Goal: Task Accomplishment & Management: Manage account settings

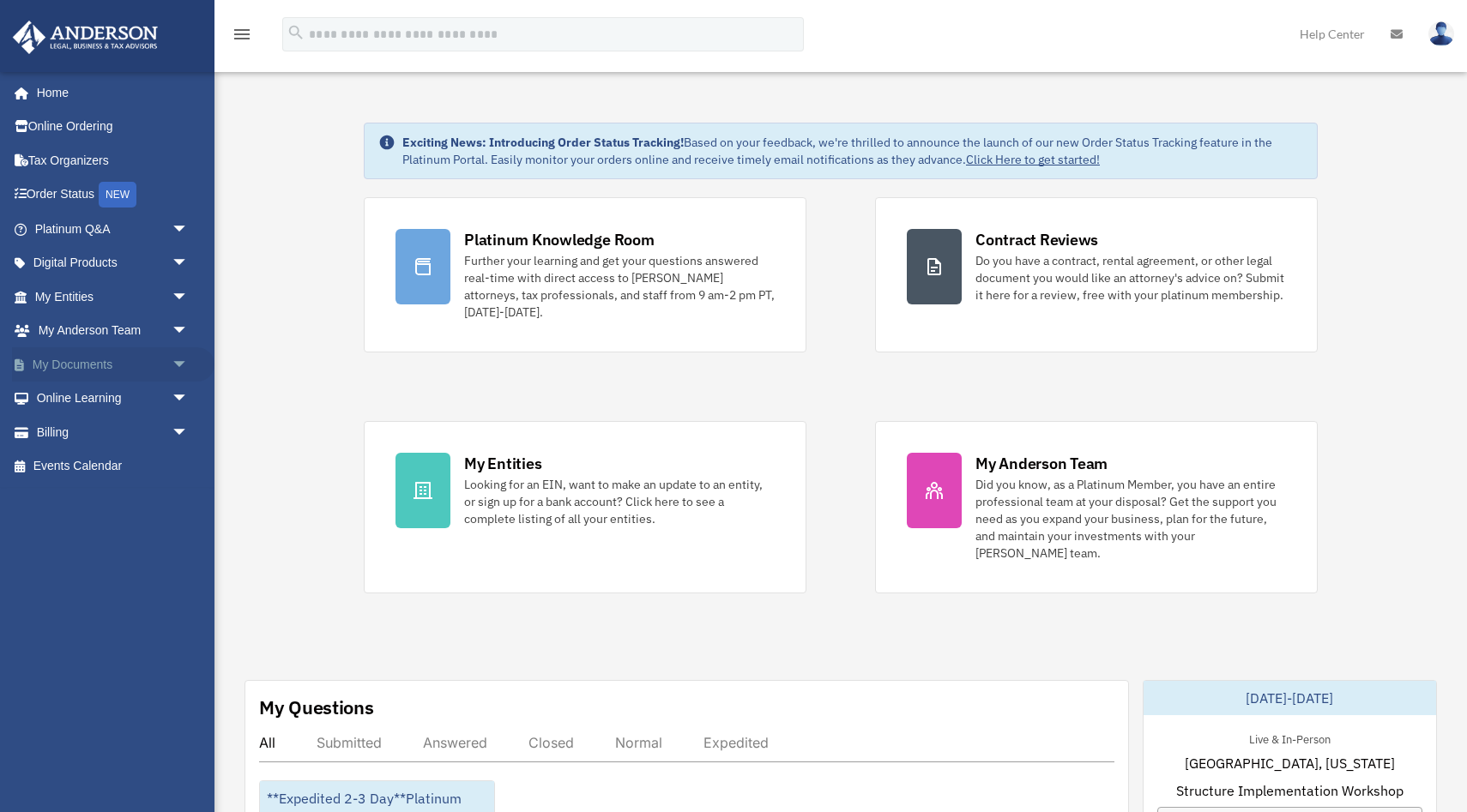
click at [176, 364] on span "arrow_drop_down" at bounding box center [189, 364] width 35 height 35
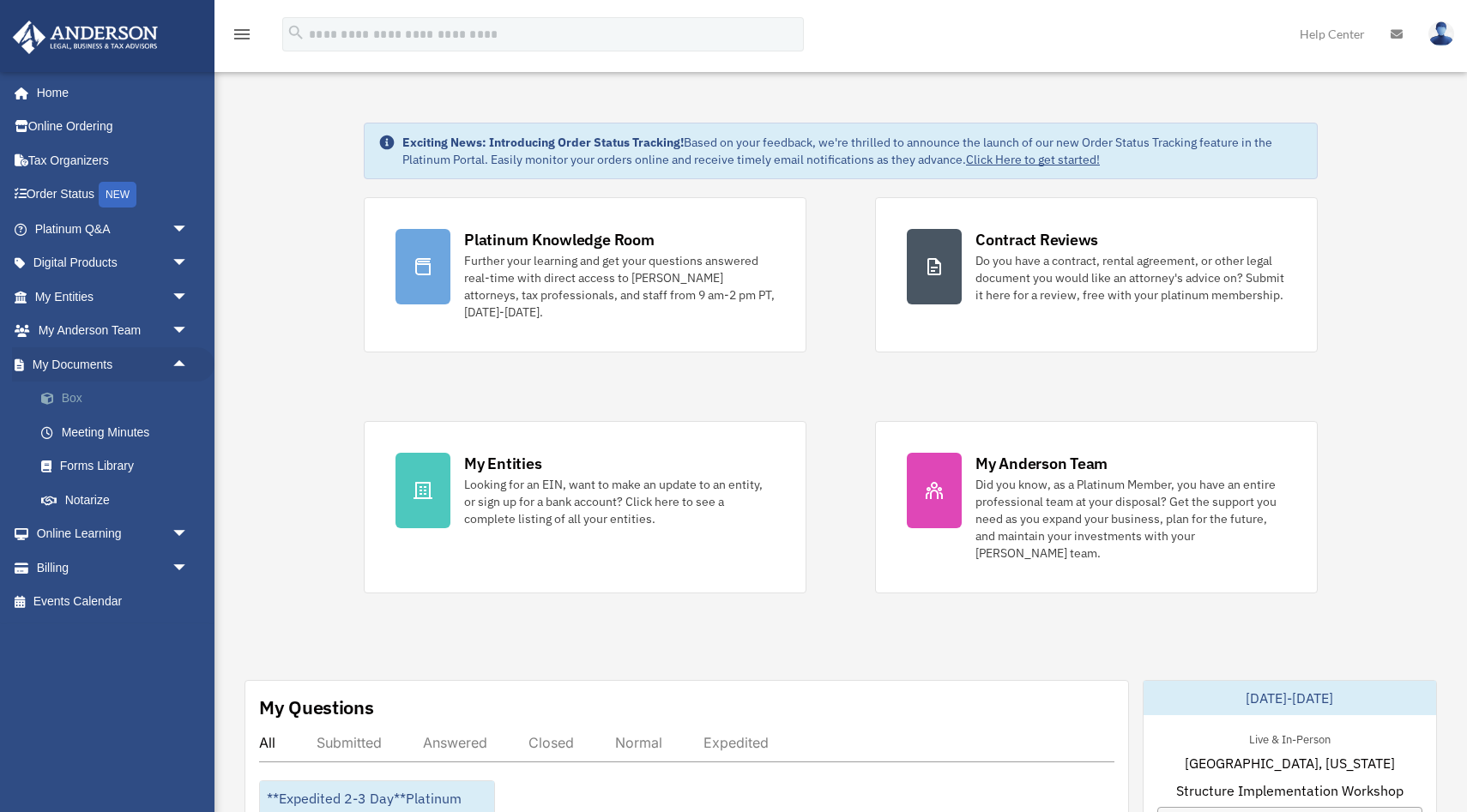
click at [80, 396] on link "Box" at bounding box center [119, 399] width 190 height 35
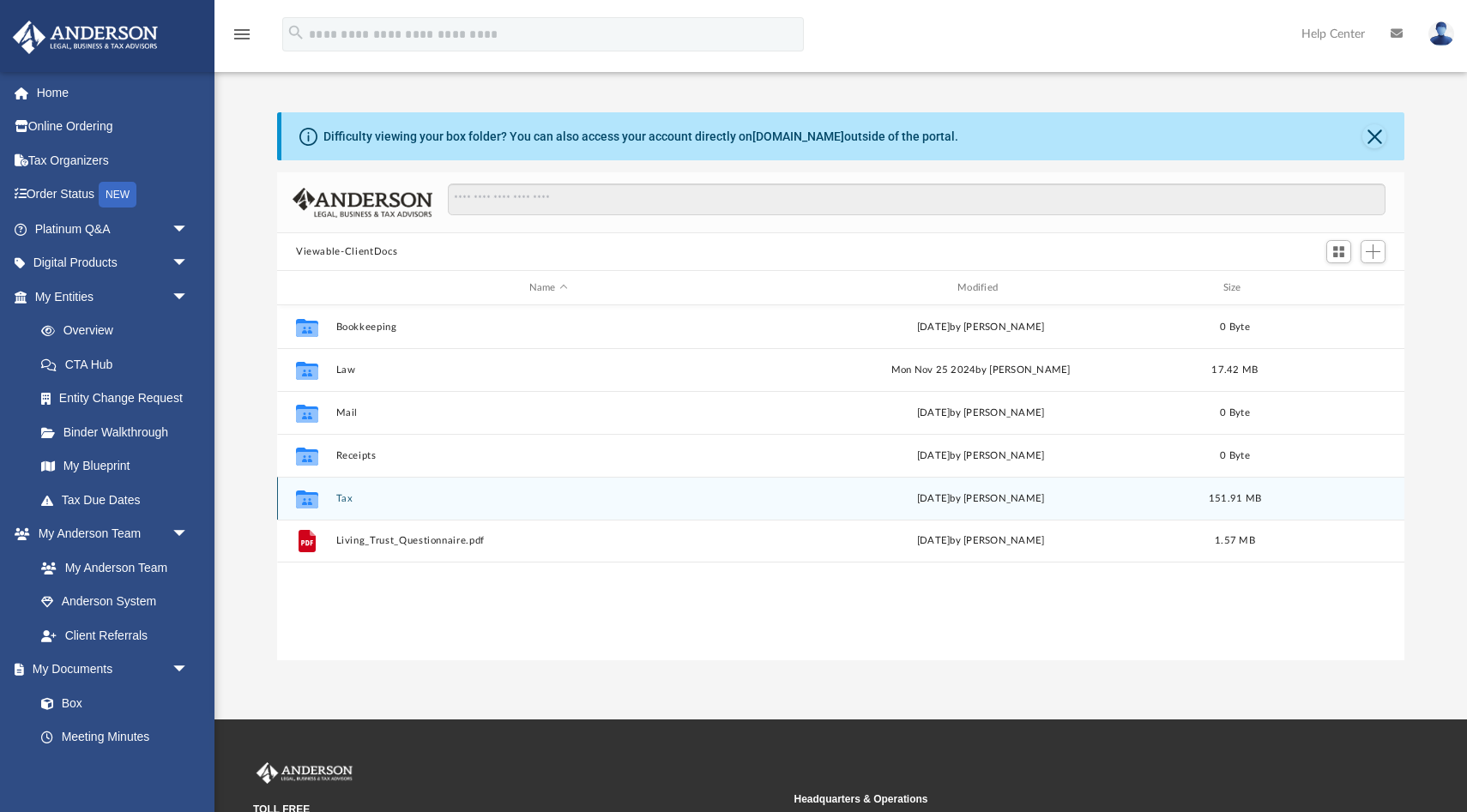
scroll to position [389, 1127]
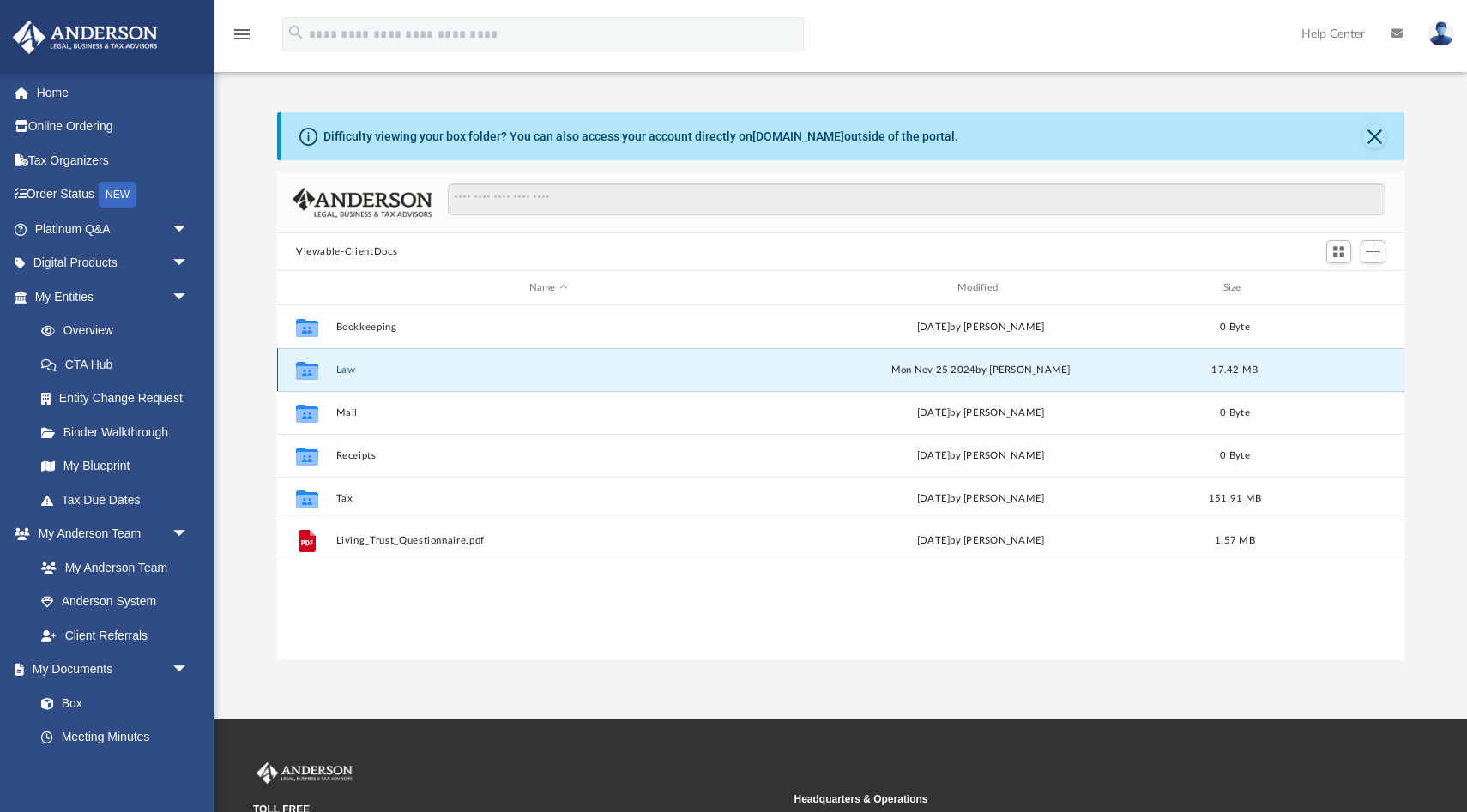
click at [341, 372] on button "Law" at bounding box center [548, 370] width 425 height 11
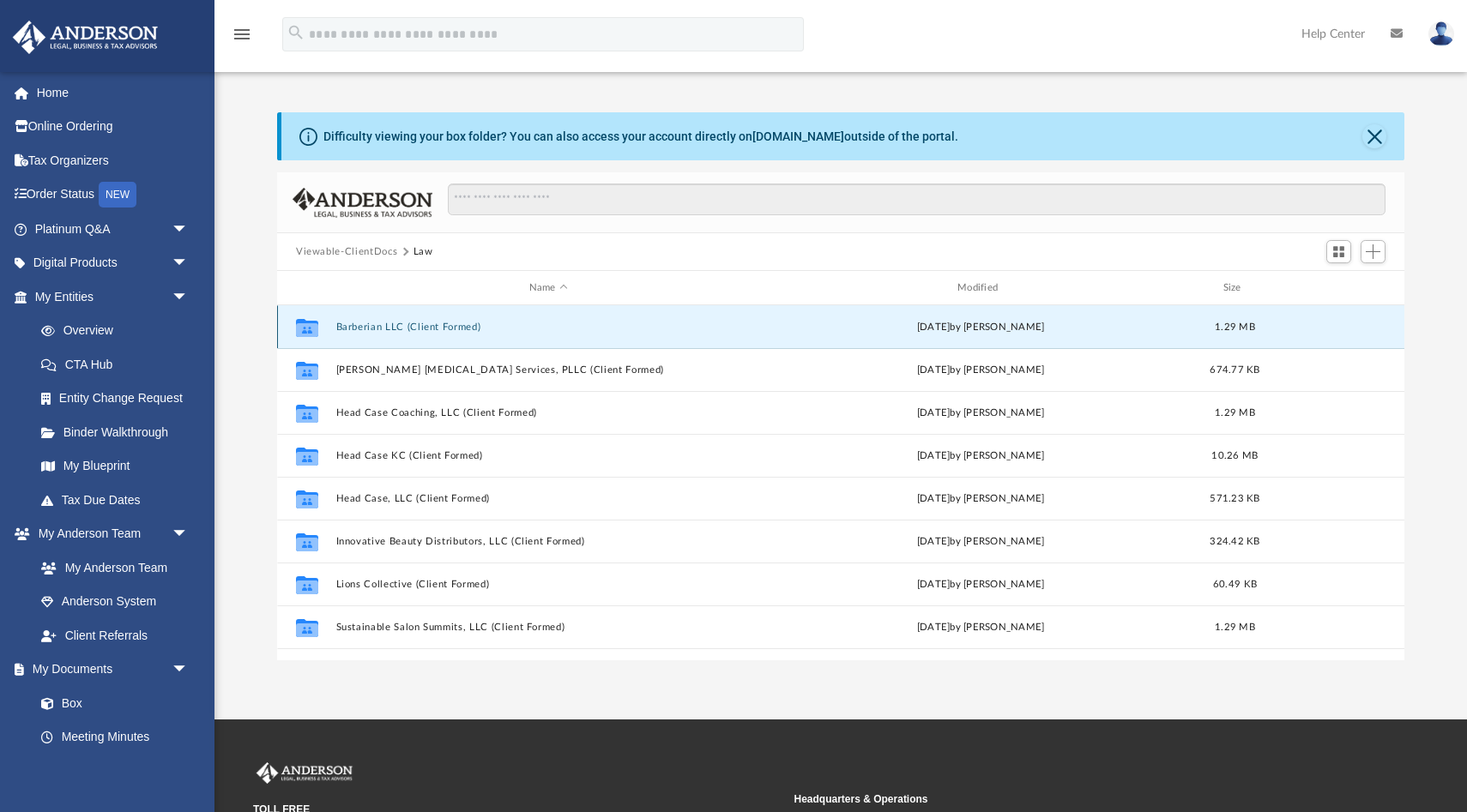
click at [466, 324] on button "Barberian LLC (Client Formed)" at bounding box center [548, 327] width 425 height 11
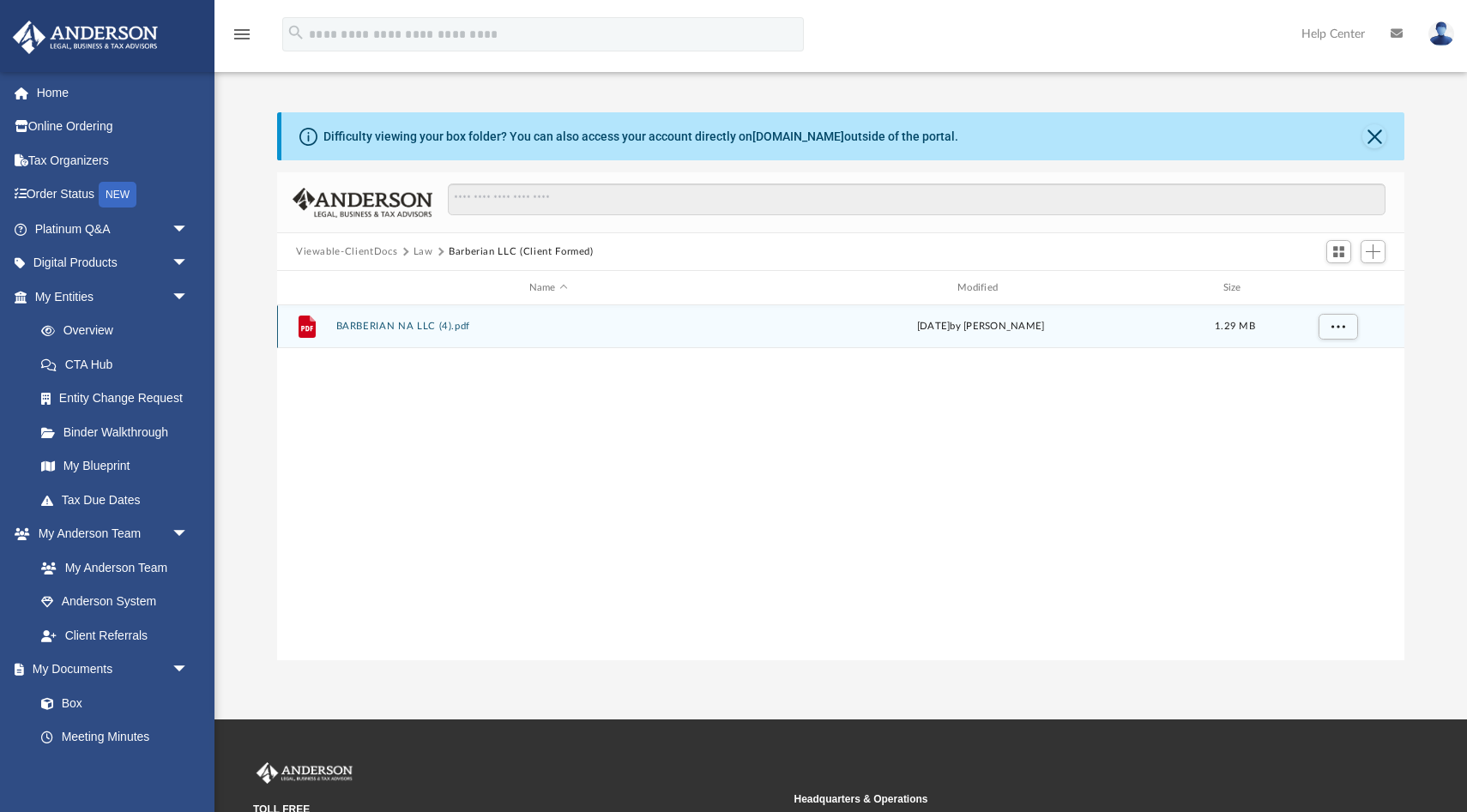
click at [409, 325] on button "BARBERIAN NA LLC (4).pdf" at bounding box center [548, 326] width 425 height 11
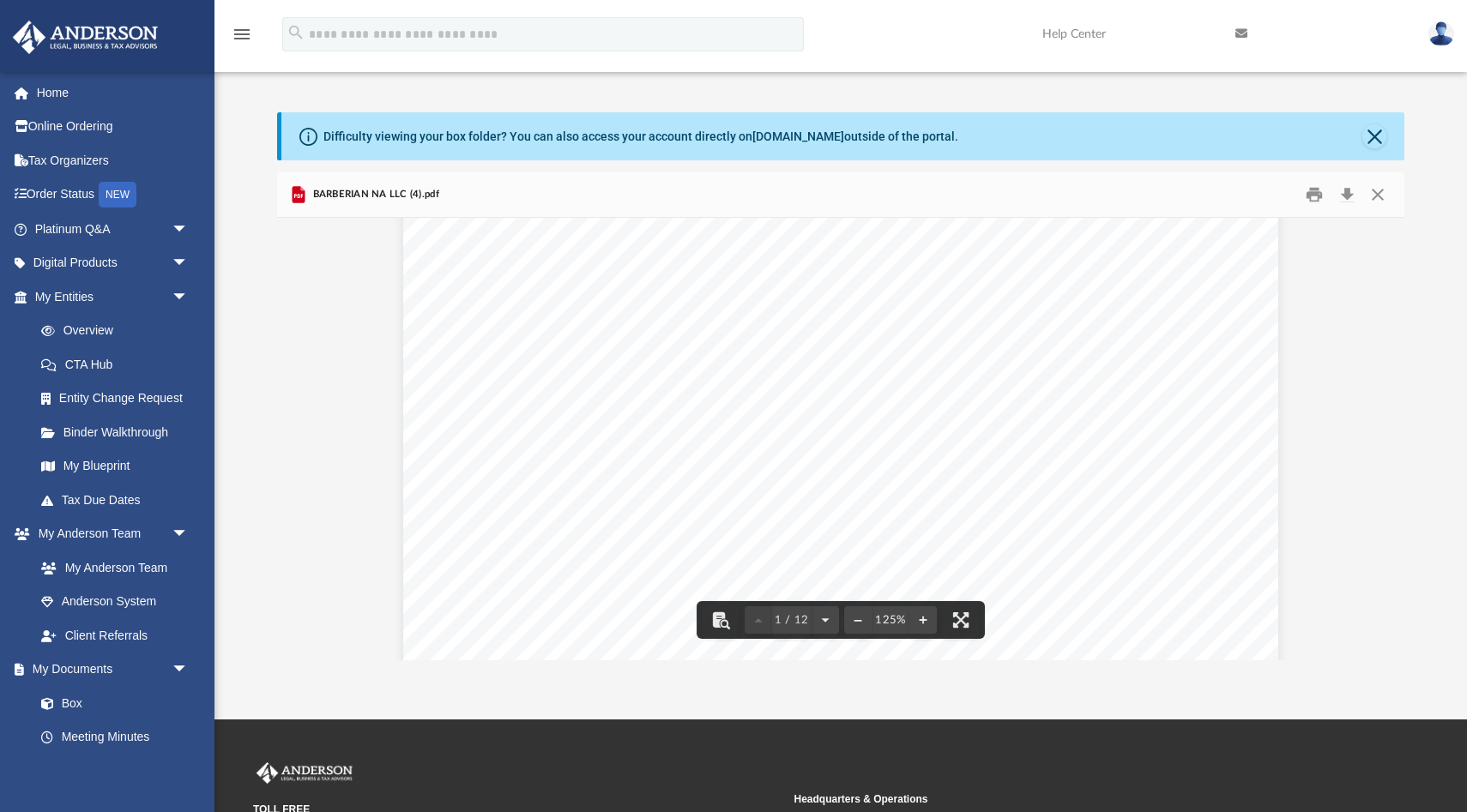
scroll to position [0, 0]
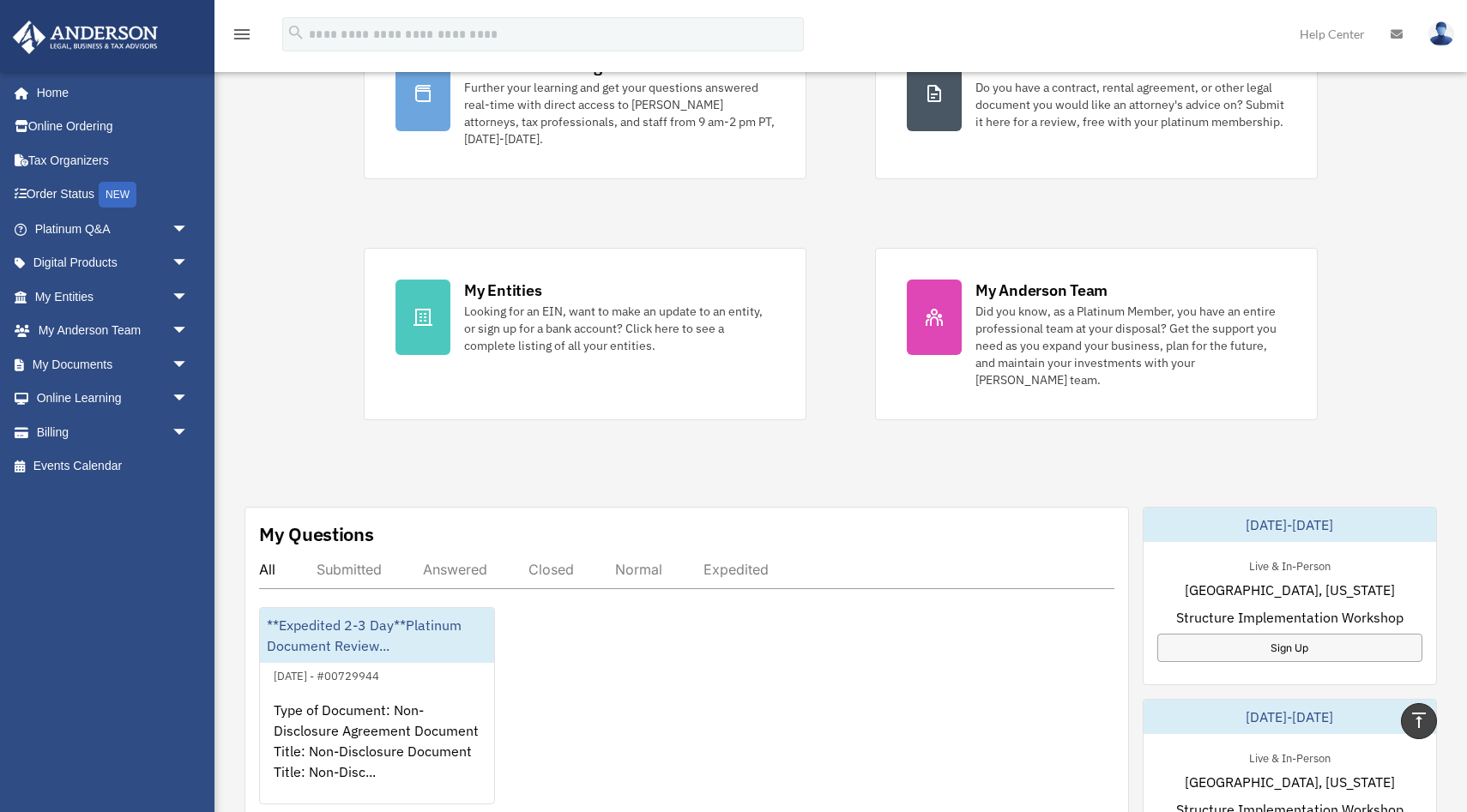
scroll to position [88, 0]
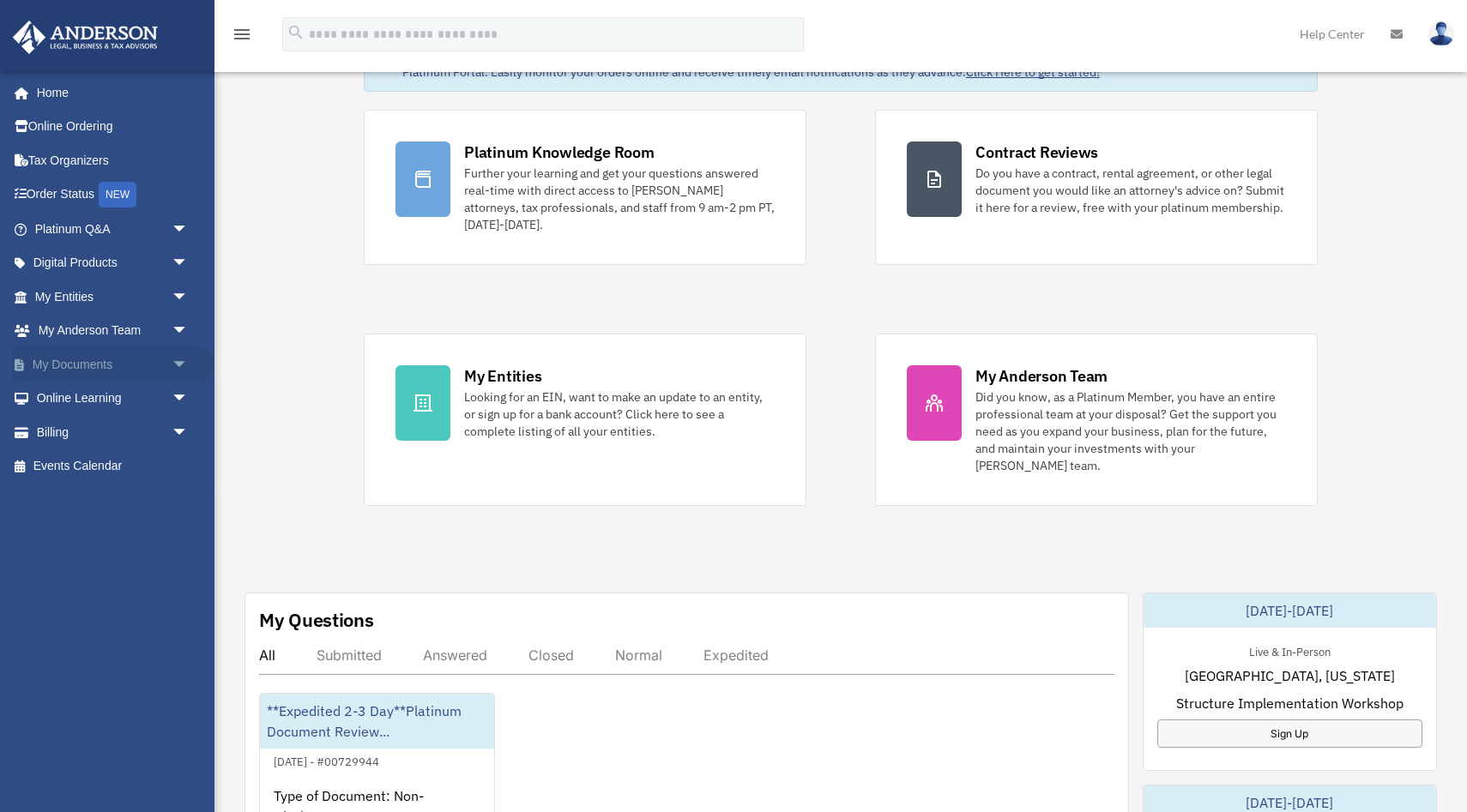
click at [176, 371] on span "arrow_drop_down" at bounding box center [189, 364] width 35 height 35
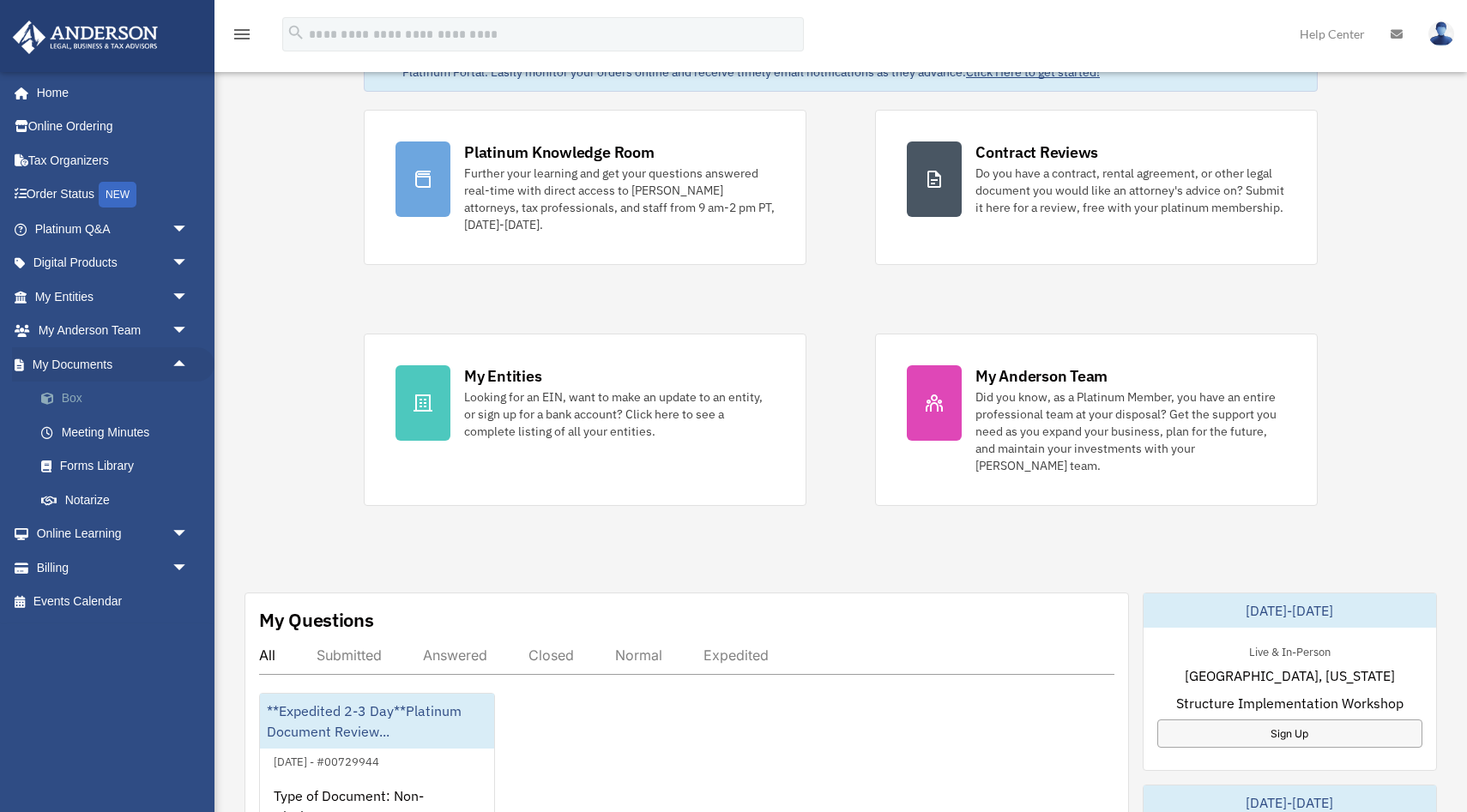
click at [120, 395] on link "Box" at bounding box center [119, 399] width 190 height 35
click at [76, 391] on link "Box" at bounding box center [119, 399] width 190 height 35
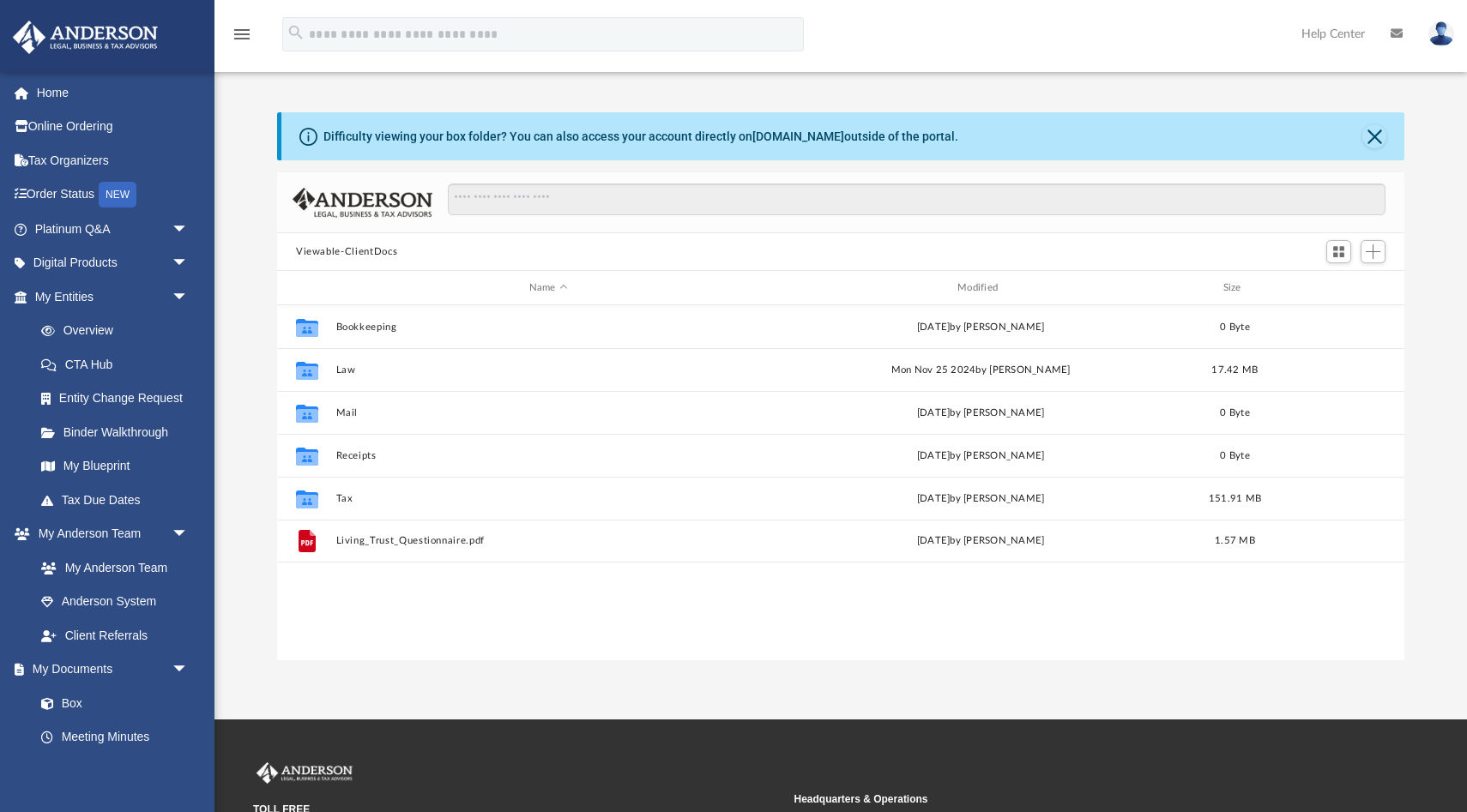
scroll to position [389, 1127]
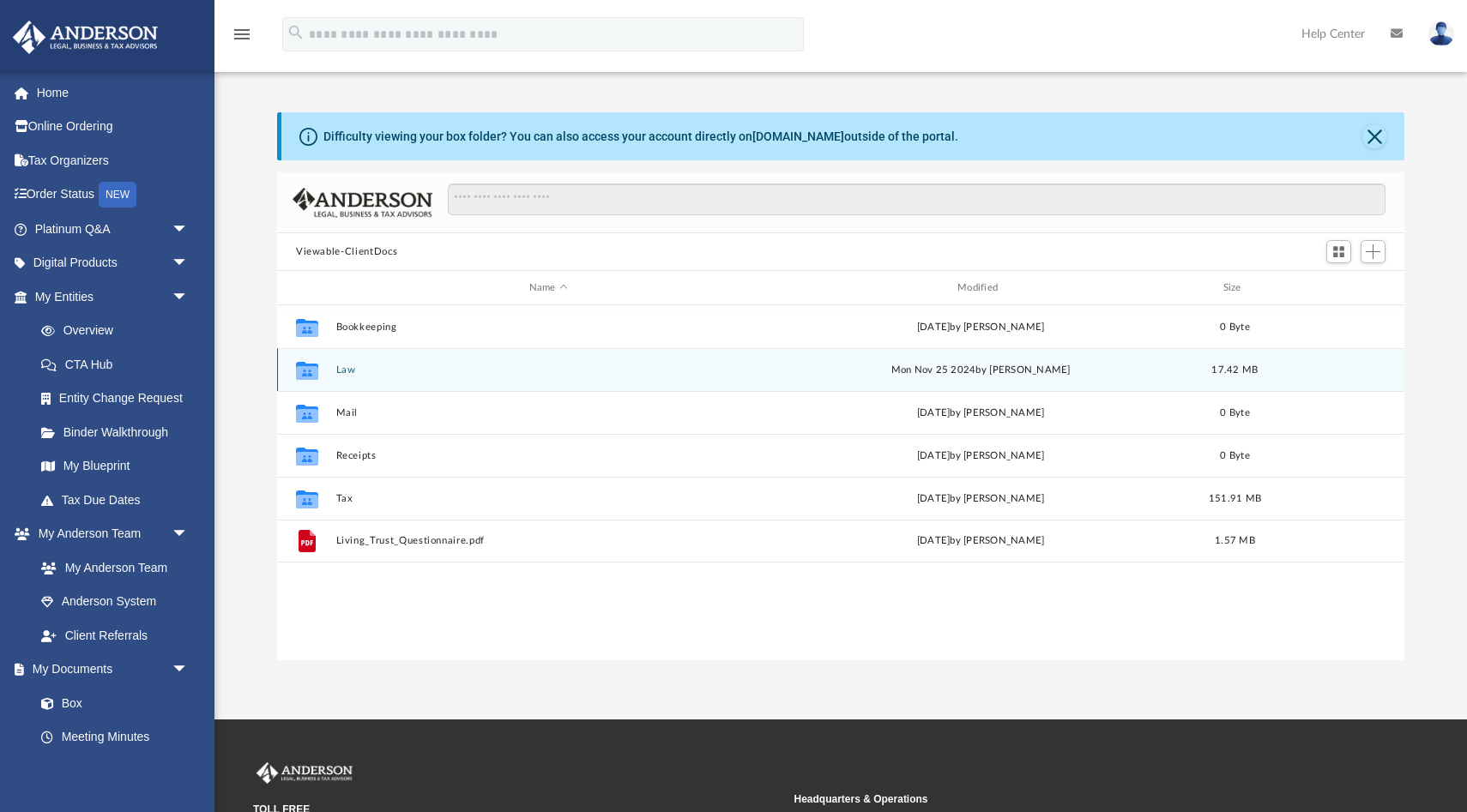
click at [345, 373] on button "Law" at bounding box center [548, 370] width 425 height 11
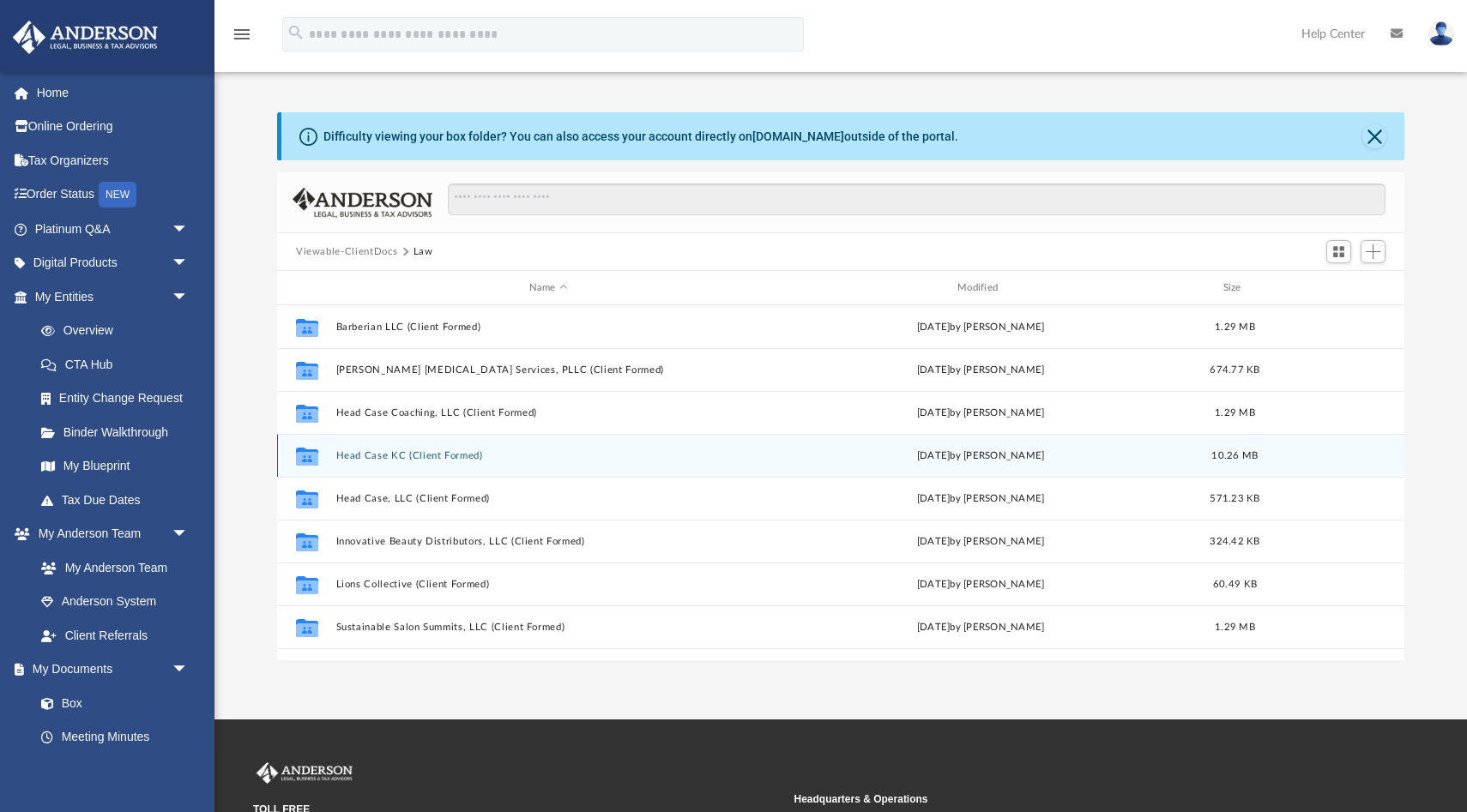
click at [388, 451] on button "Head Case KC (Client Formed)" at bounding box center [548, 456] width 425 height 11
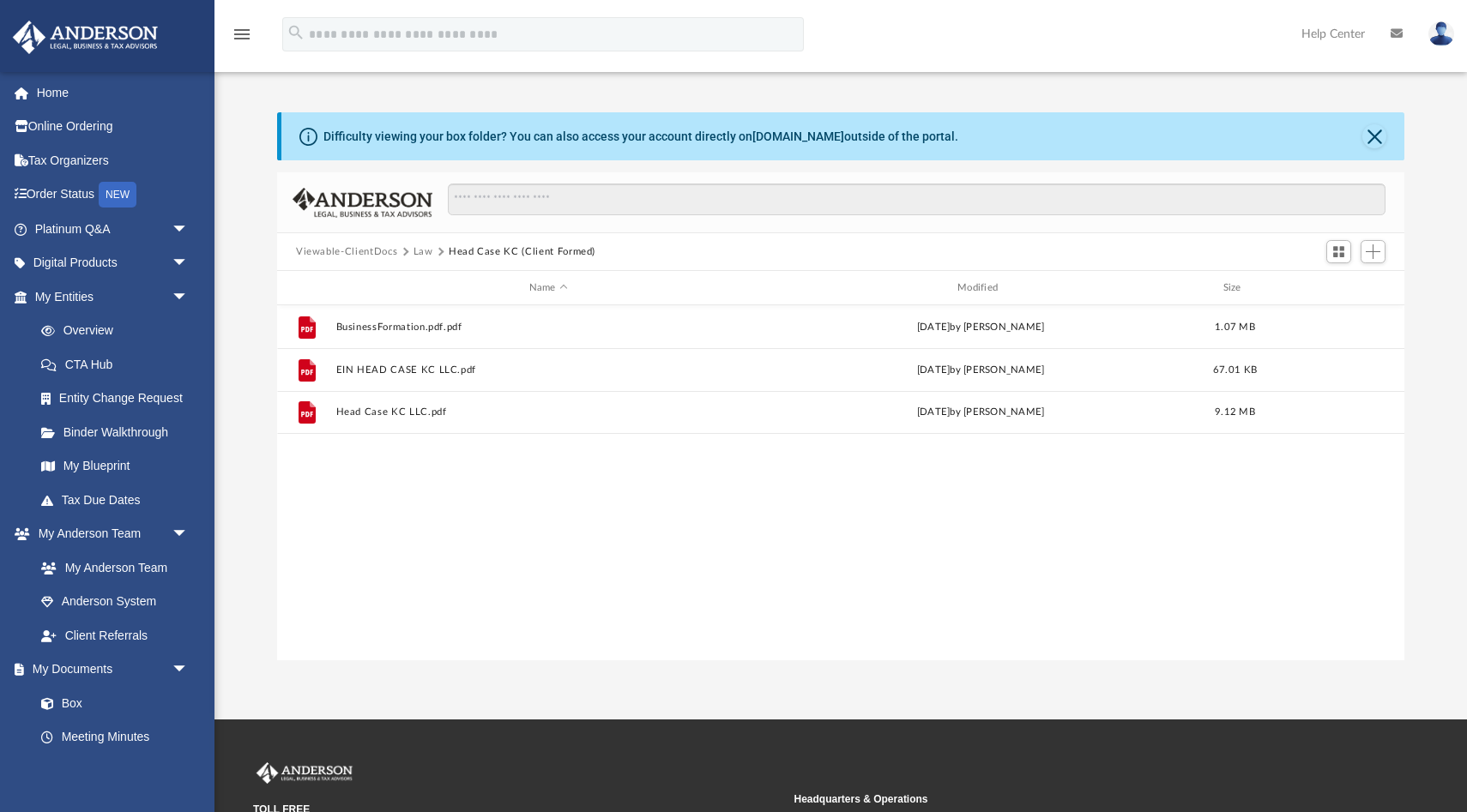
click at [439, 485] on div "File BusinessFormation.pdf.pdf Wed Jul 31 2024 by Samantha Mcpherson 1.07 MB Fi…" at bounding box center [840, 483] width 1127 height 356
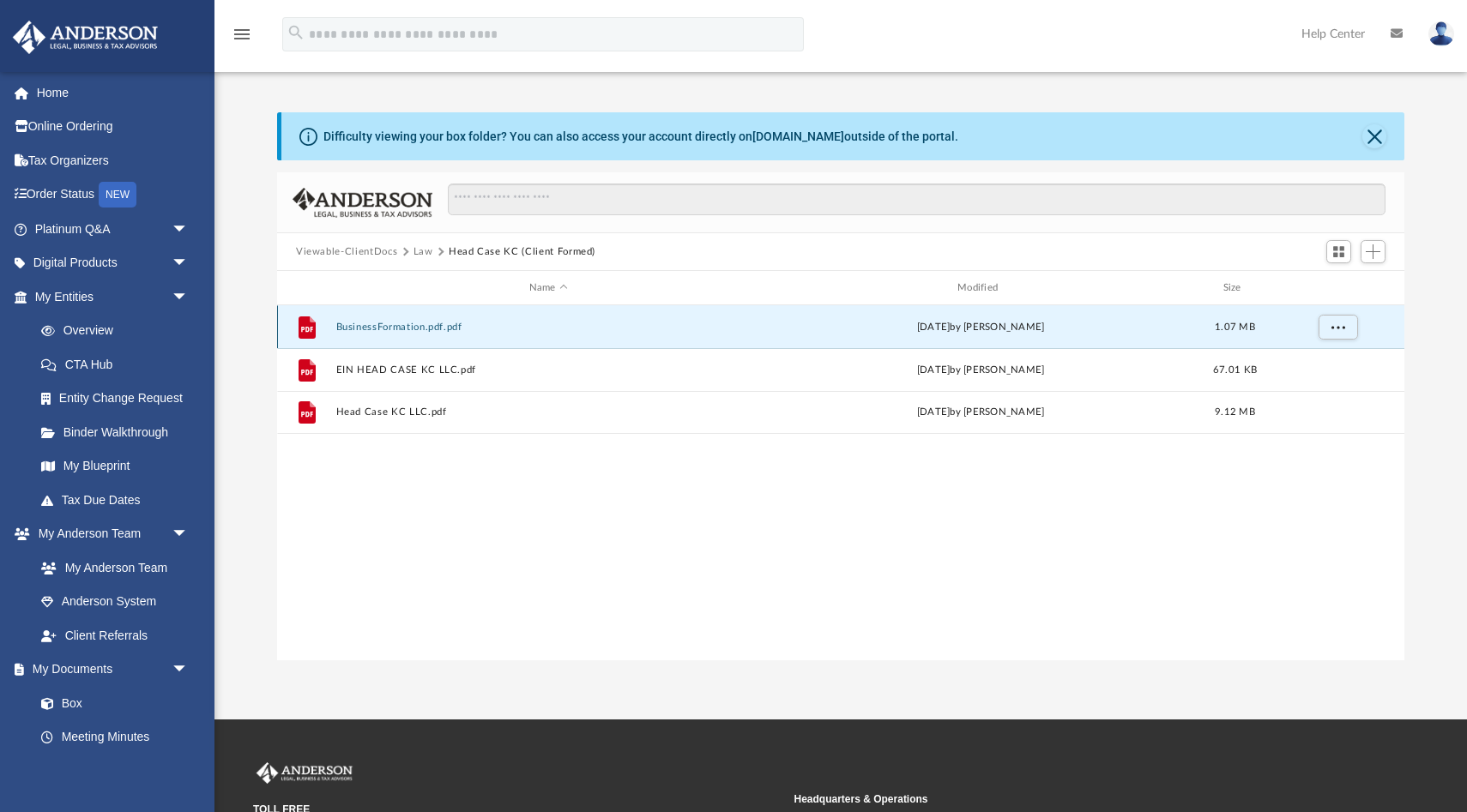
click at [367, 326] on button "BusinessFormation.pdf.pdf" at bounding box center [548, 327] width 425 height 11
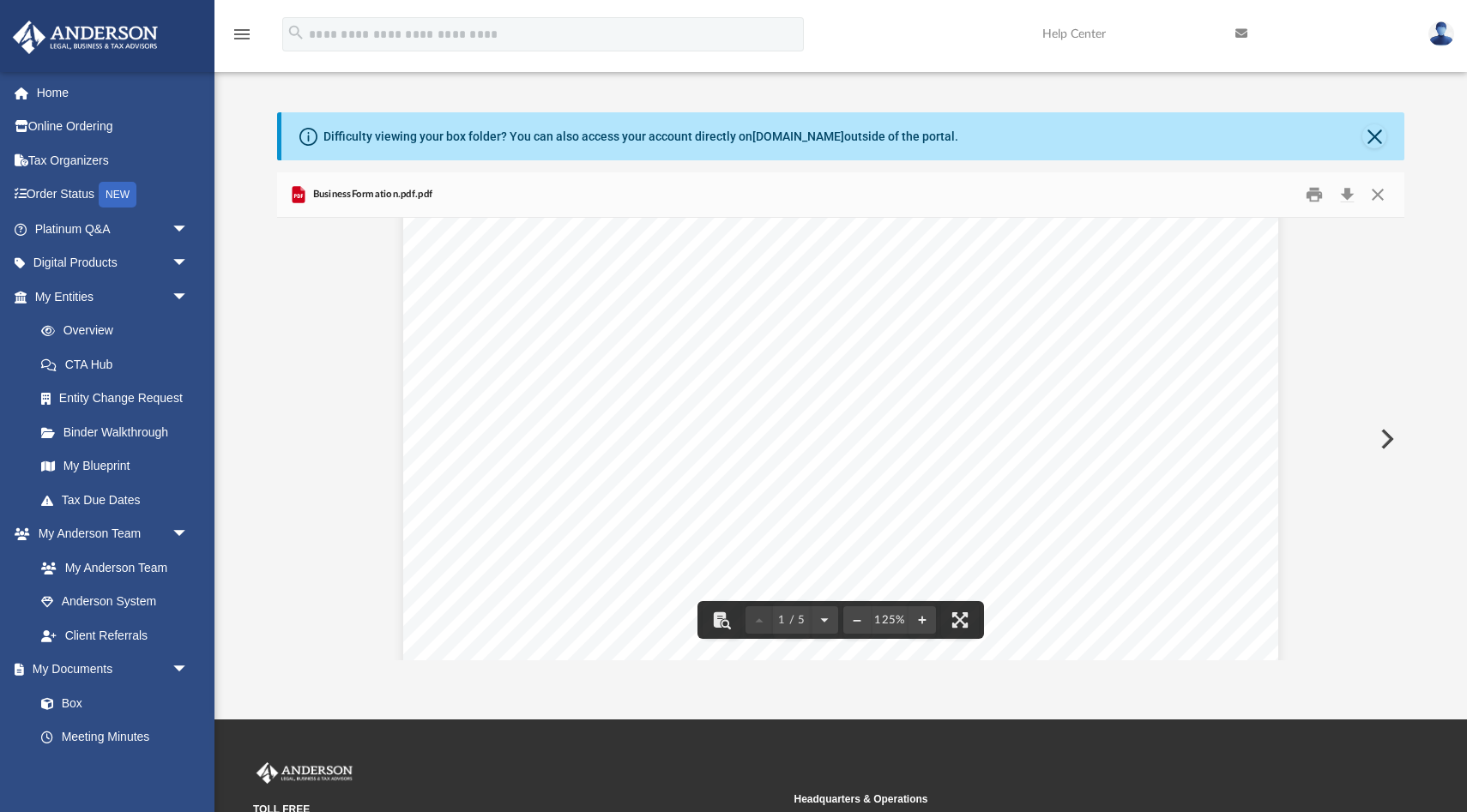
scroll to position [0, 0]
click at [1378, 197] on button "Close" at bounding box center [1377, 195] width 31 height 26
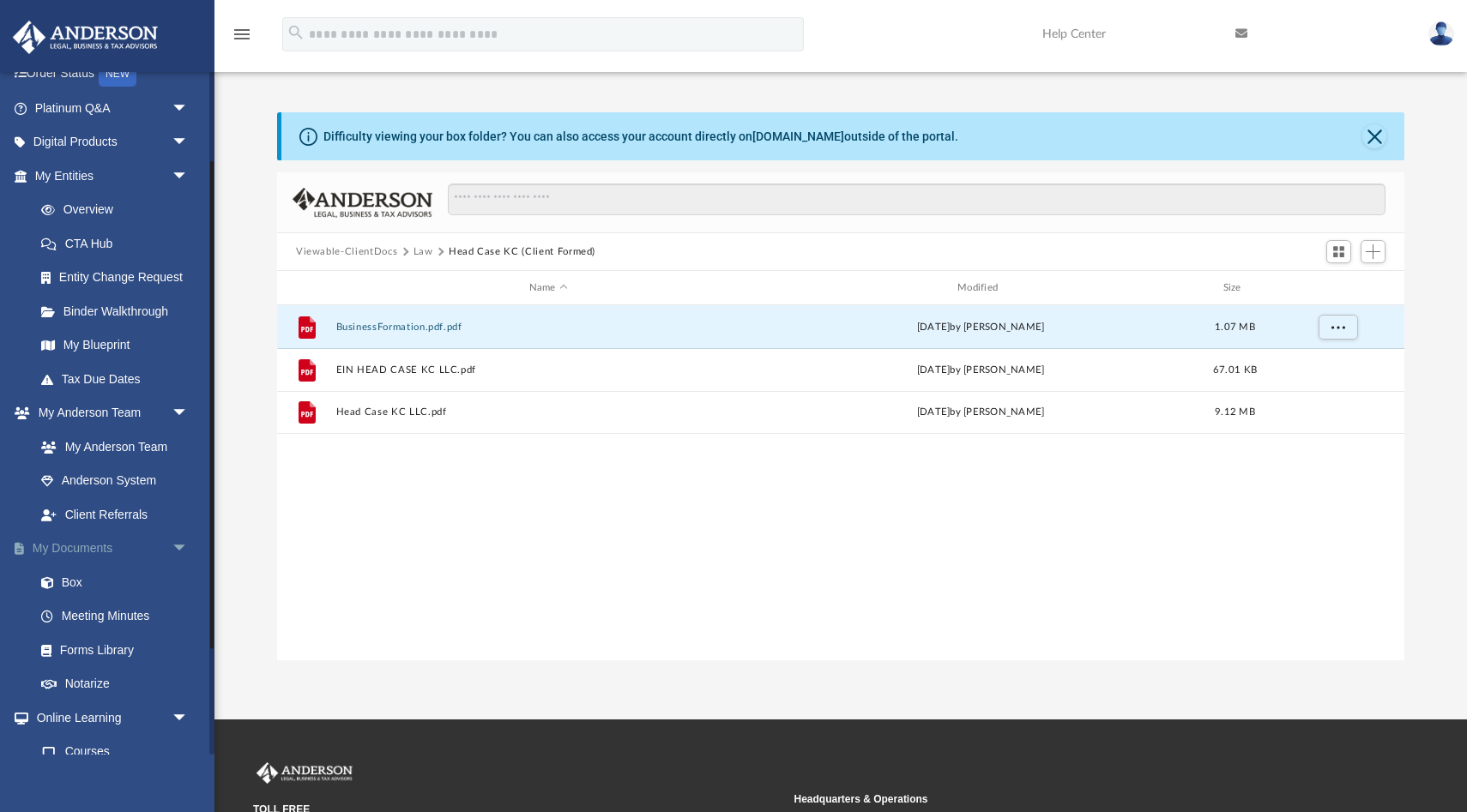
scroll to position [127, 0]
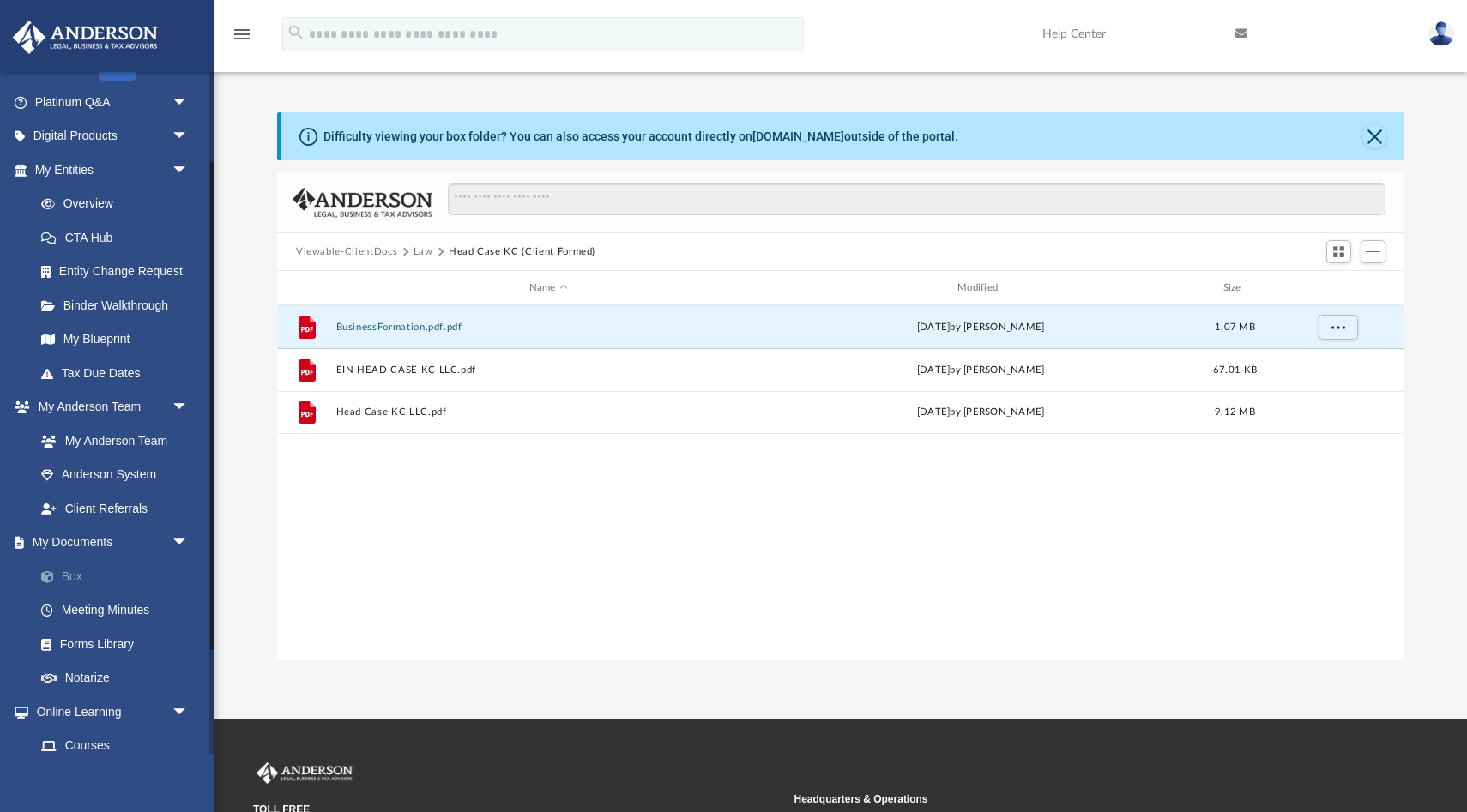
click at [58, 576] on span at bounding box center [56, 576] width 11 height 12
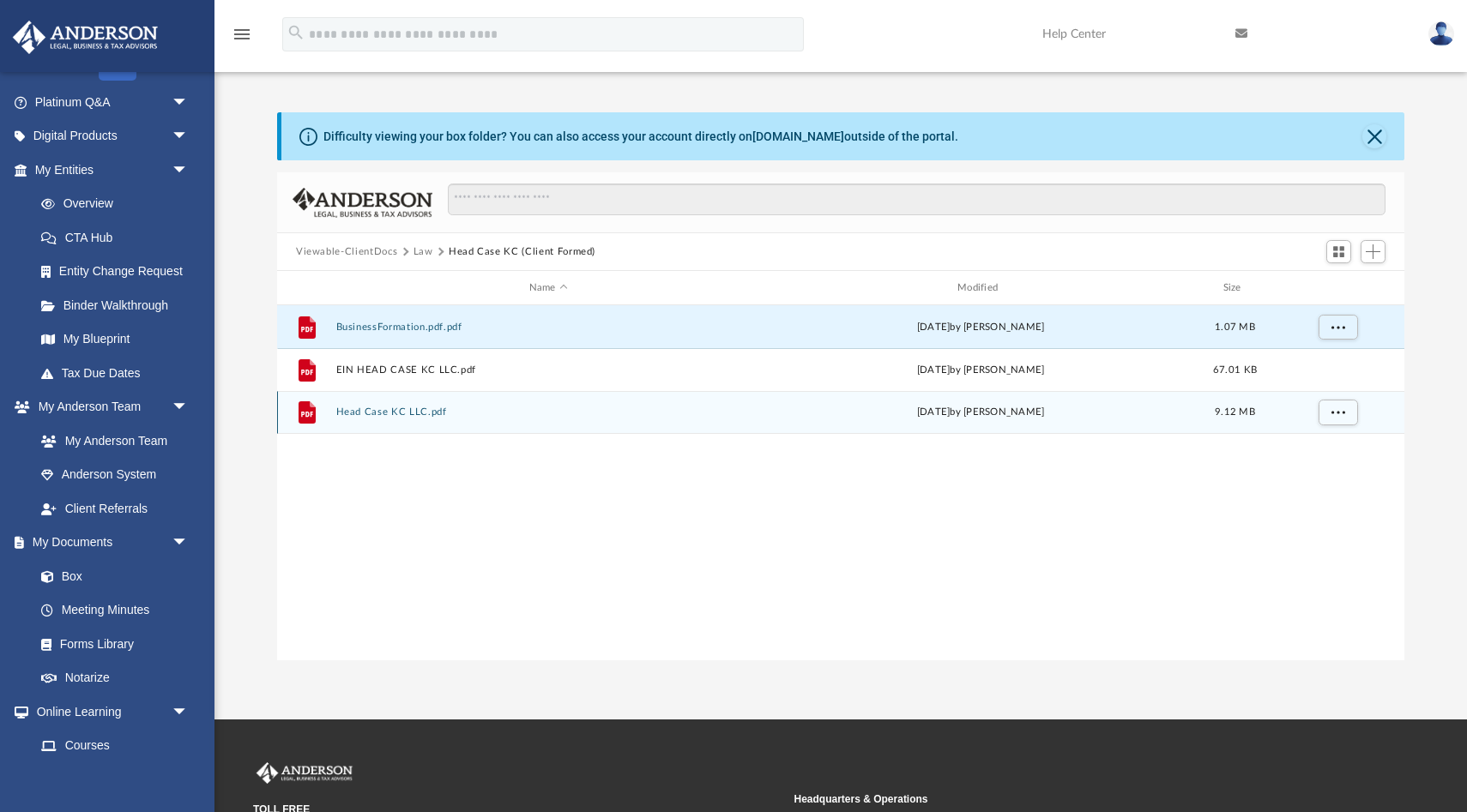
click at [381, 410] on button "Head Case KC LLC.pdf" at bounding box center [548, 412] width 425 height 11
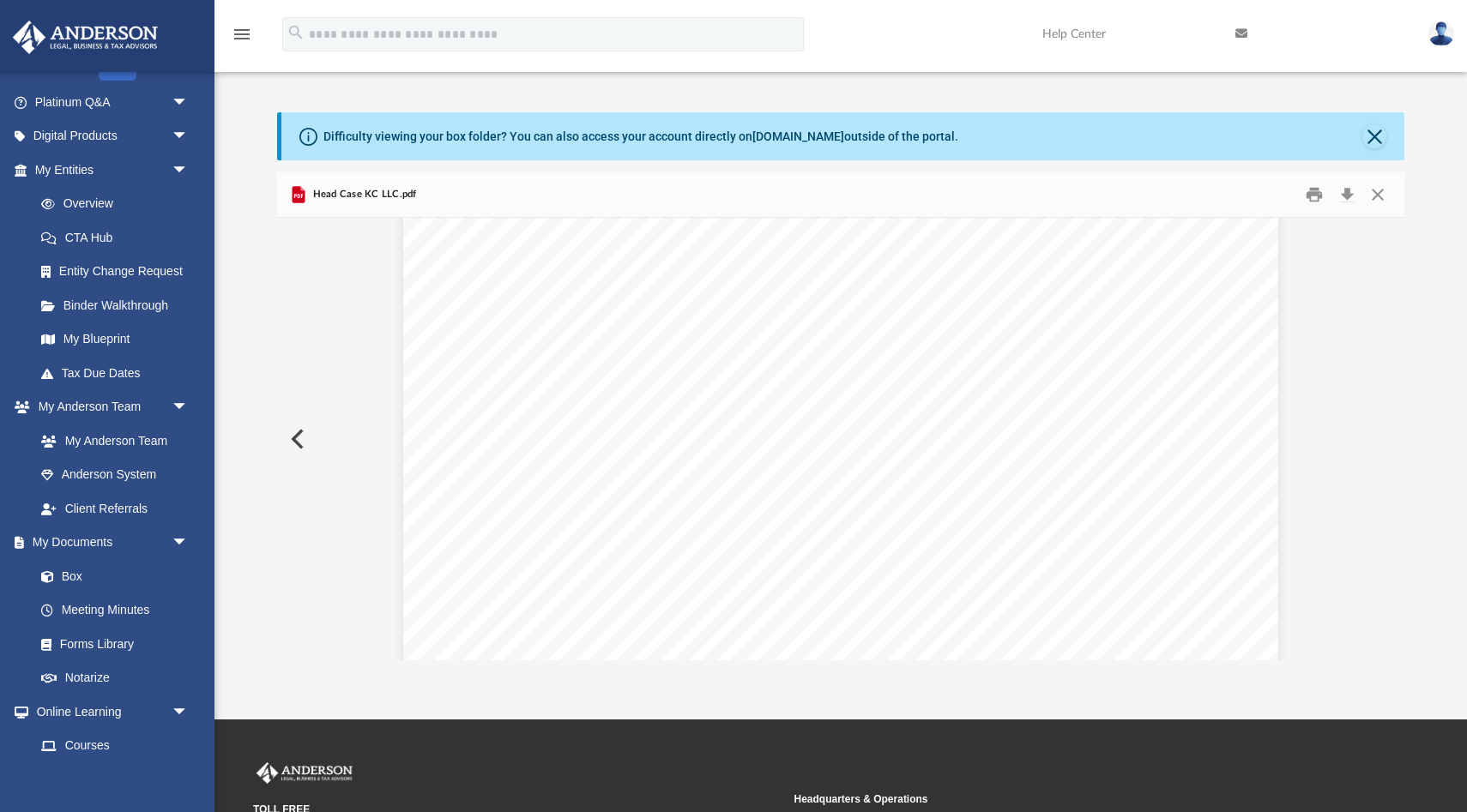
scroll to position [0, 0]
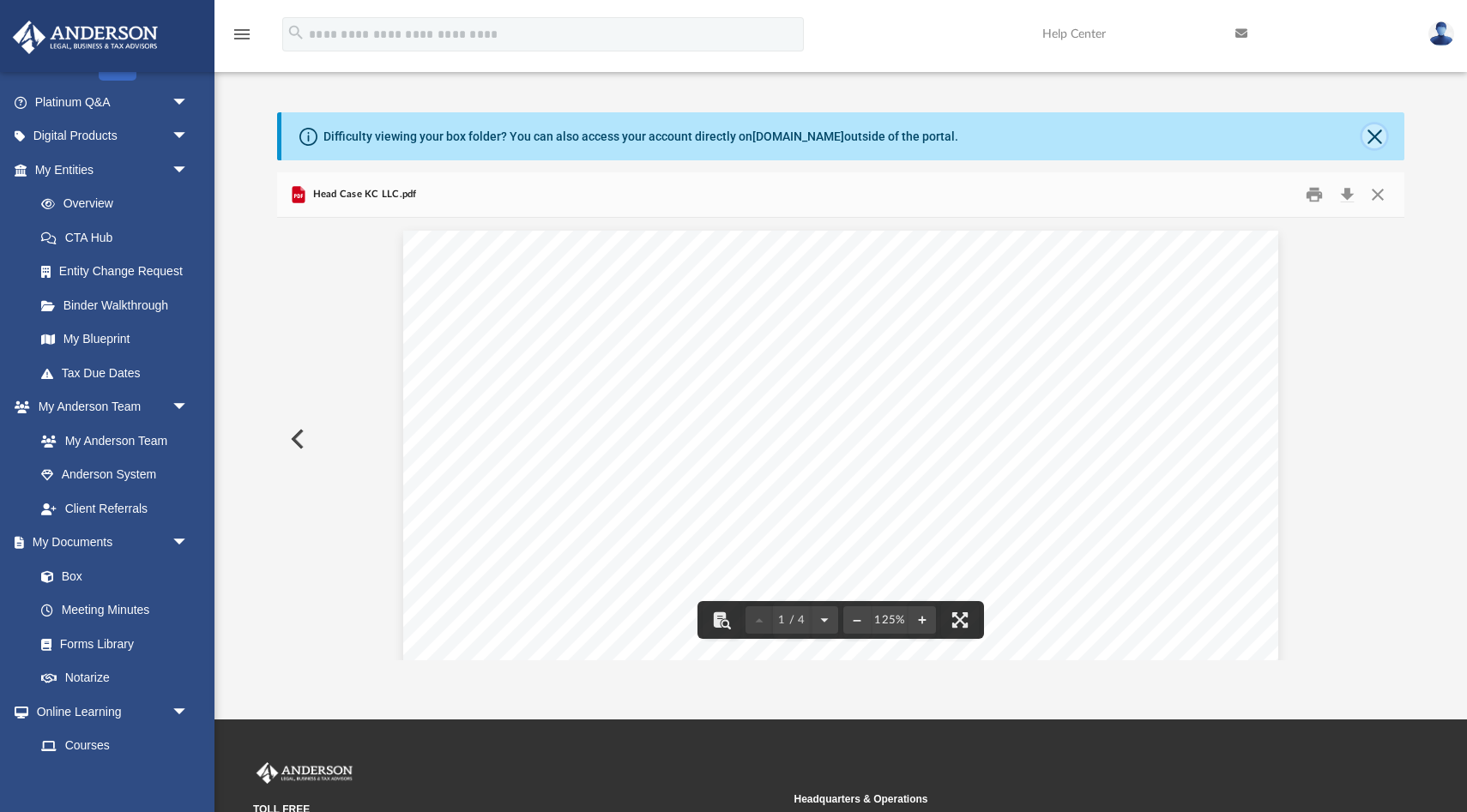
click at [1380, 132] on button "Close" at bounding box center [1374, 136] width 24 height 24
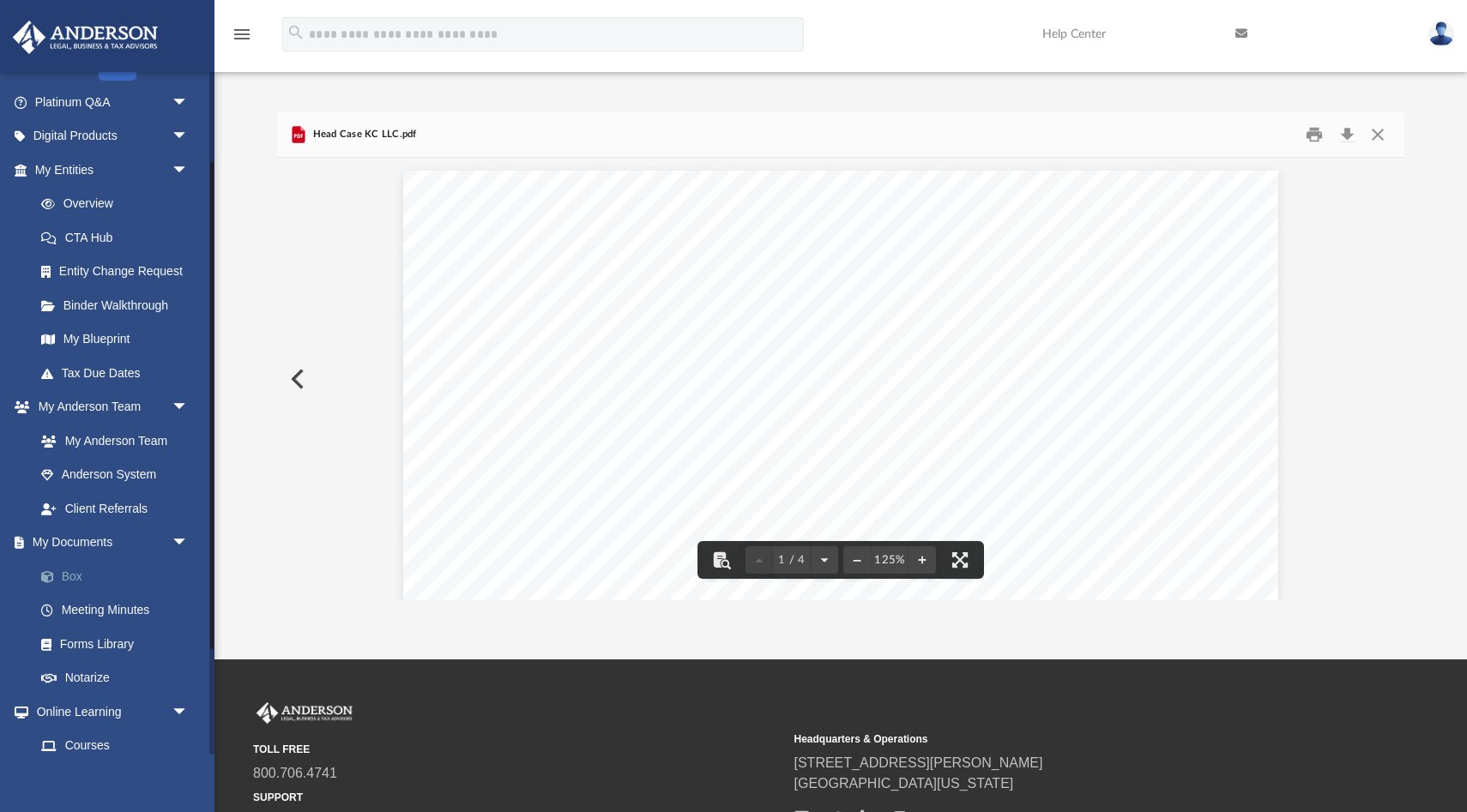
click at [102, 566] on link "Box" at bounding box center [119, 576] width 190 height 35
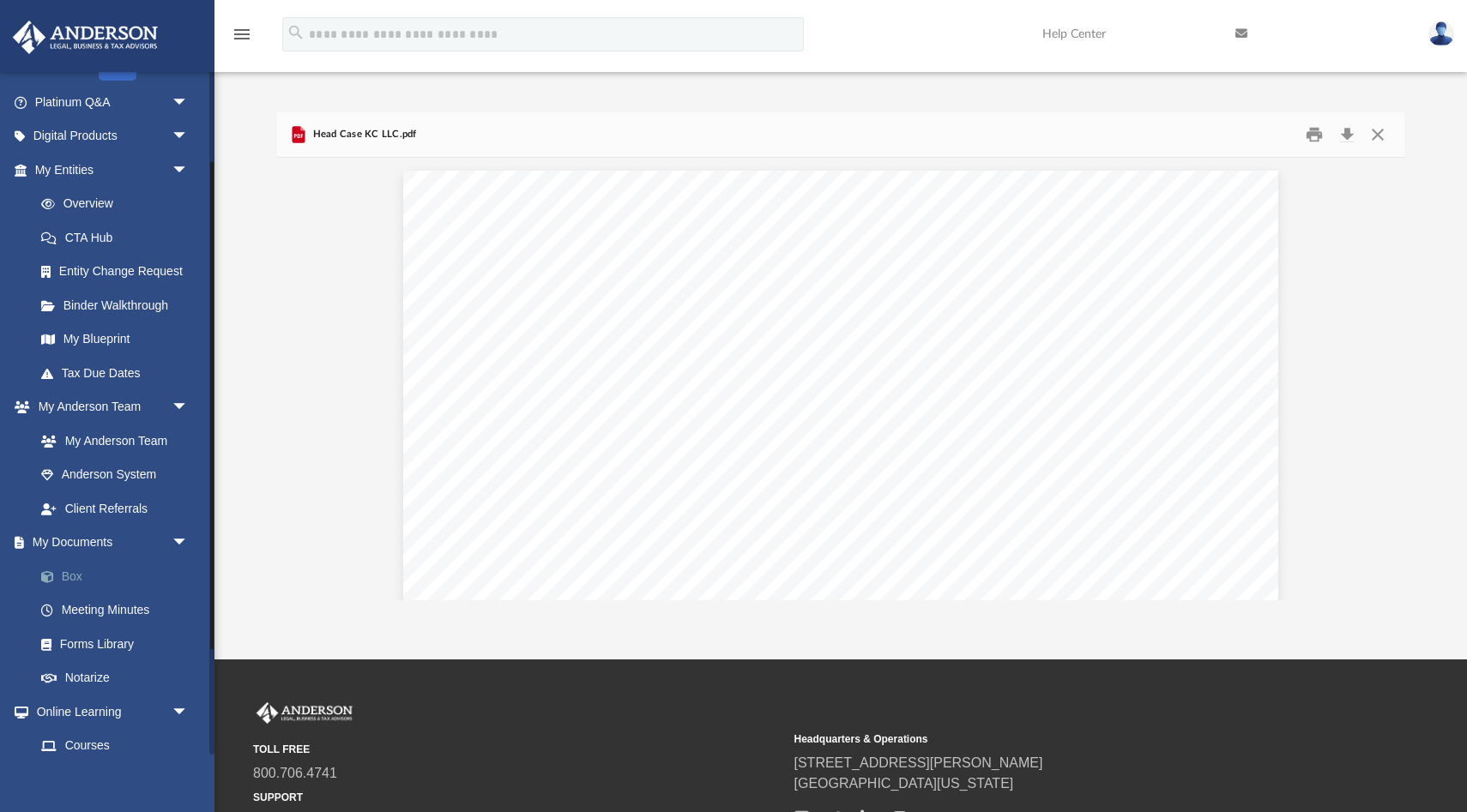
click at [71, 570] on link "Box" at bounding box center [119, 576] width 190 height 35
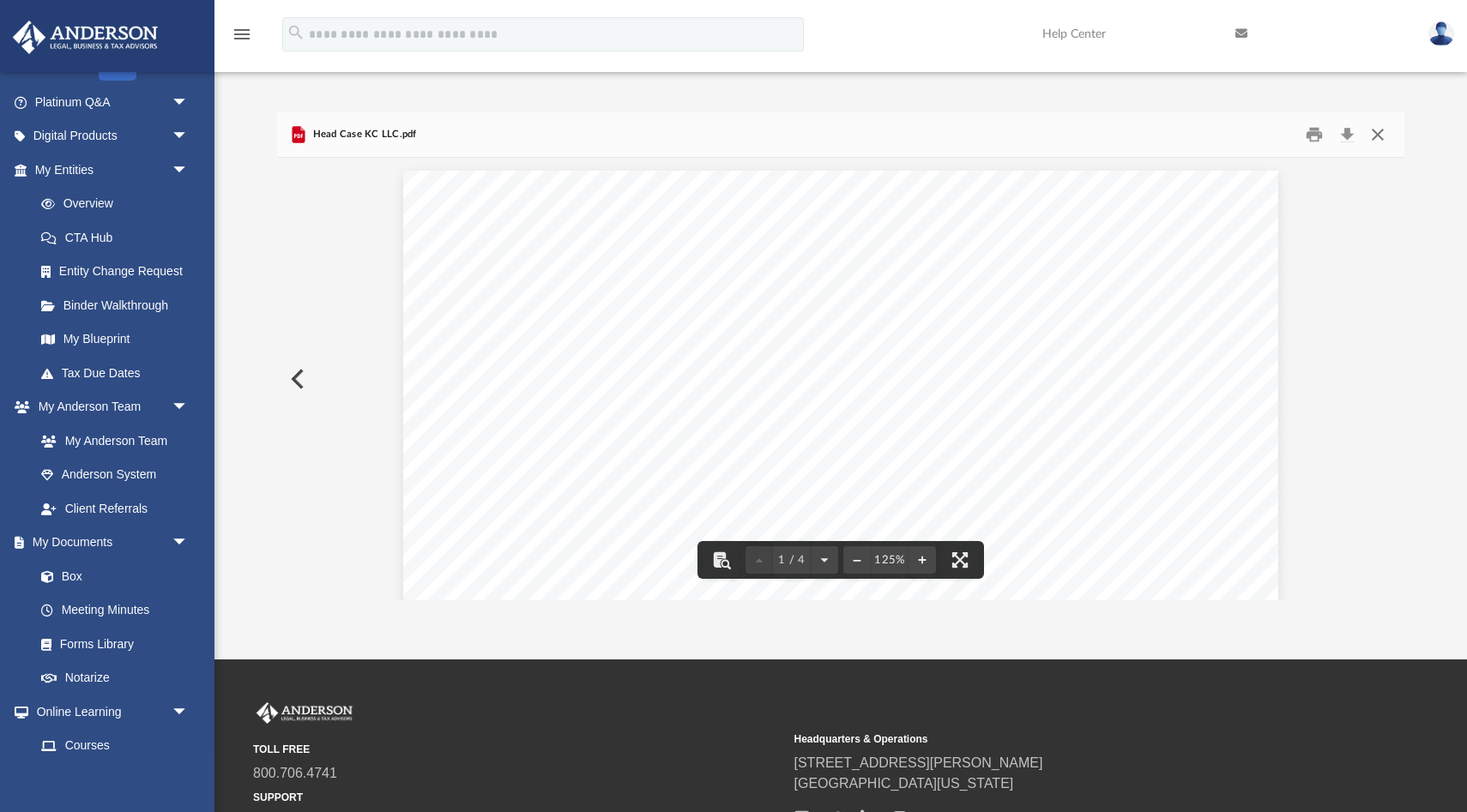
click at [1375, 138] on button "Close" at bounding box center [1377, 134] width 31 height 26
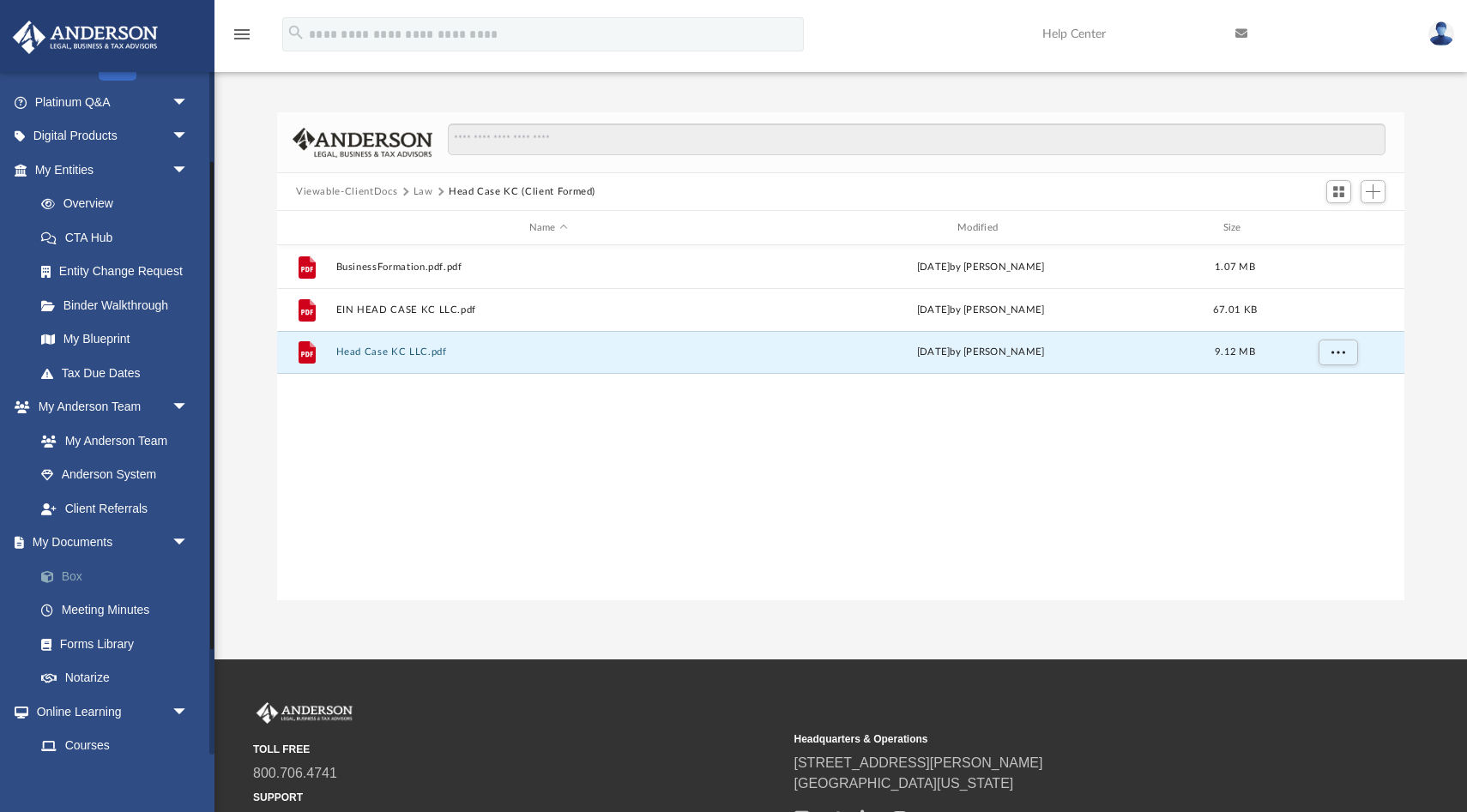
click at [84, 574] on link "Box" at bounding box center [119, 576] width 190 height 35
click at [92, 575] on link "Box" at bounding box center [119, 576] width 190 height 35
click at [63, 577] on link "Box" at bounding box center [119, 576] width 190 height 35
click at [63, 567] on link "Box" at bounding box center [119, 576] width 190 height 35
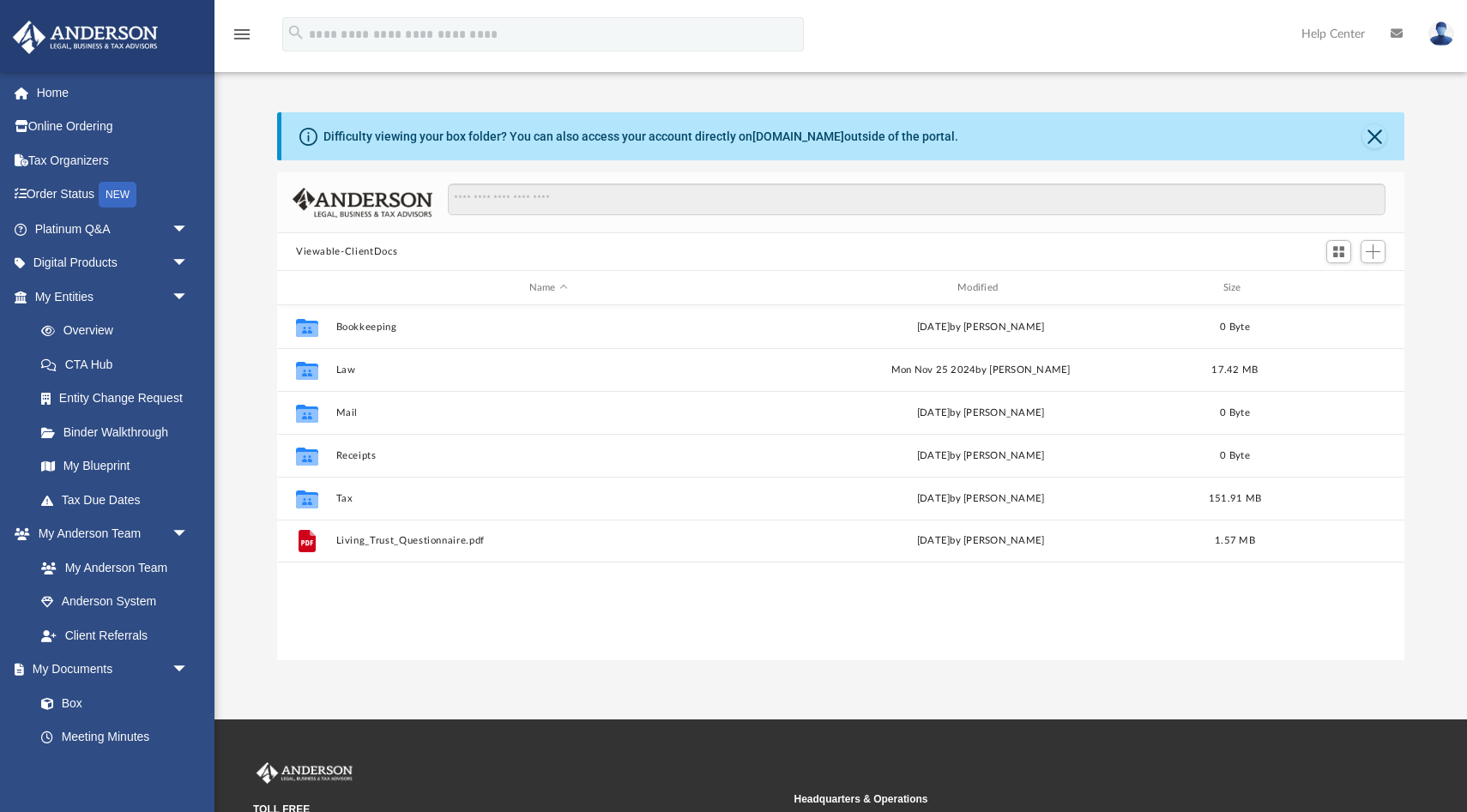
scroll to position [389, 1127]
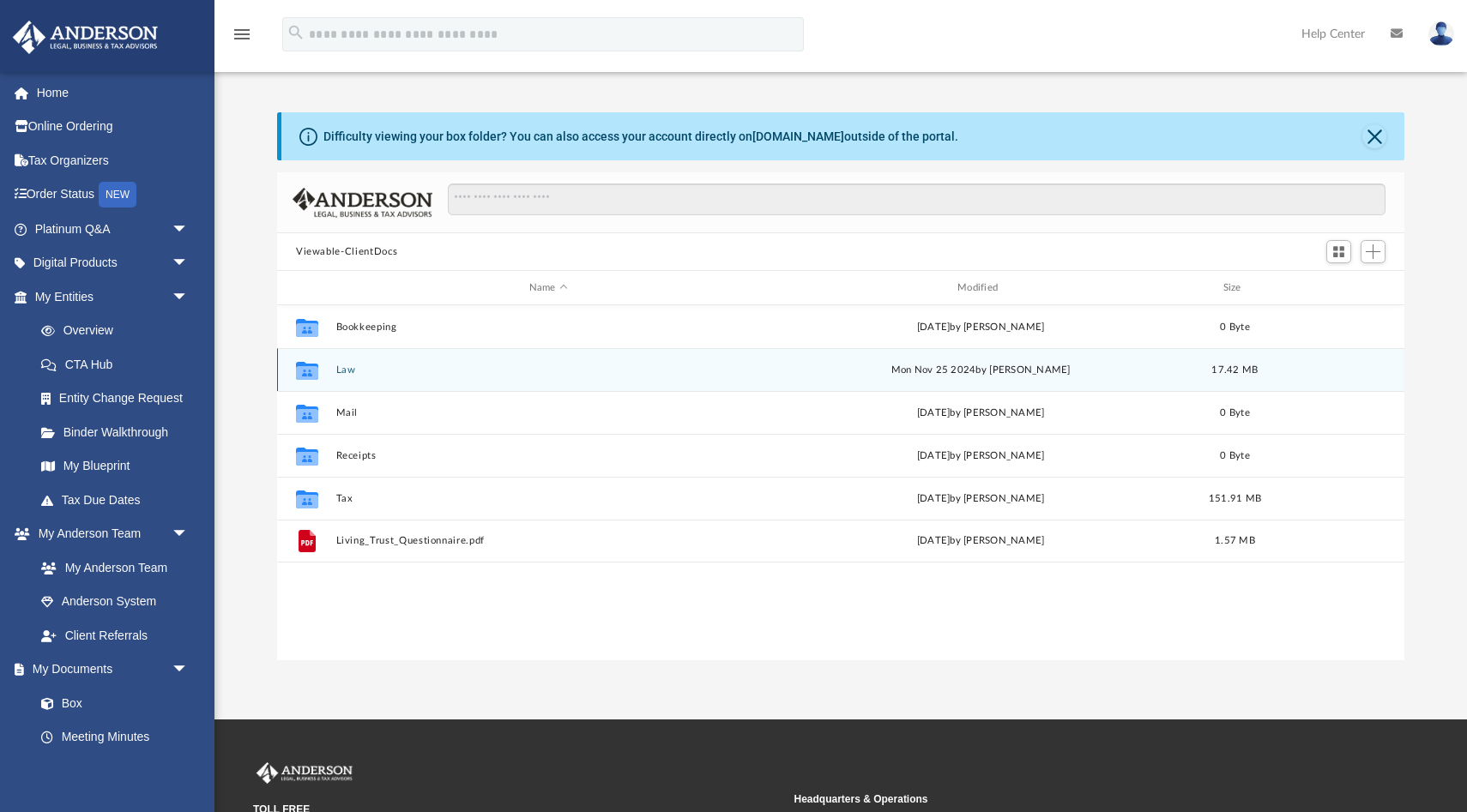
click at [349, 371] on button "Law" at bounding box center [548, 370] width 425 height 11
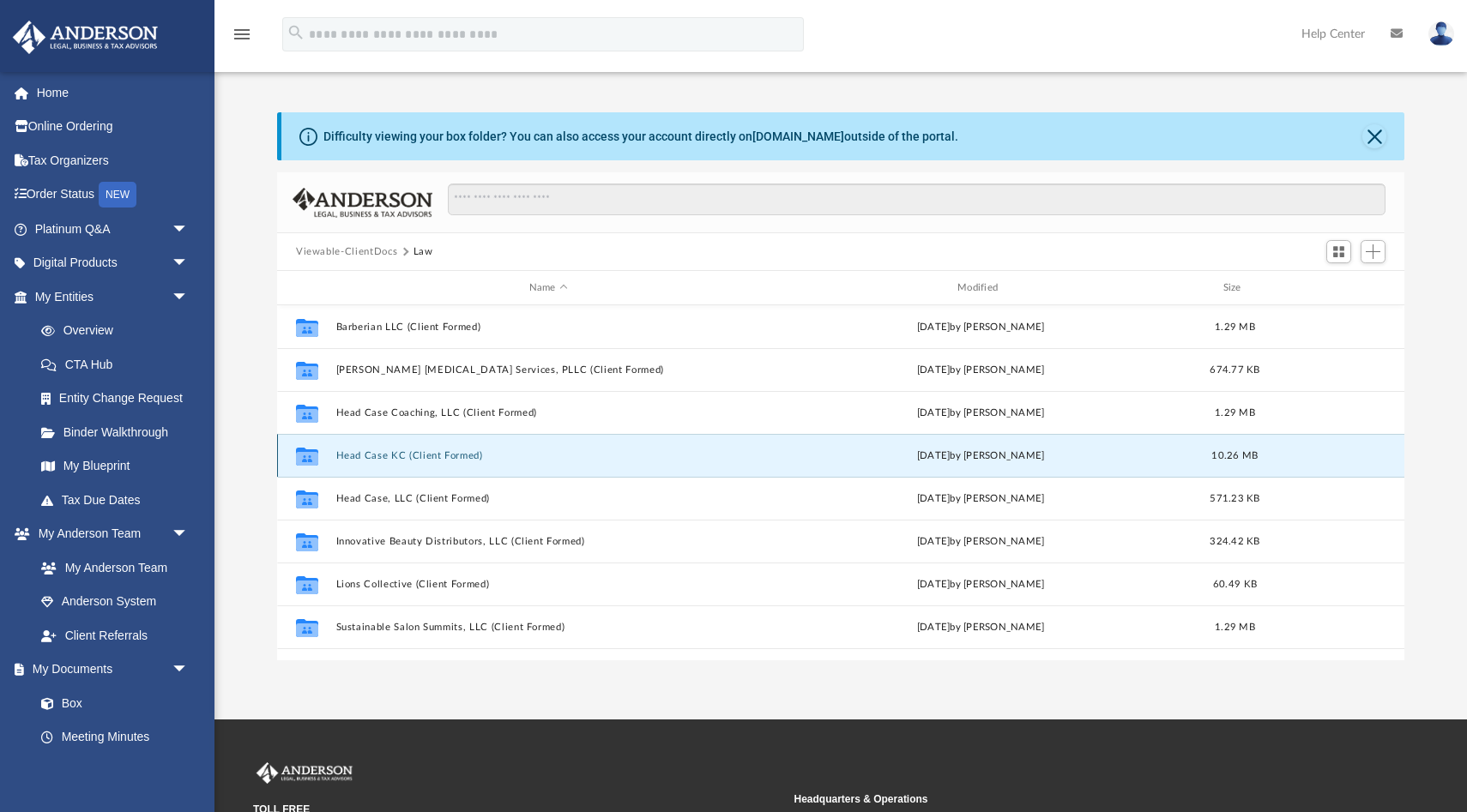
click at [372, 457] on button "Head Case KC (Client Formed)" at bounding box center [548, 456] width 425 height 11
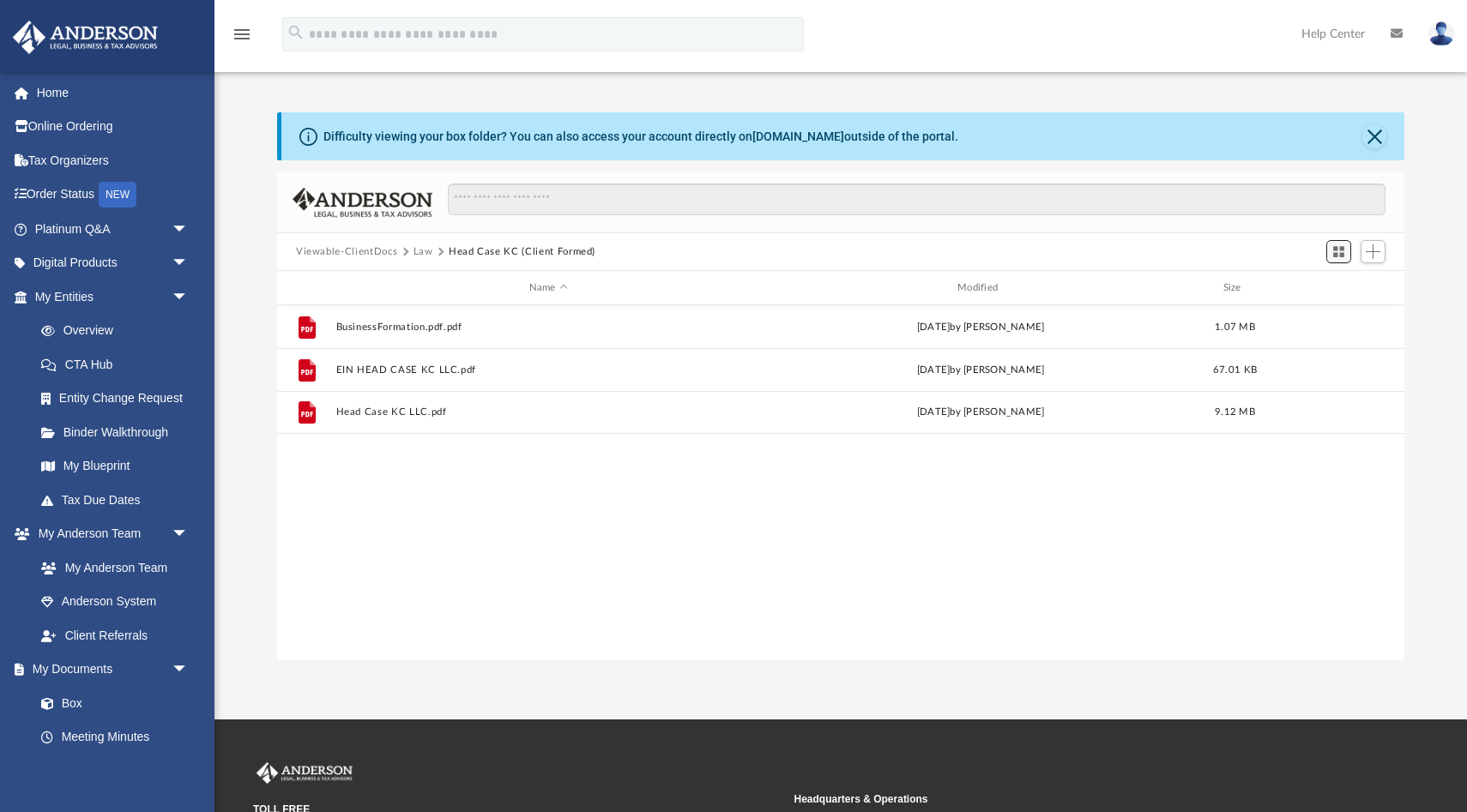
click at [1339, 253] on span "Switch to Grid View" at bounding box center [1338, 252] width 15 height 15
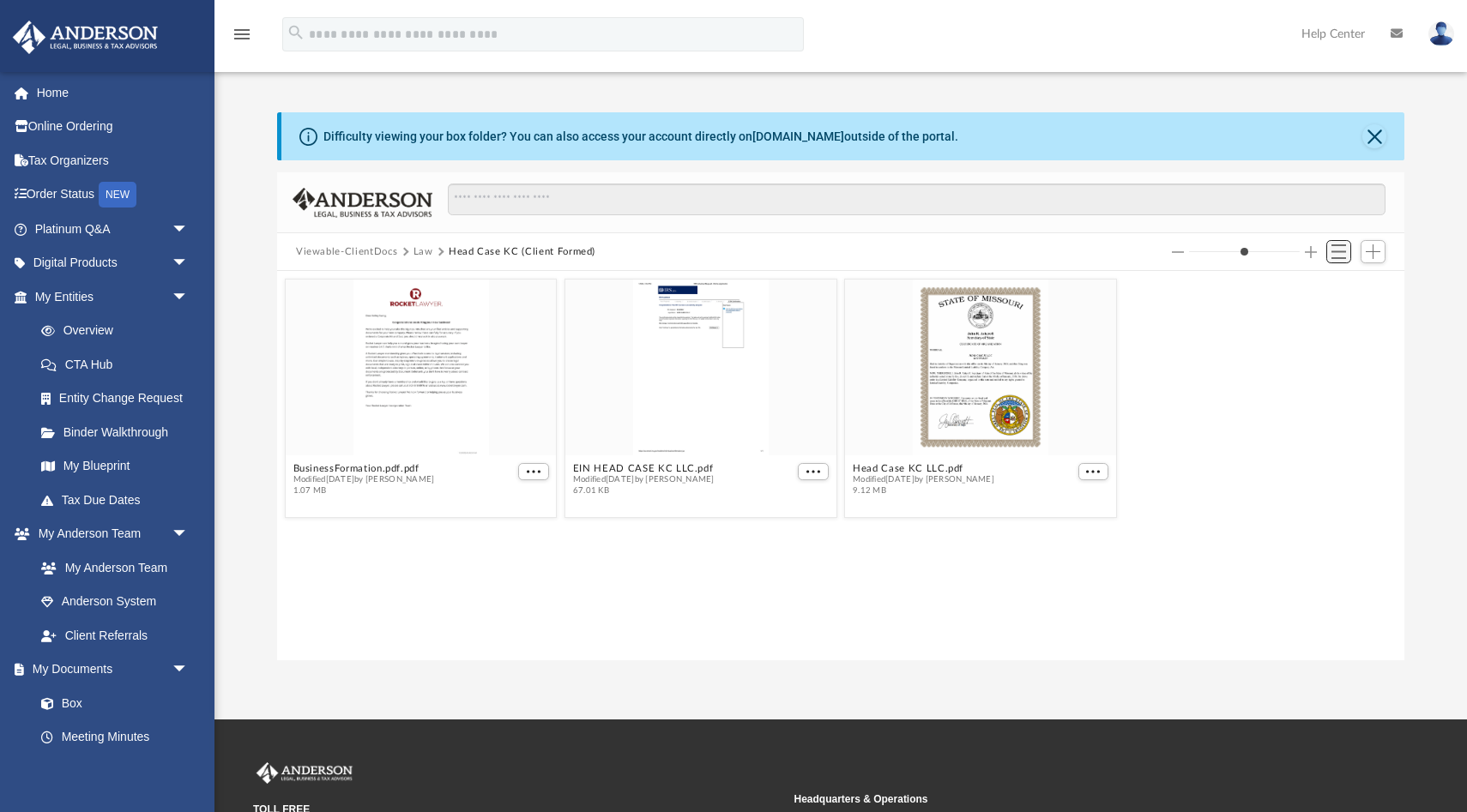
click at [1338, 253] on span "Switch to List View" at bounding box center [1338, 252] width 15 height 15
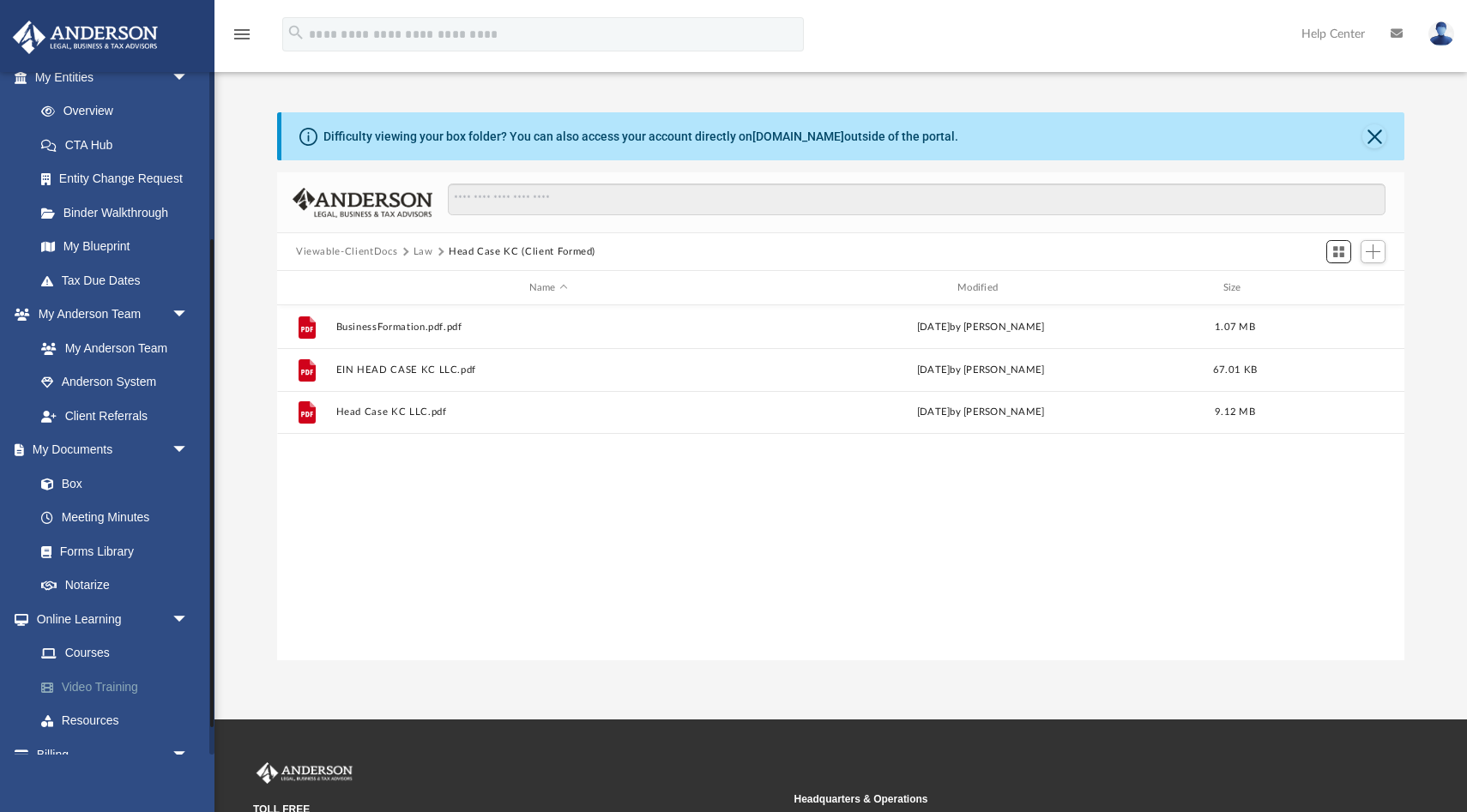
scroll to position [243, 0]
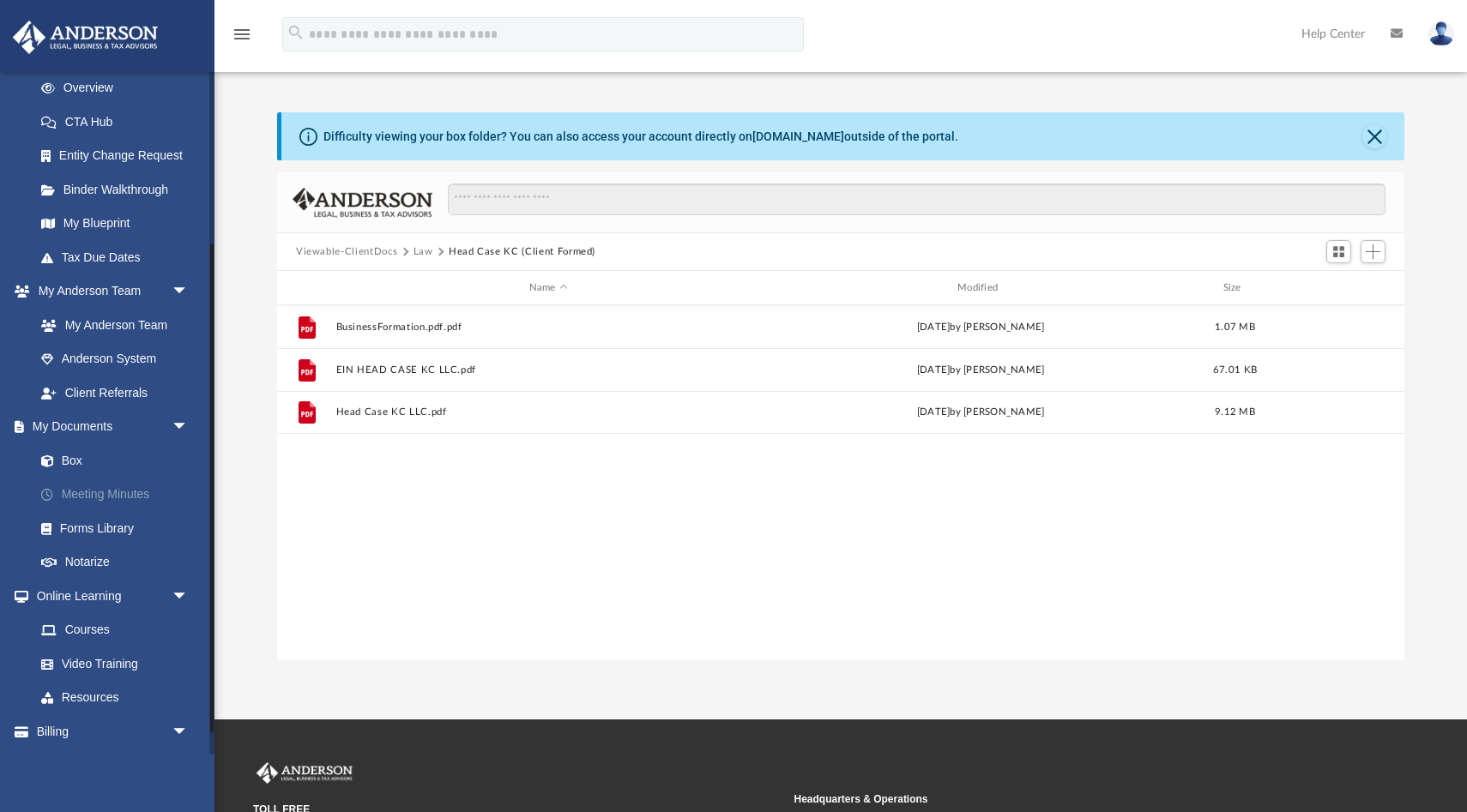
click at [110, 492] on link "Meeting Minutes" at bounding box center [119, 495] width 190 height 35
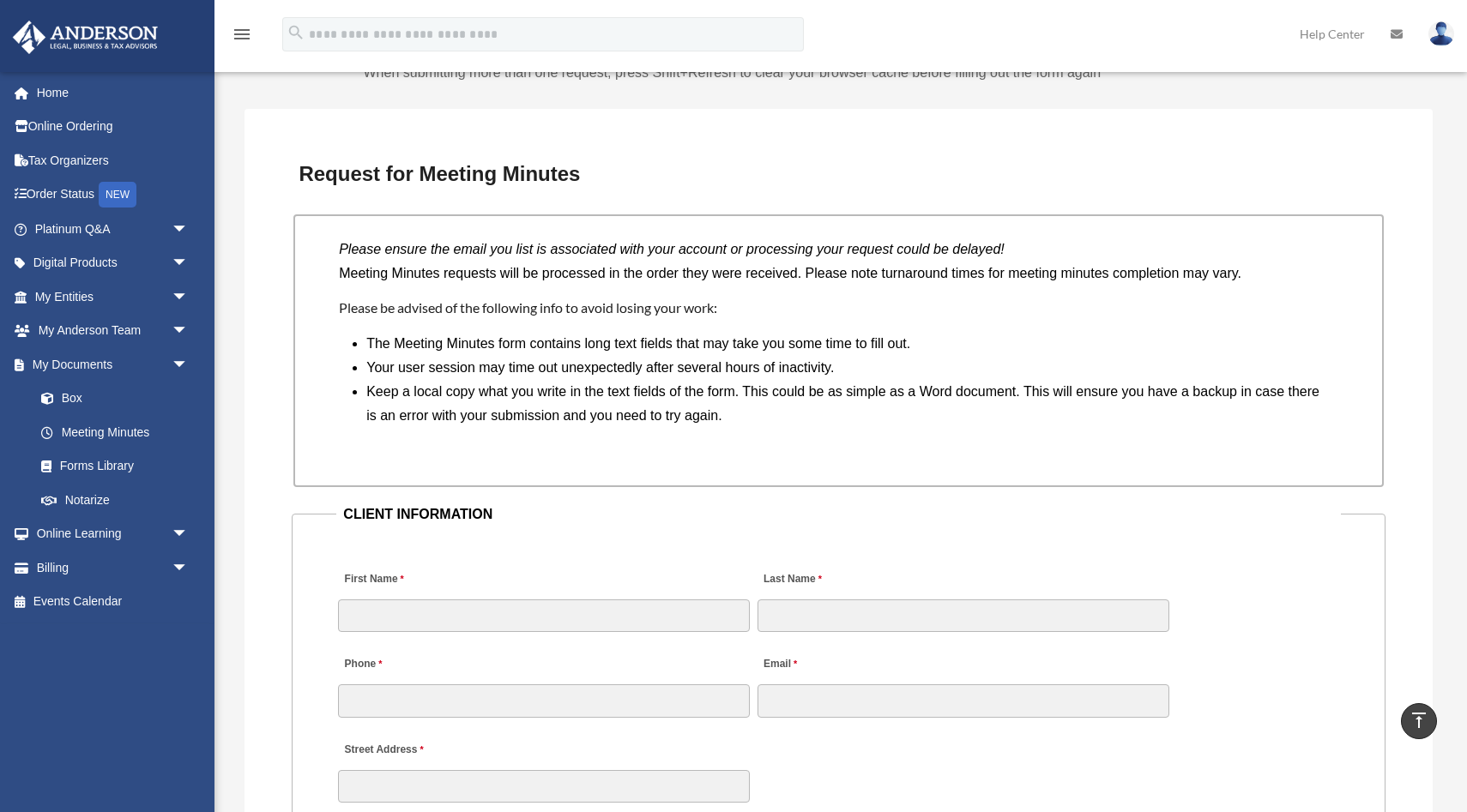
scroll to position [1281, 0]
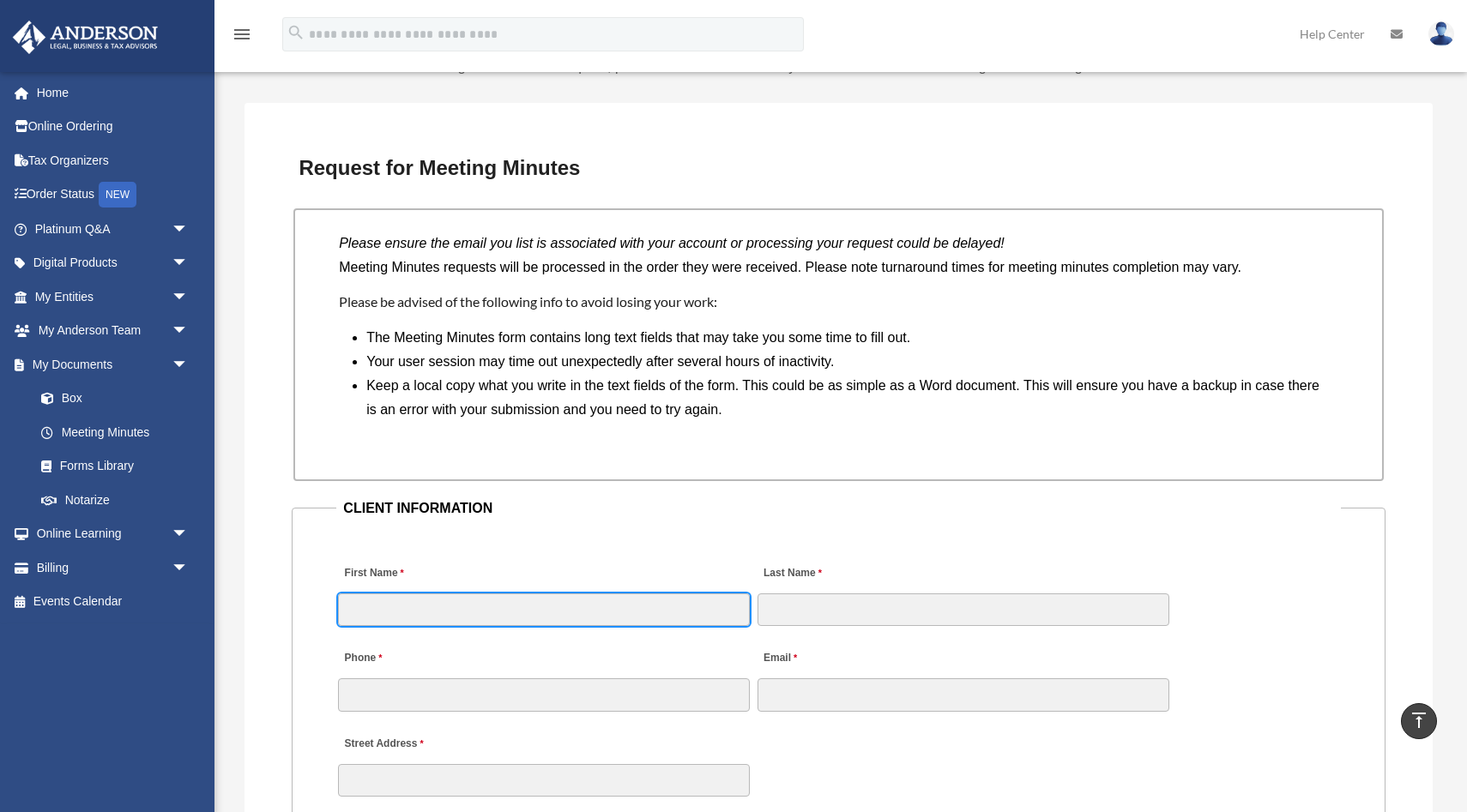
click at [530, 612] on input "First Name" at bounding box center [544, 610] width 412 height 33
type input "******"
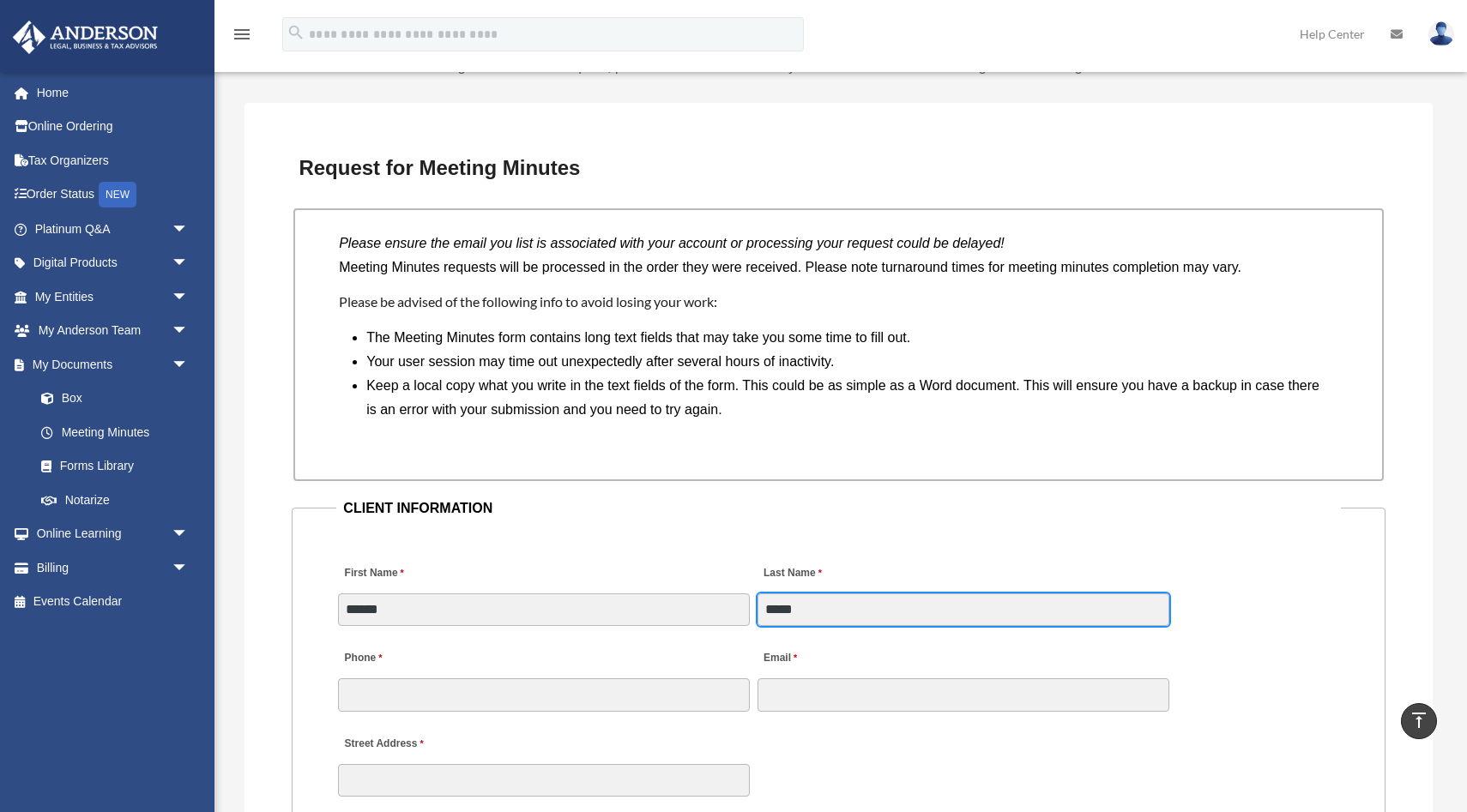
type input "*****"
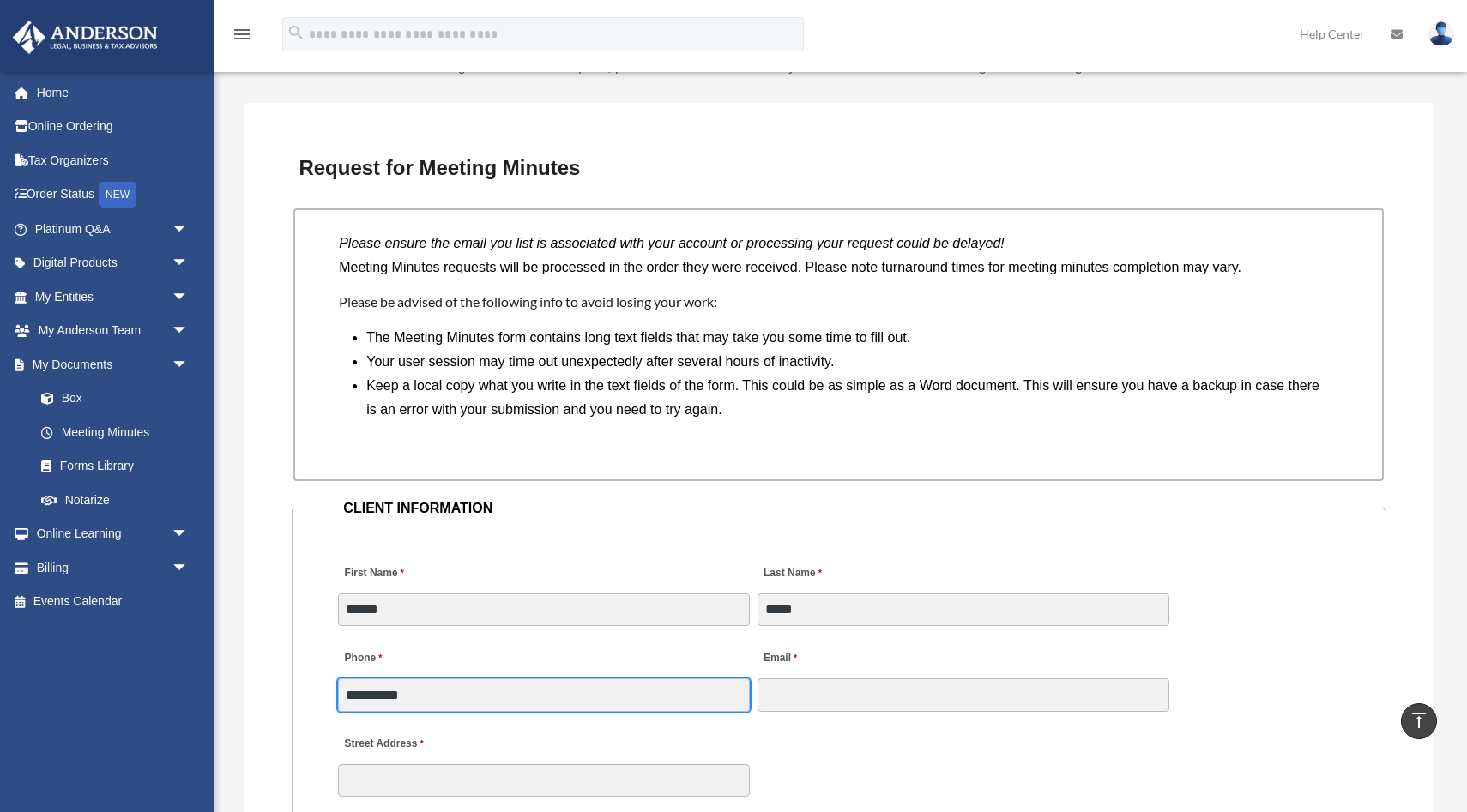
type input "**********"
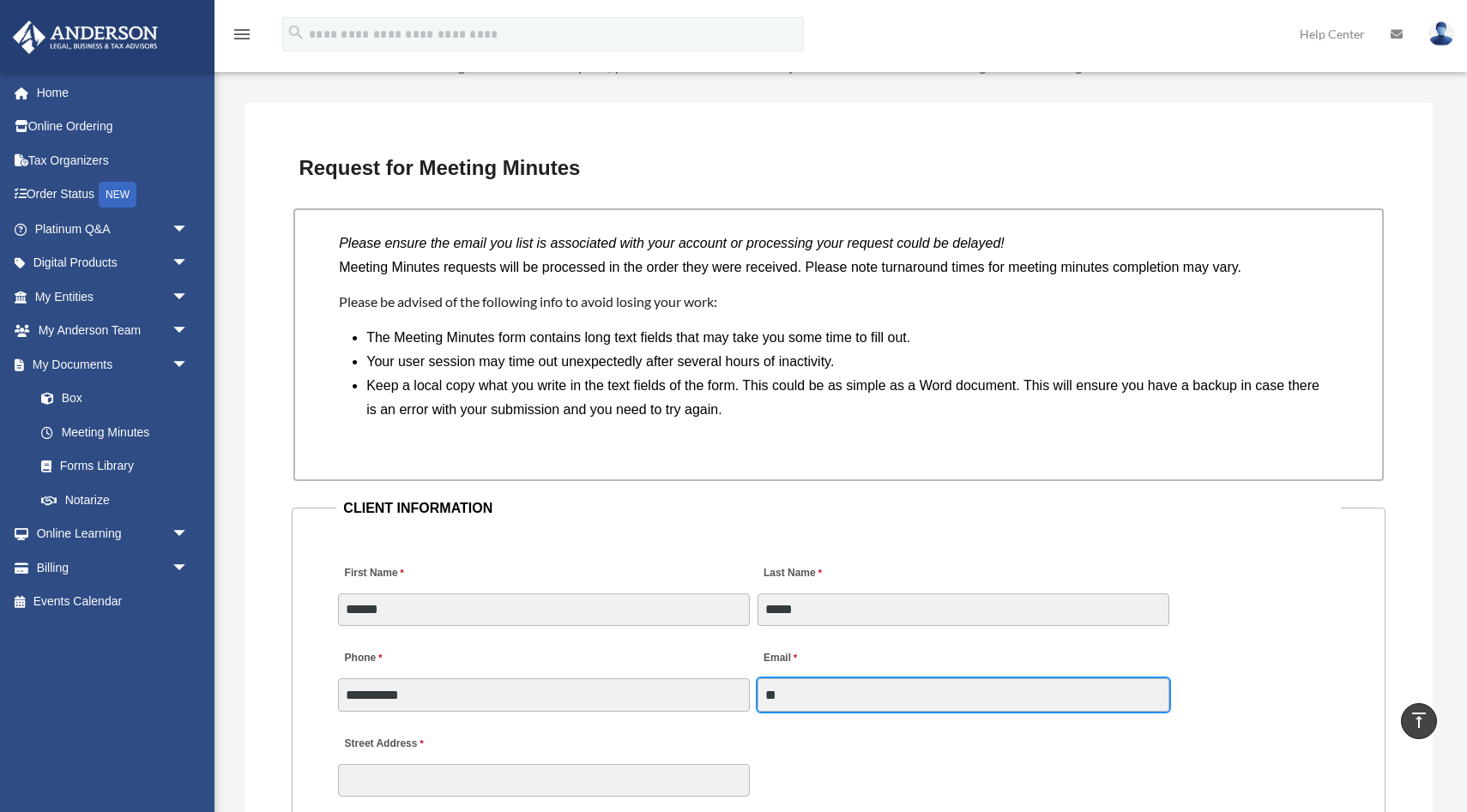
type input "*"
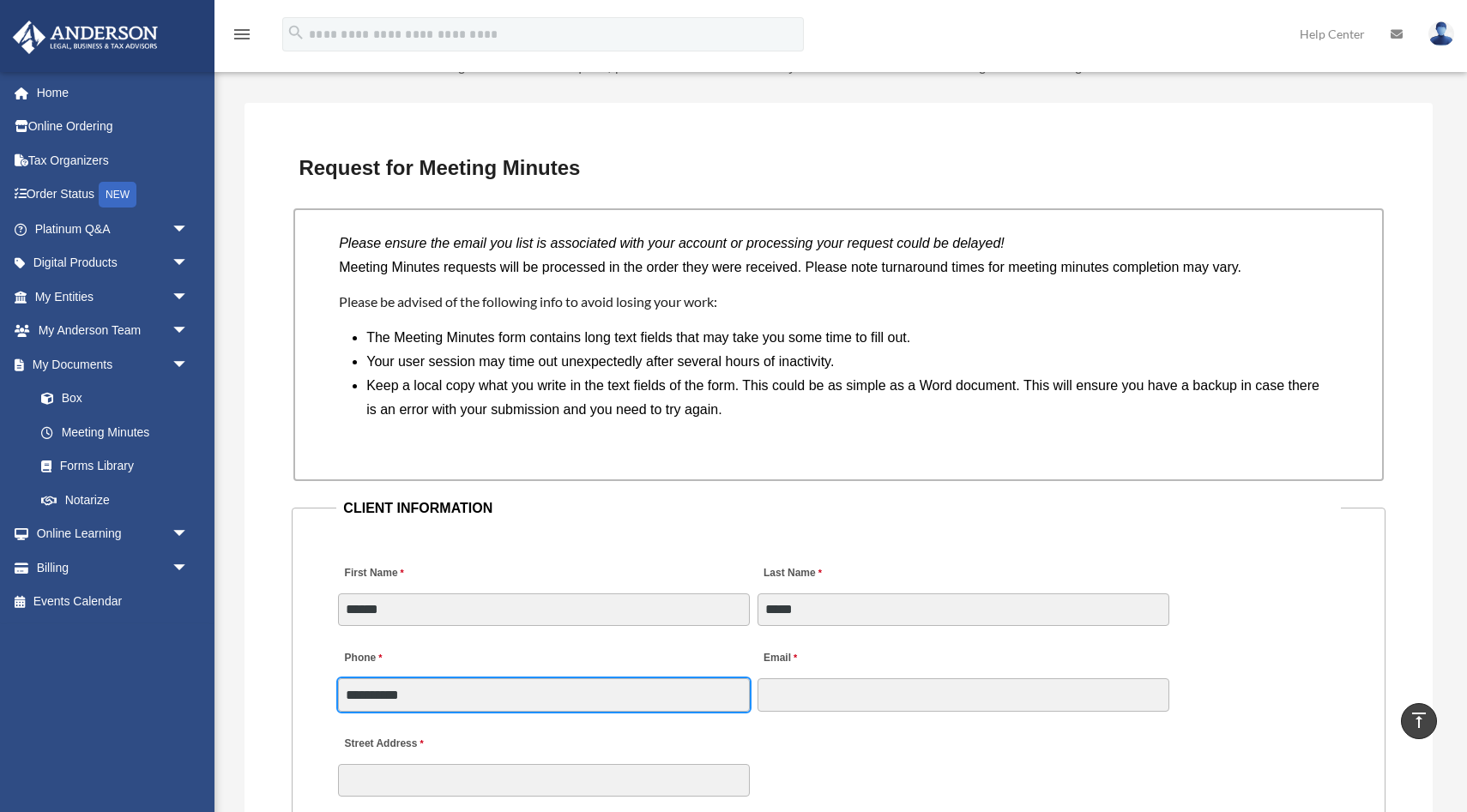
drag, startPoint x: 491, startPoint y: 699, endPoint x: 300, endPoint y: 695, distance: 191.0
click at [301, 695] on fieldset "**********" at bounding box center [838, 670] width 1092 height 347
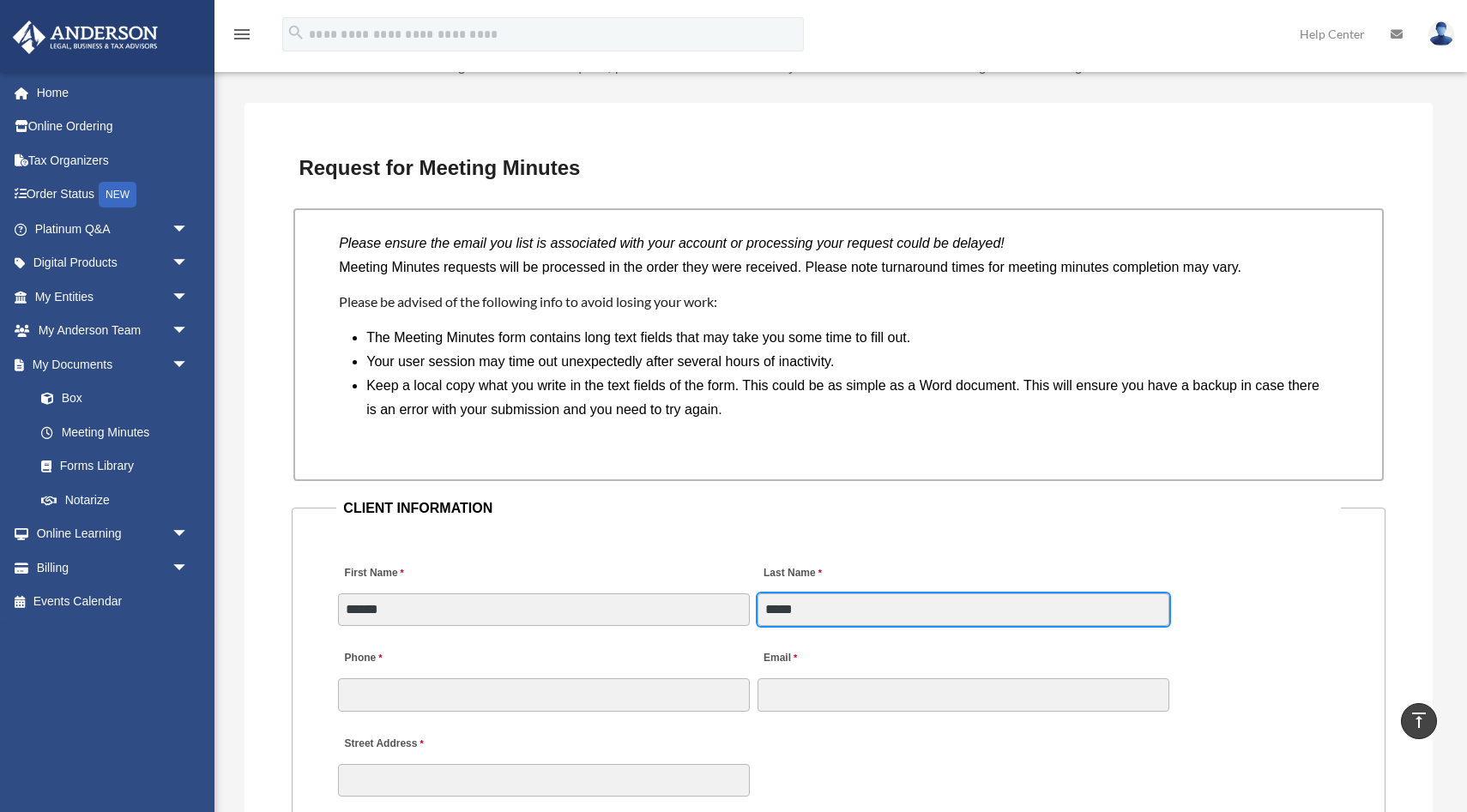
drag, startPoint x: 825, startPoint y: 615, endPoint x: 646, endPoint y: 610, distance: 179.1
click at [646, 612] on div "First Name ****** Last Name *****" at bounding box center [838, 585] width 1004 height 86
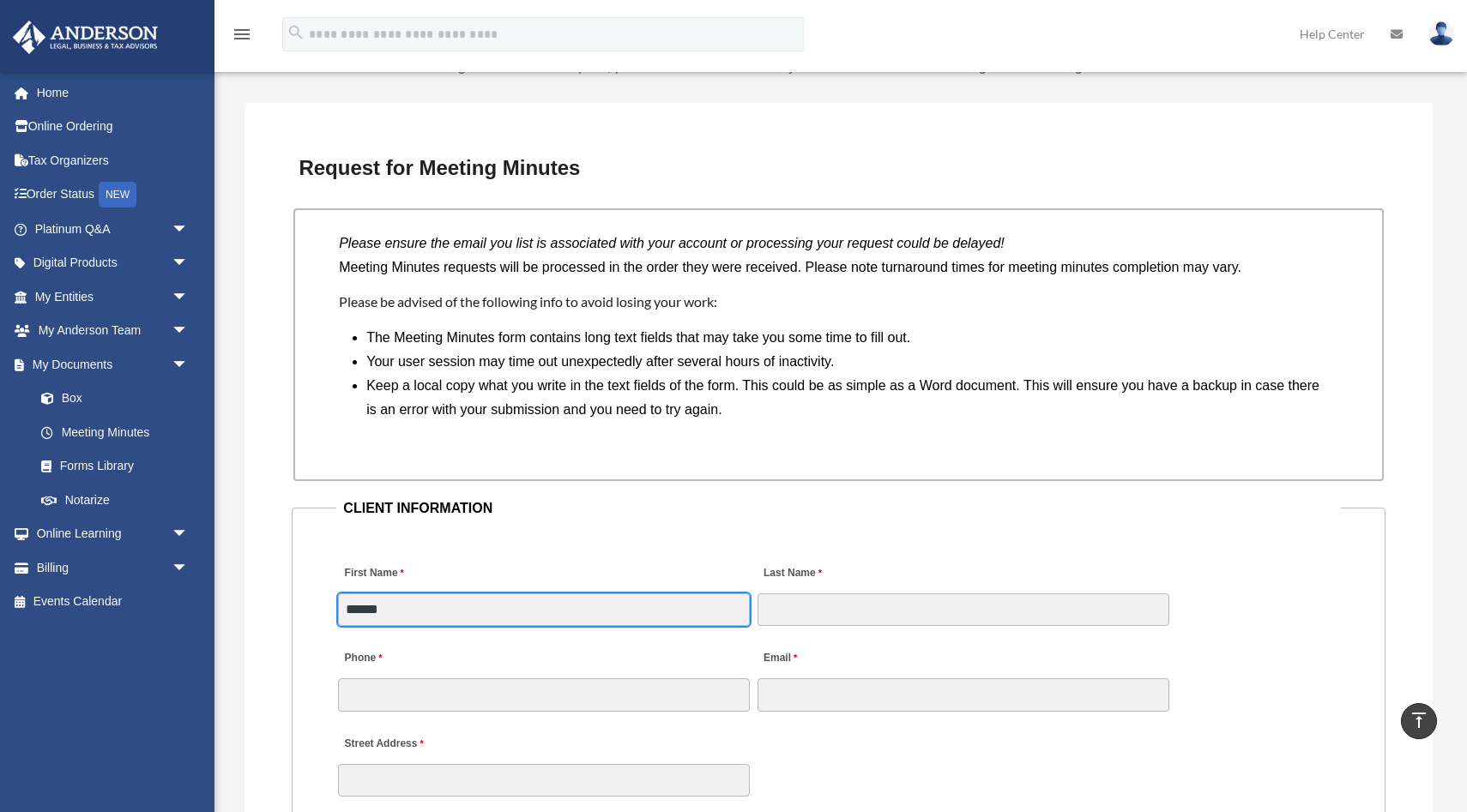
drag, startPoint x: 427, startPoint y: 608, endPoint x: 417, endPoint y: 607, distance: 10.0
click at [421, 607] on input "******" at bounding box center [544, 610] width 412 height 33
drag, startPoint x: 419, startPoint y: 611, endPoint x: 257, endPoint y: 611, distance: 162.0
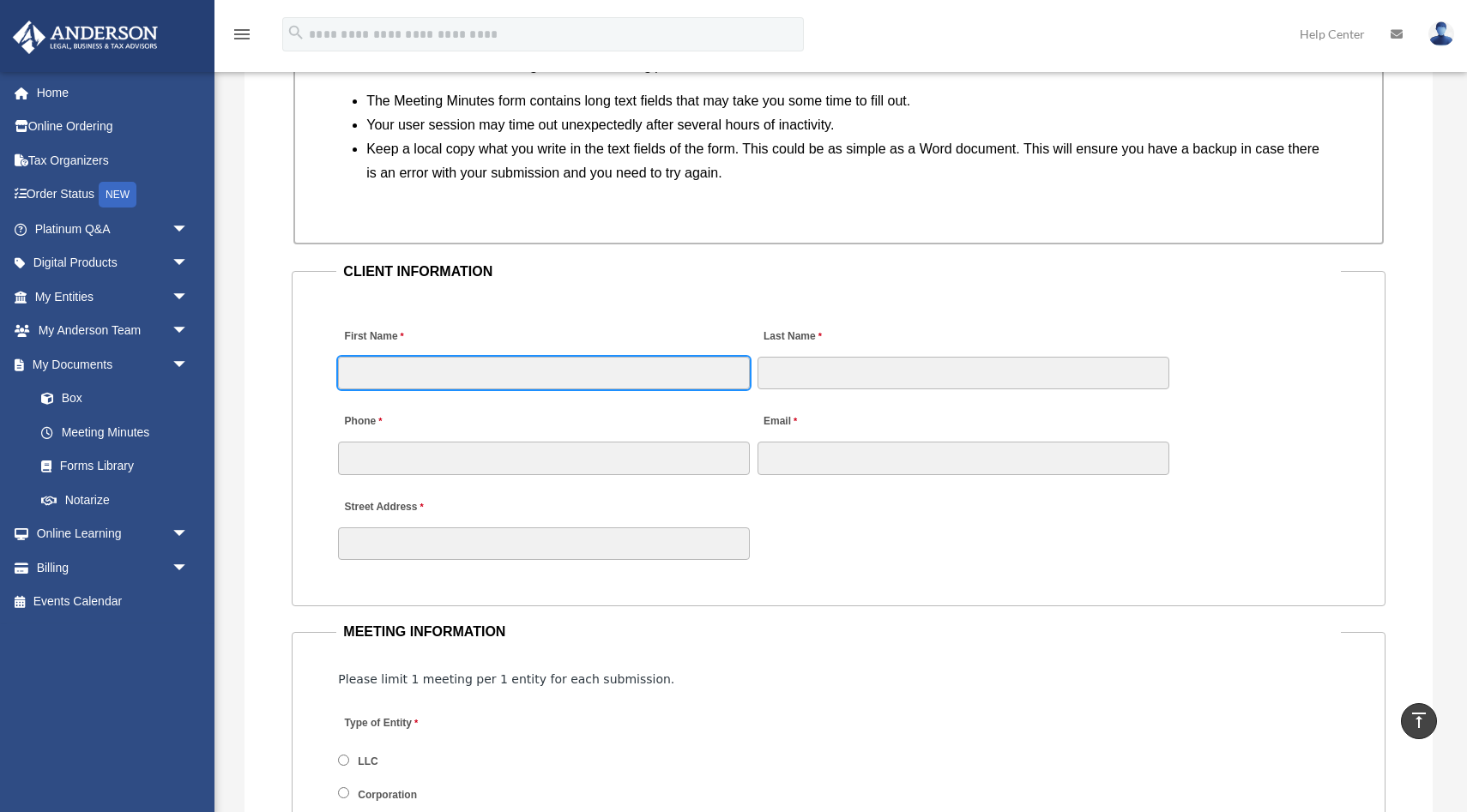
scroll to position [1618, 0]
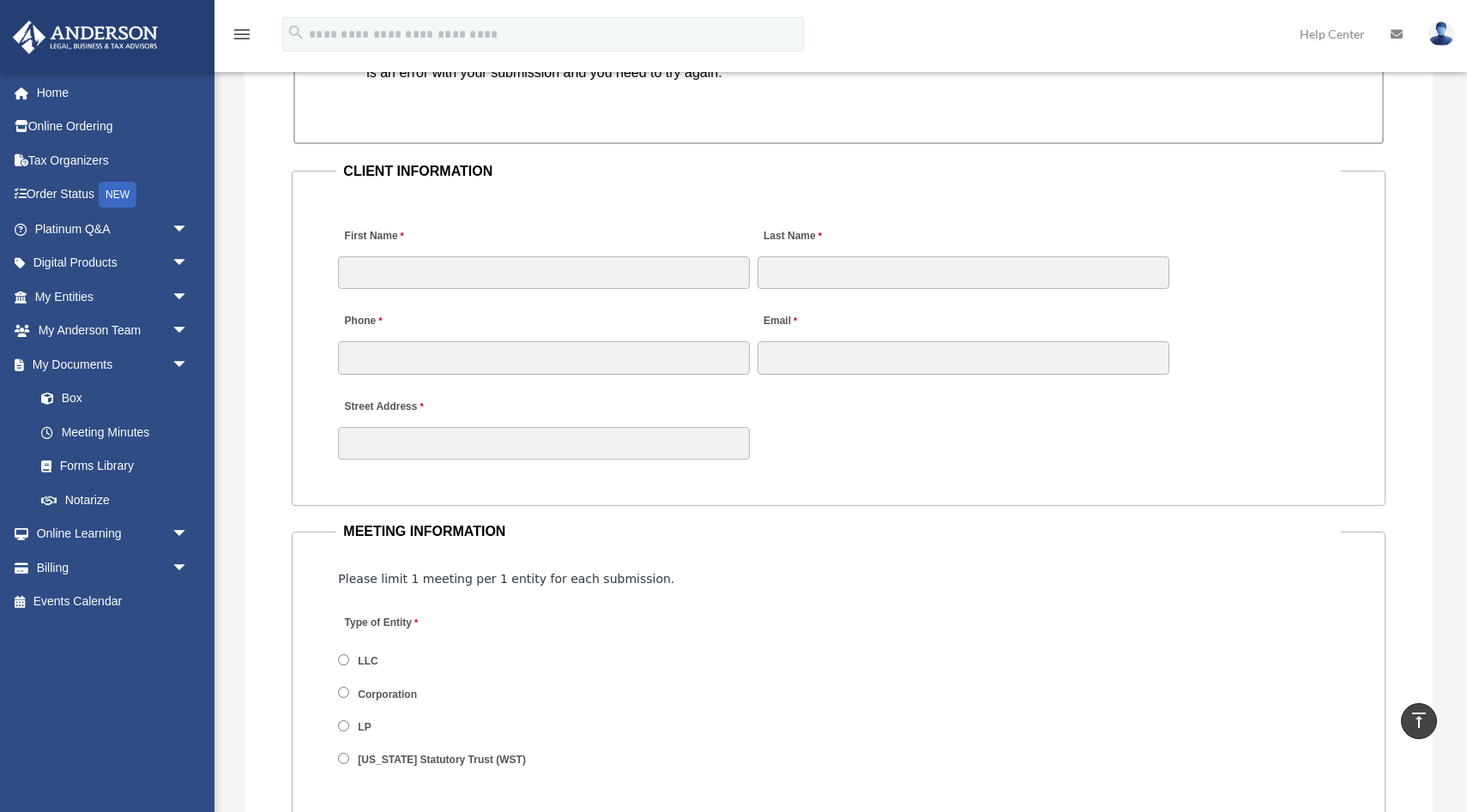
click at [622, 719] on div "Type of Entity LLC Corporation LP Wyoming Statutory Trust (WST)" at bounding box center [838, 697] width 1004 height 188
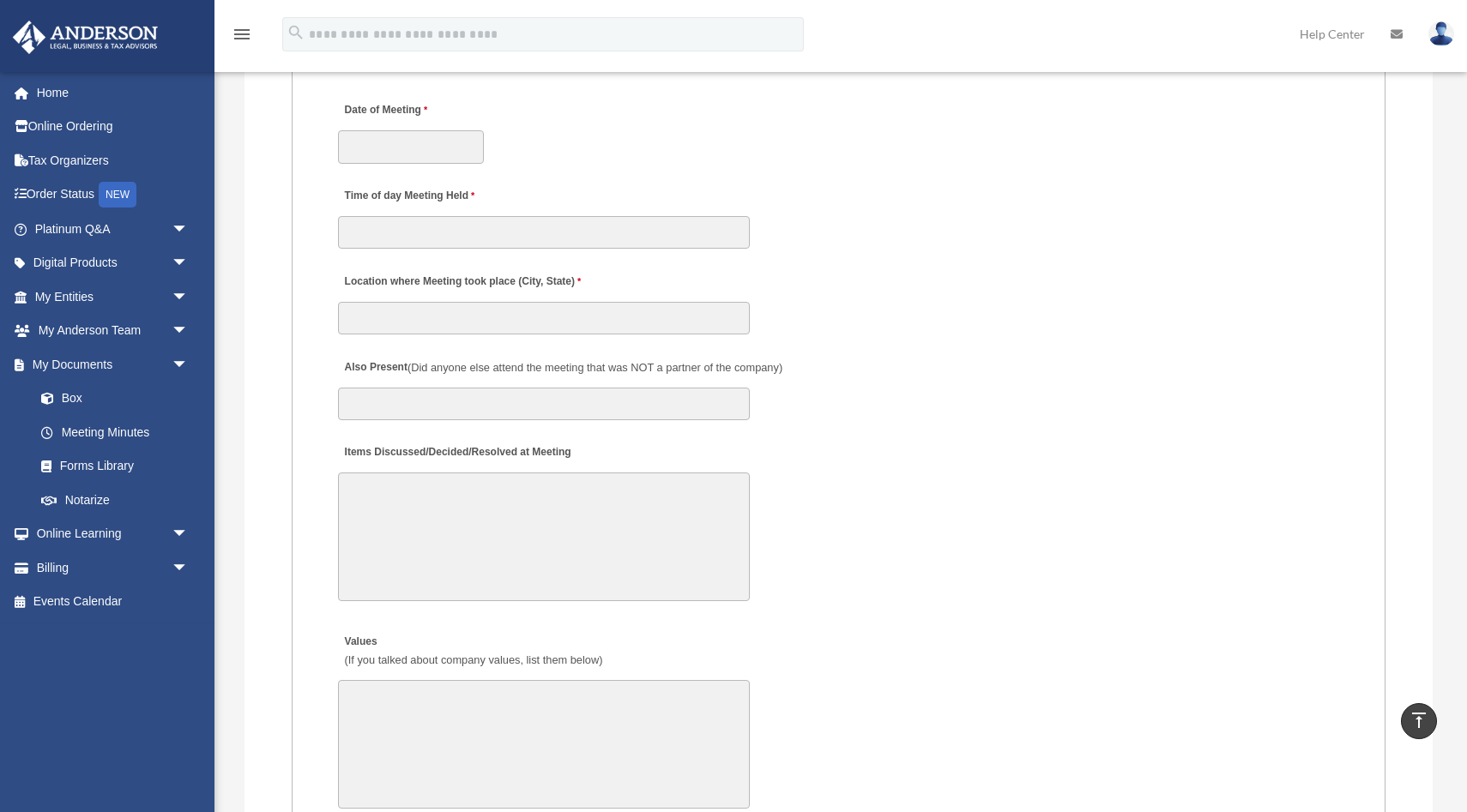
scroll to position [2354, 0]
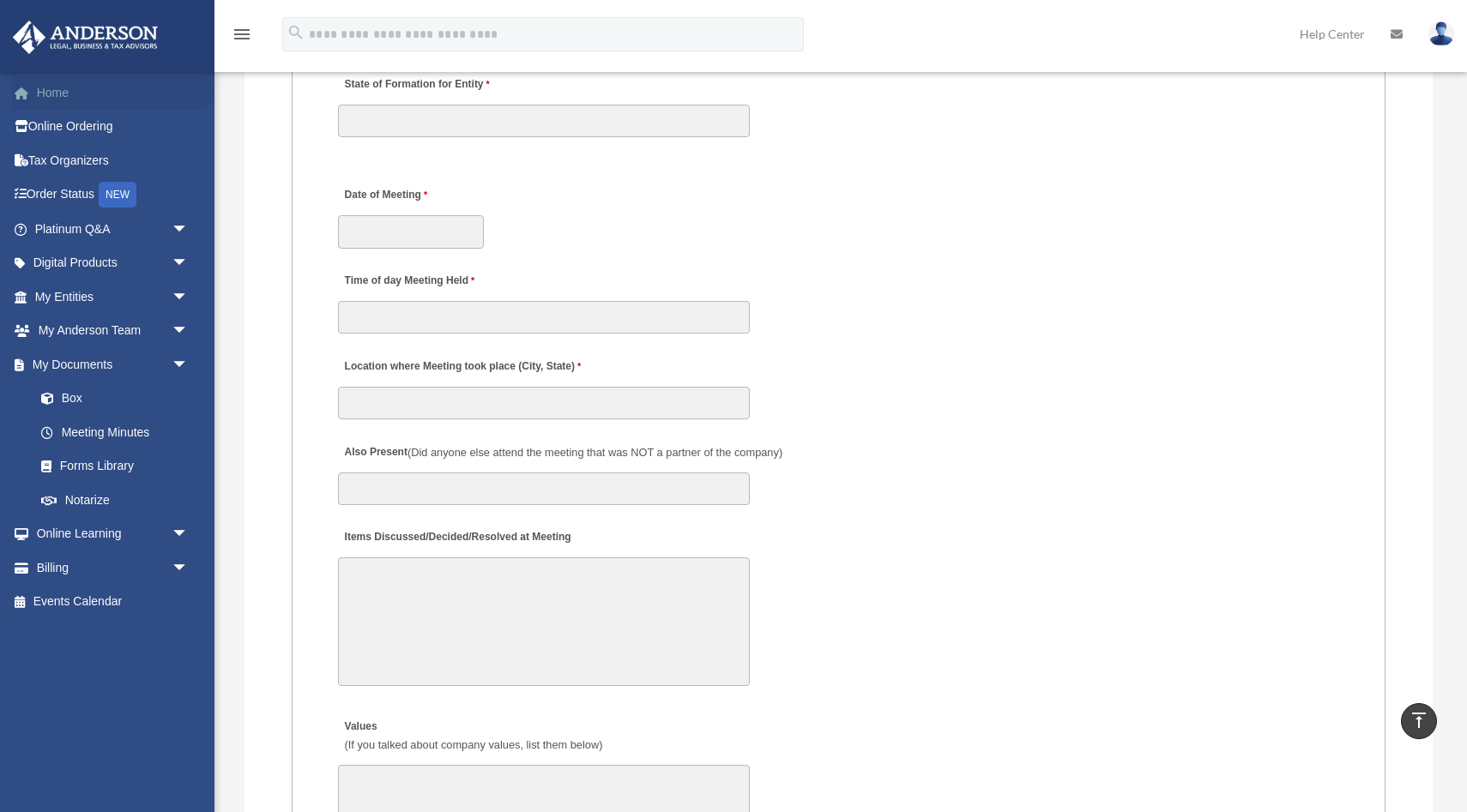
click at [52, 96] on link "Home" at bounding box center [113, 93] width 203 height 35
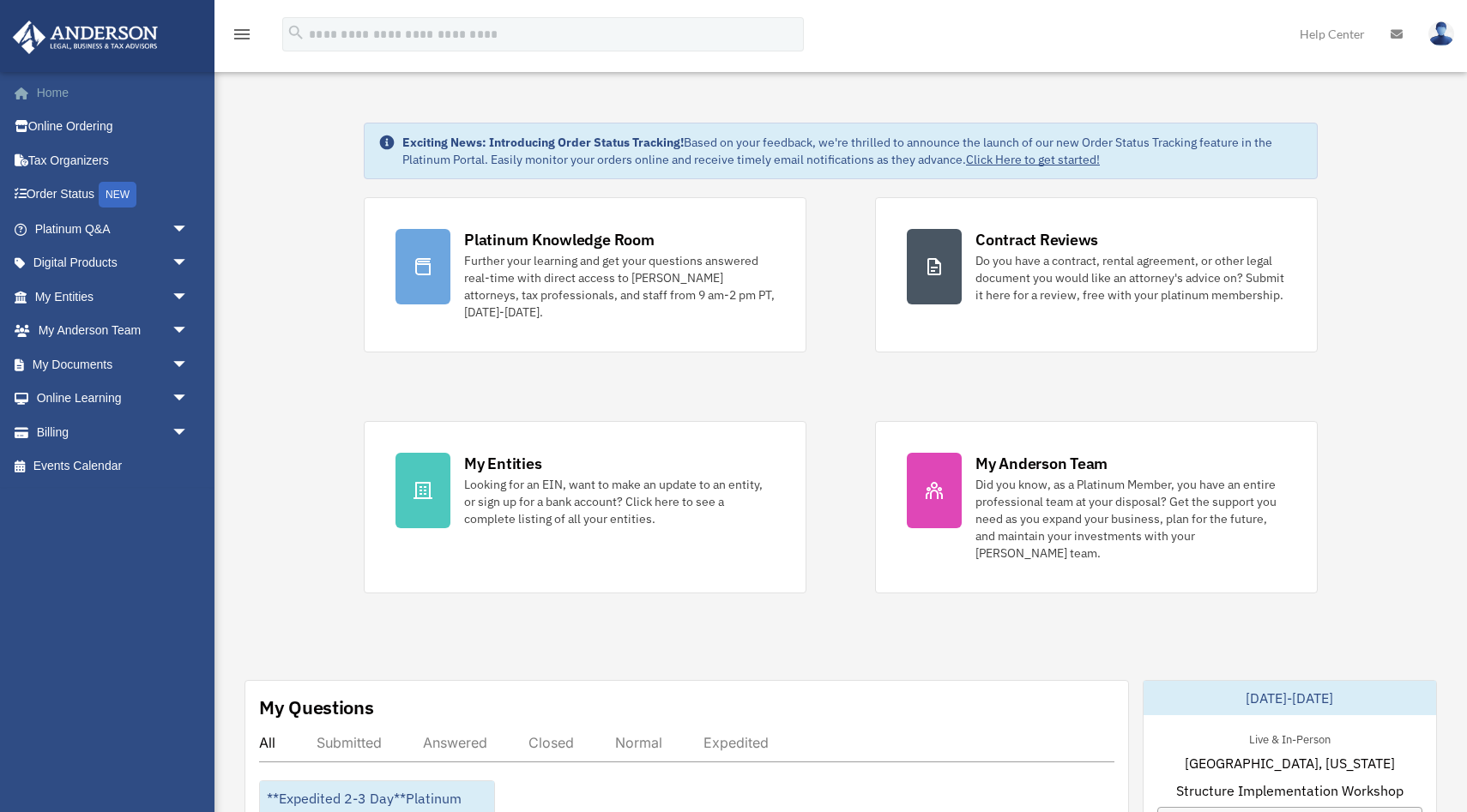
click at [65, 85] on link "Home" at bounding box center [113, 93] width 203 height 35
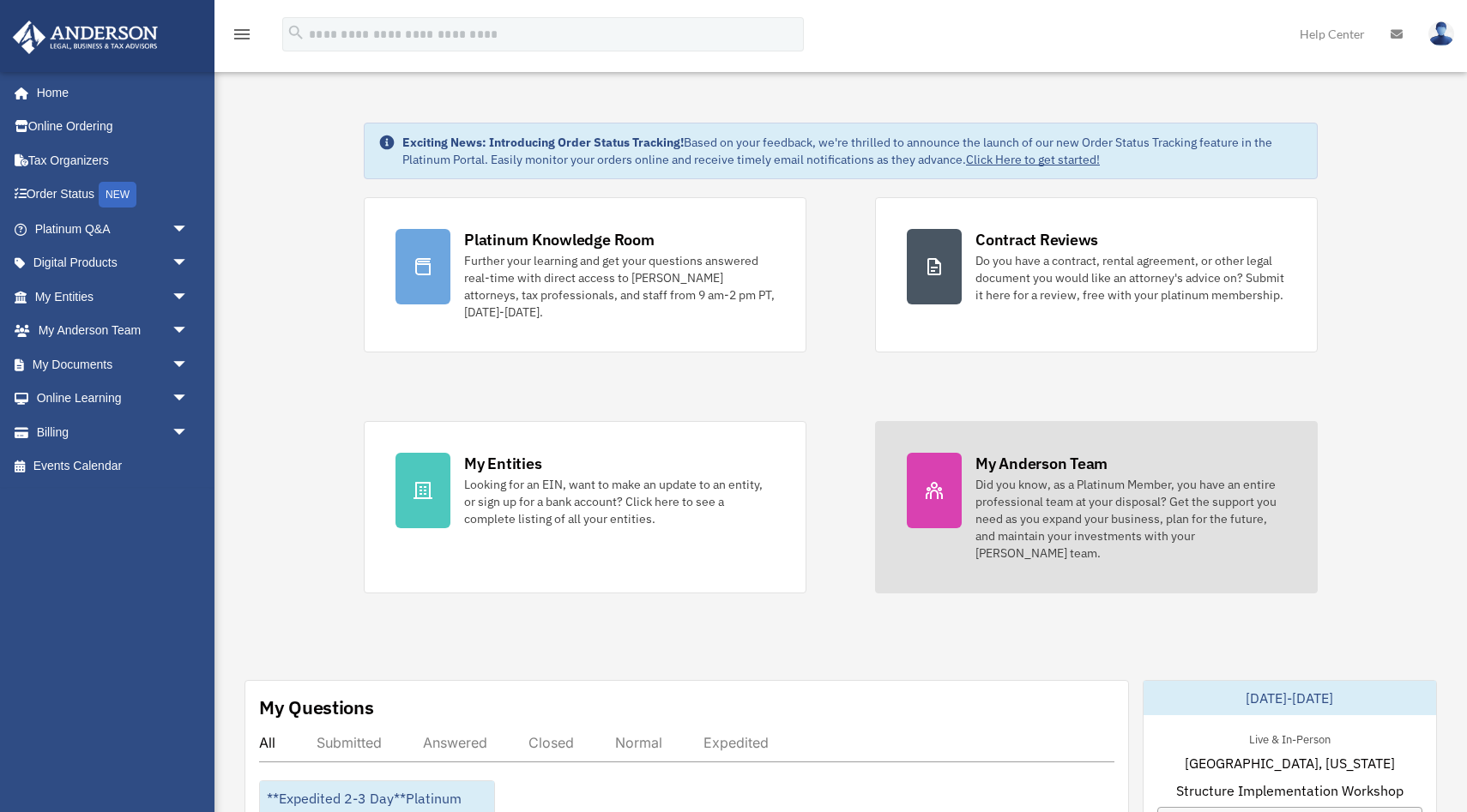
click at [1063, 537] on div "Did you know, as a Platinum Member, you have an entire professional team at you…" at bounding box center [1131, 519] width 311 height 86
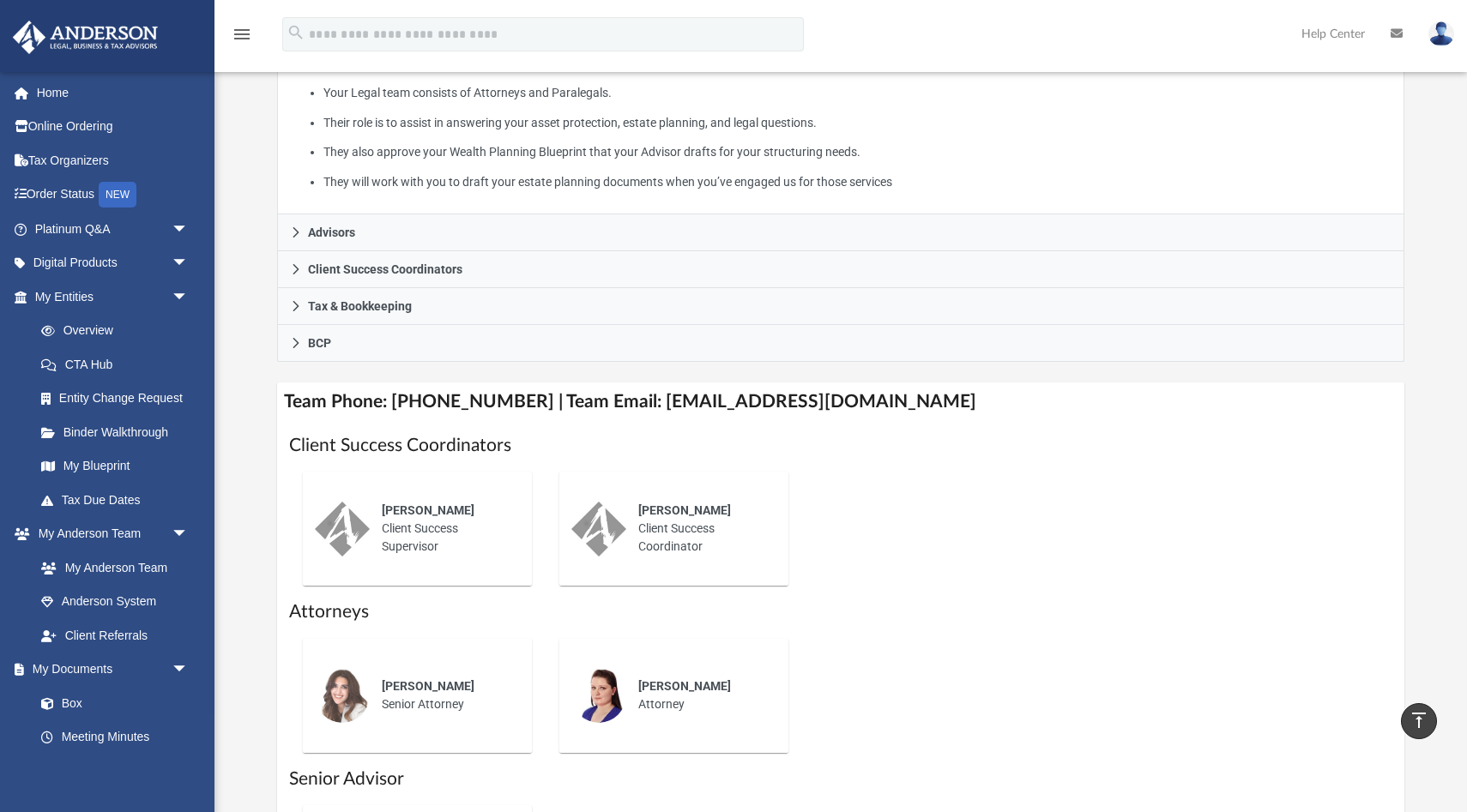
scroll to position [260, 0]
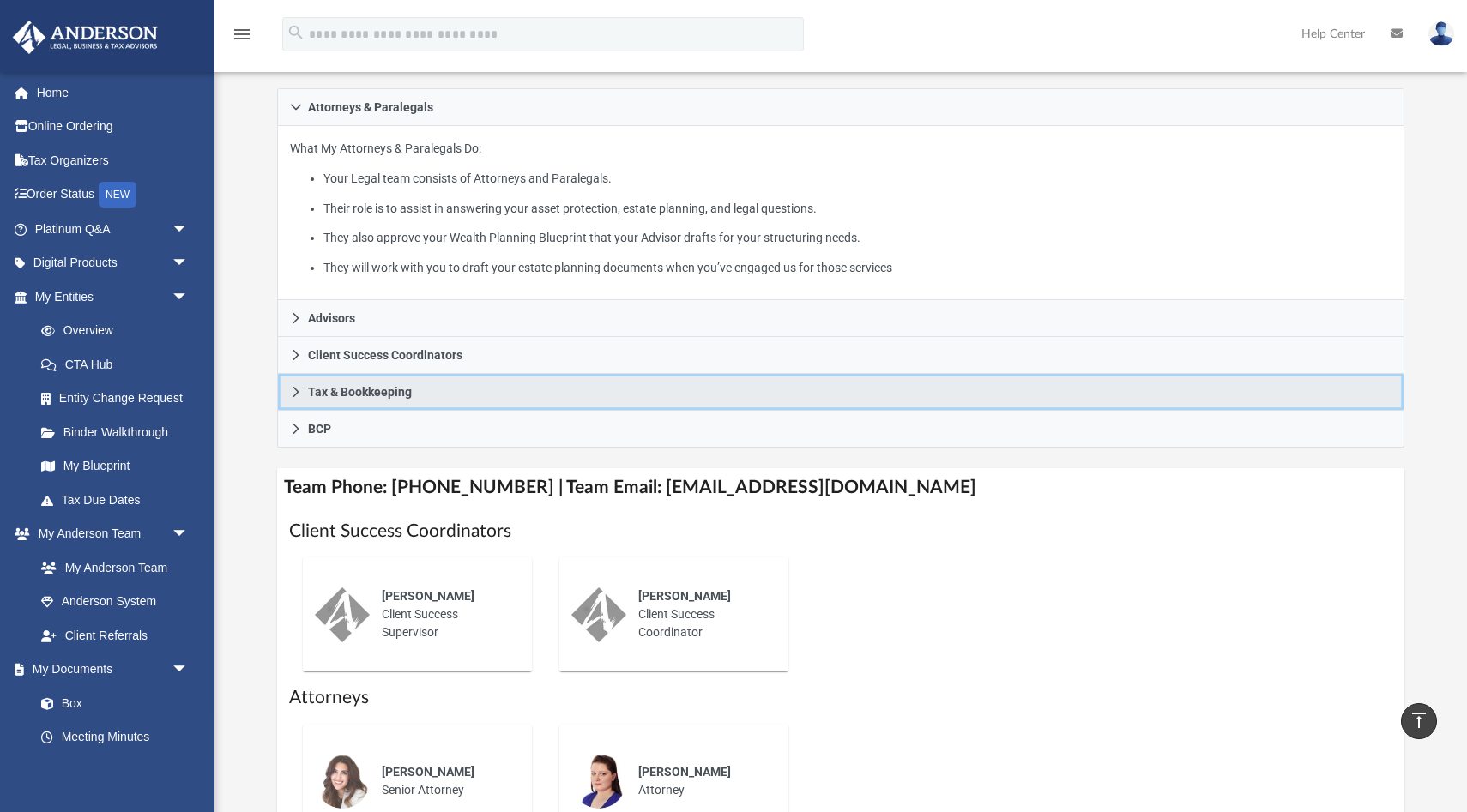
click at [291, 390] on icon at bounding box center [295, 392] width 12 height 12
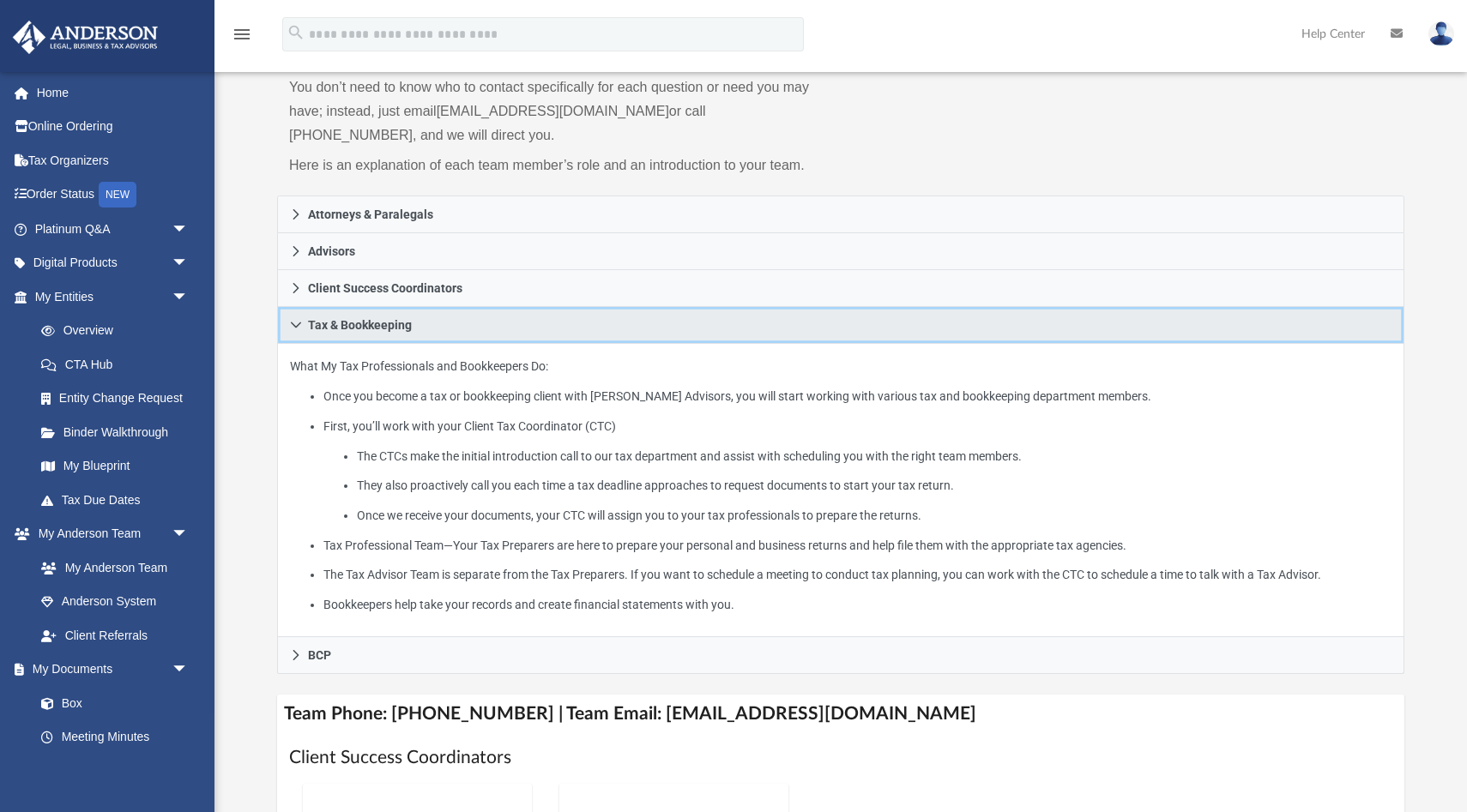
scroll to position [147, 0]
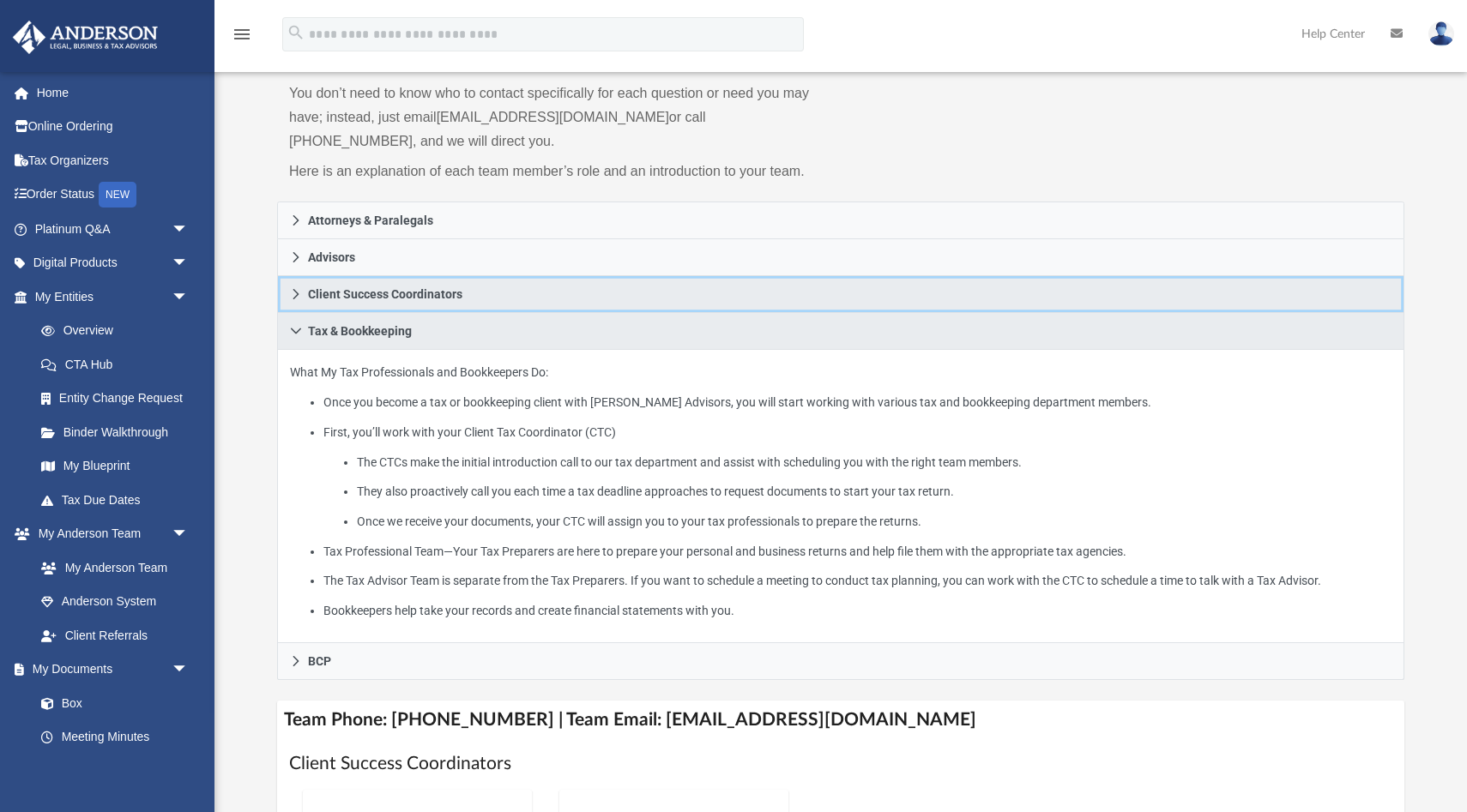
click at [295, 293] on icon at bounding box center [295, 293] width 12 height 12
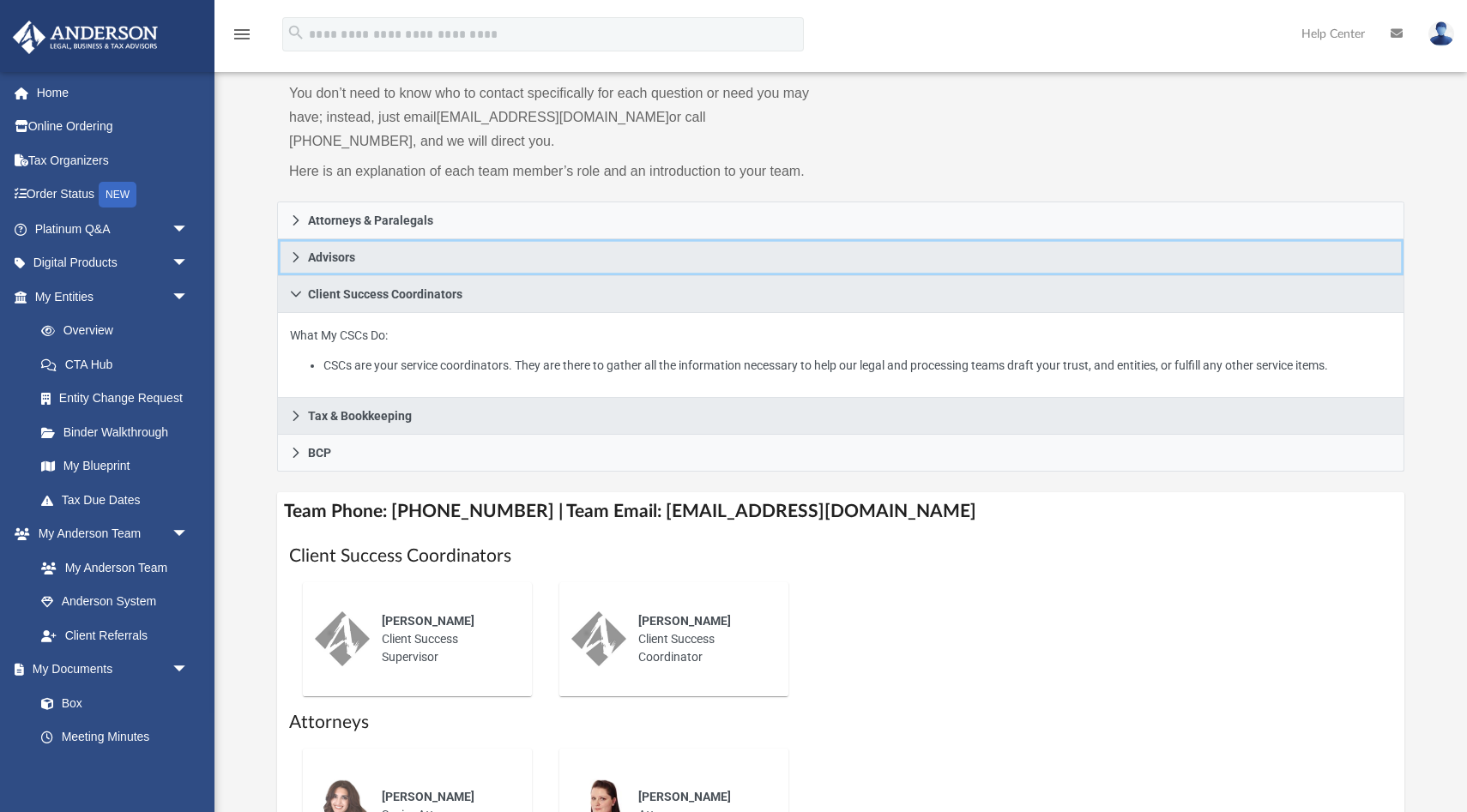
click at [301, 252] on icon at bounding box center [295, 257] width 12 height 12
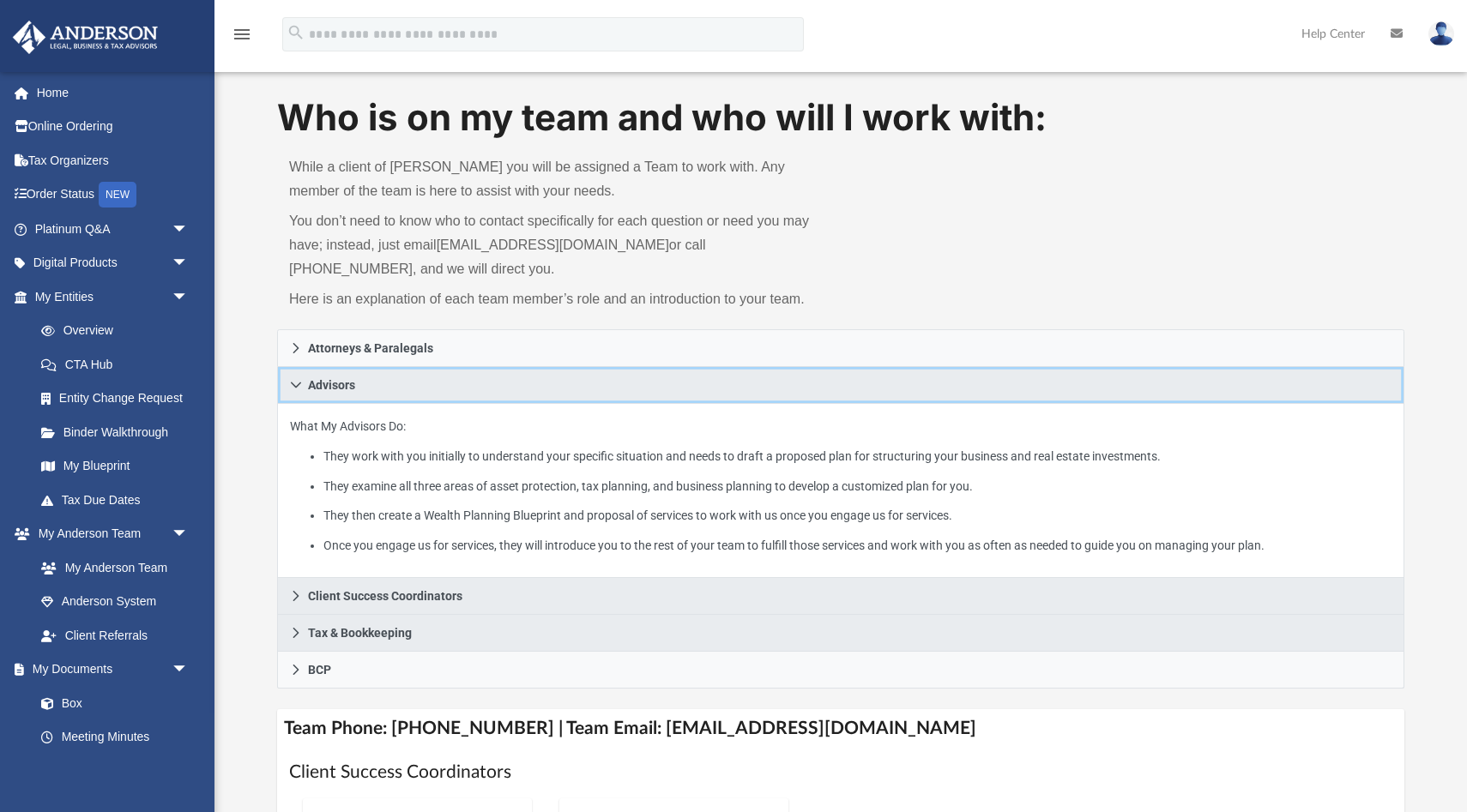
scroll to position [9, 0]
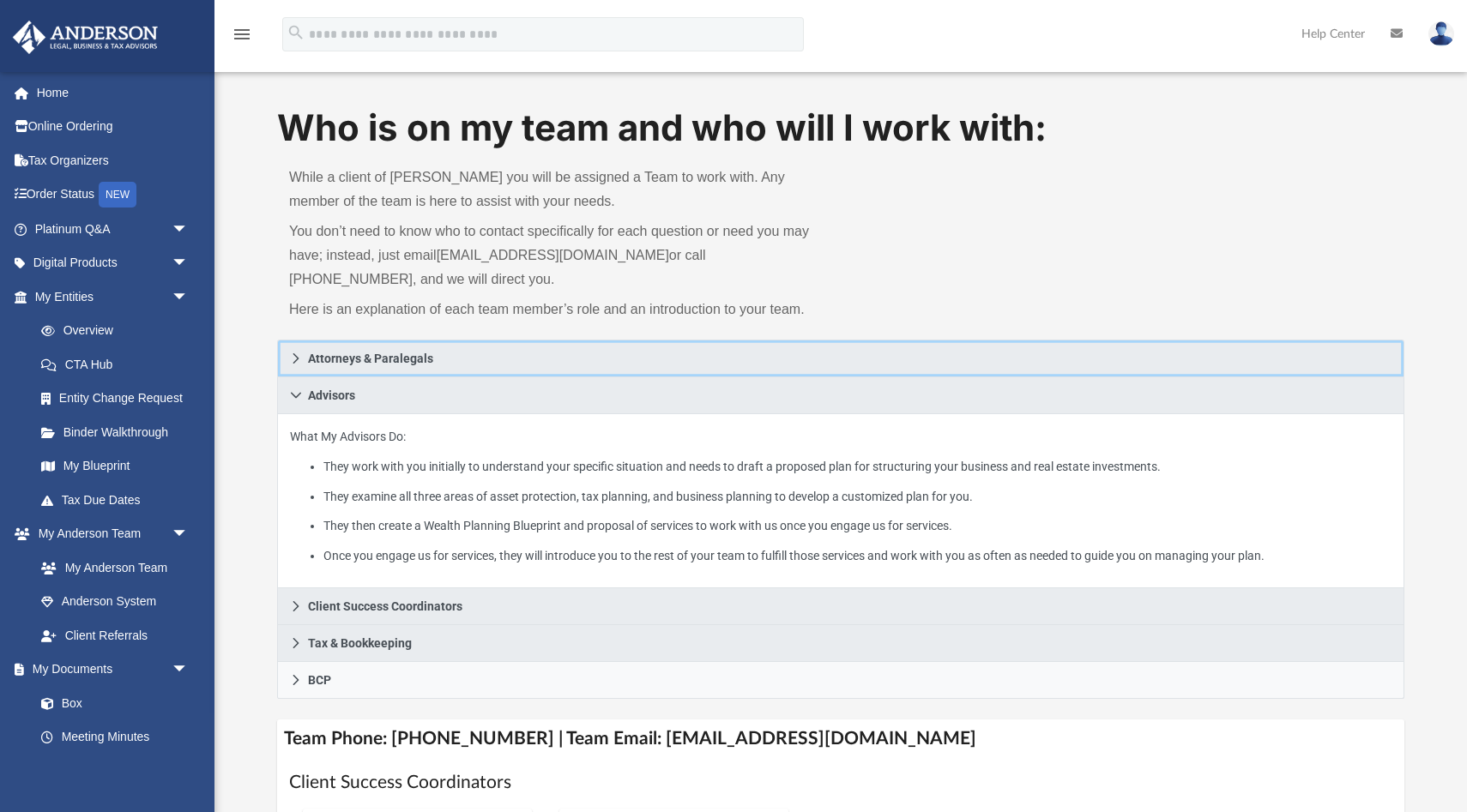
click at [298, 359] on icon at bounding box center [295, 358] width 12 height 12
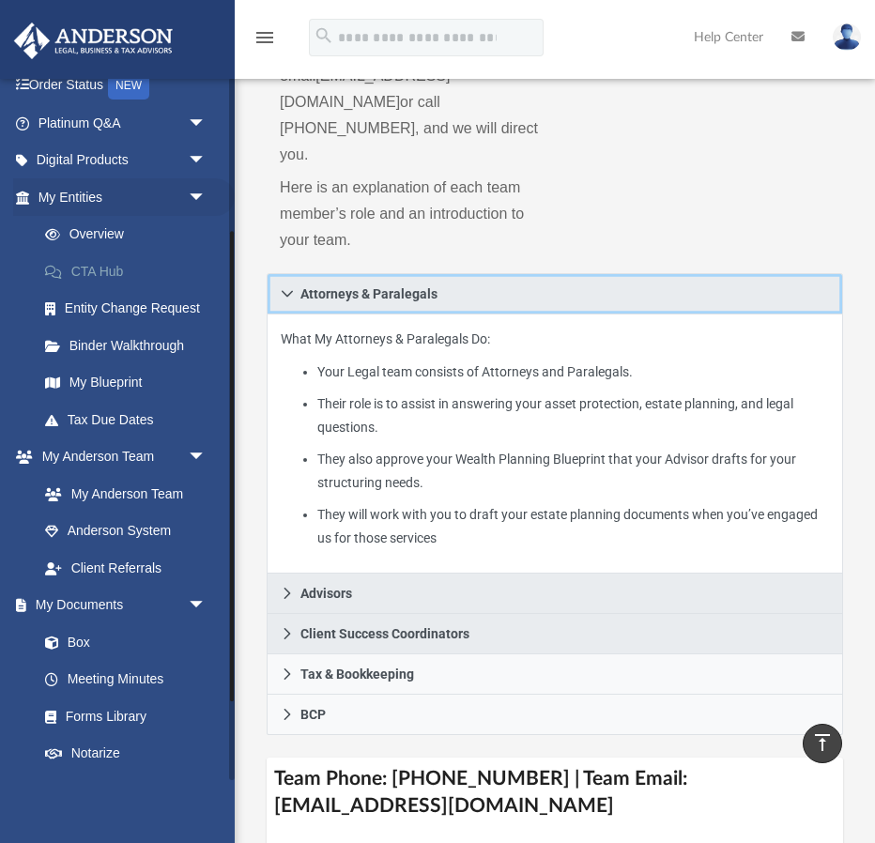
scroll to position [264, 0]
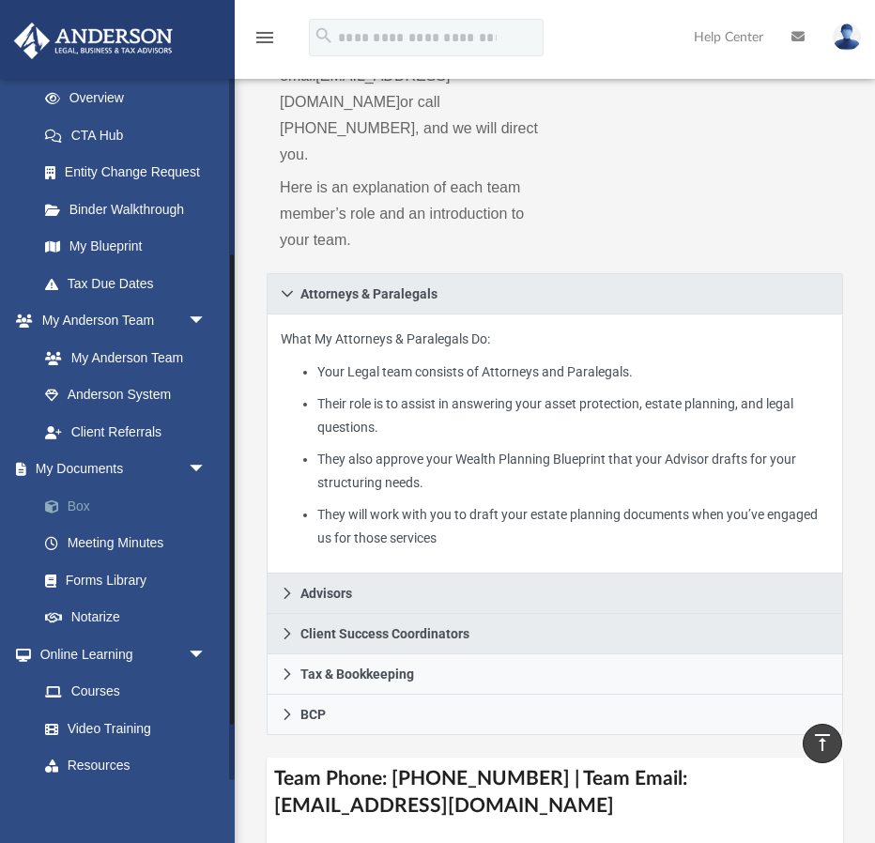
click at [83, 509] on link "Box" at bounding box center [130, 506] width 208 height 38
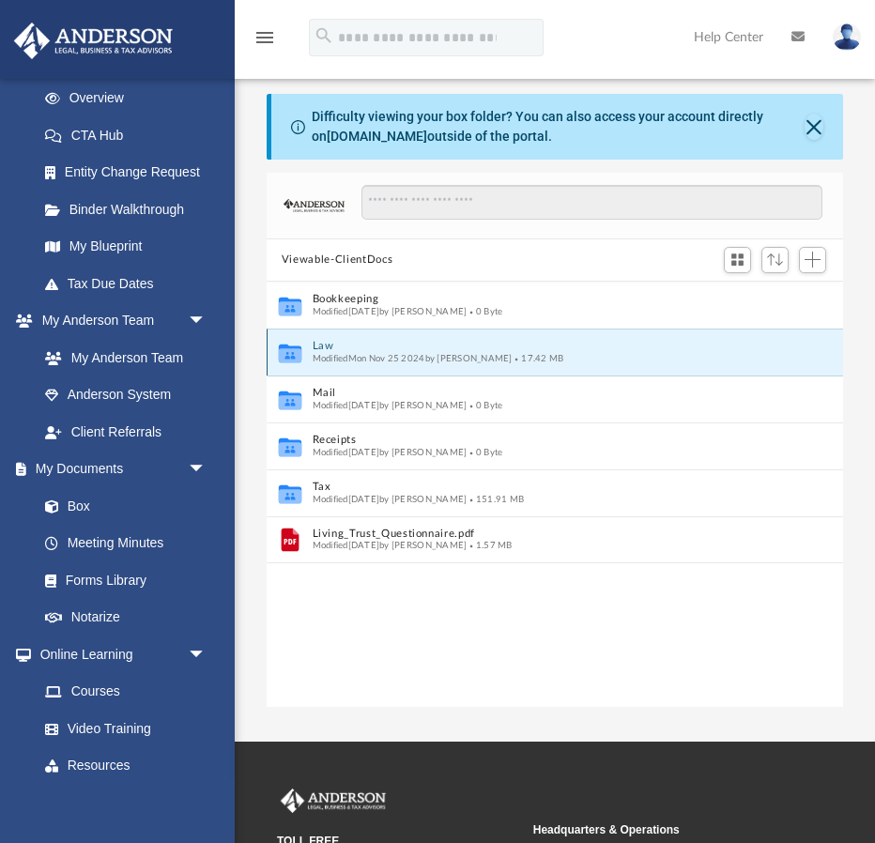
click at [321, 346] on button "Law" at bounding box center [543, 346] width 460 height 12
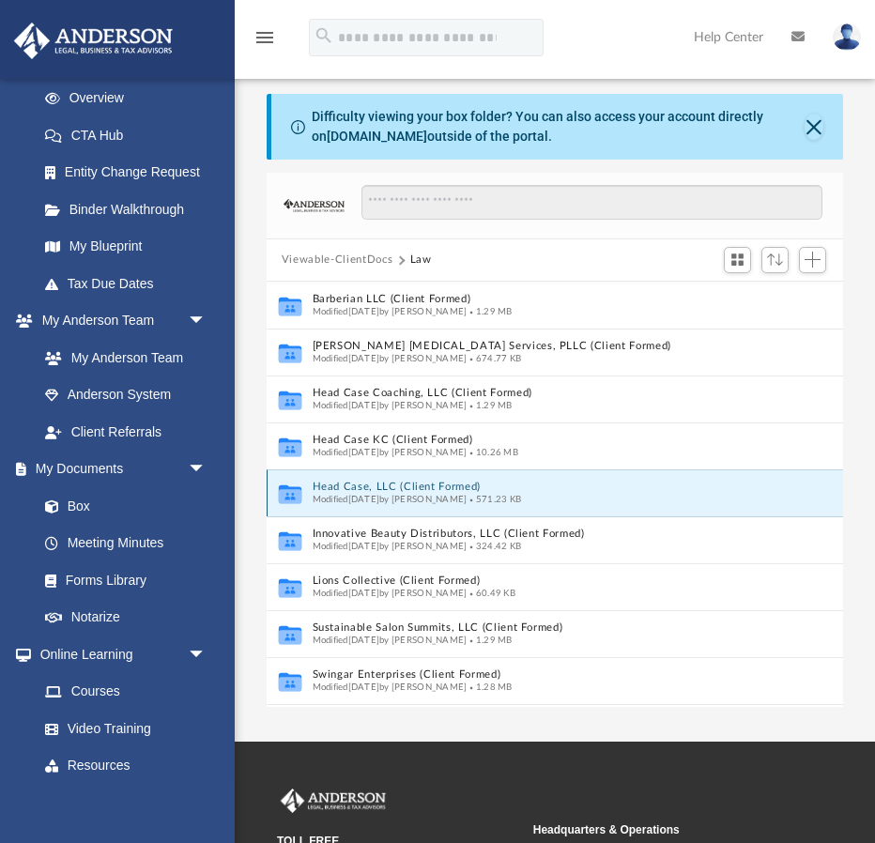
click at [315, 481] on button "Head Case, LLC (Client Formed)" at bounding box center [543, 487] width 460 height 12
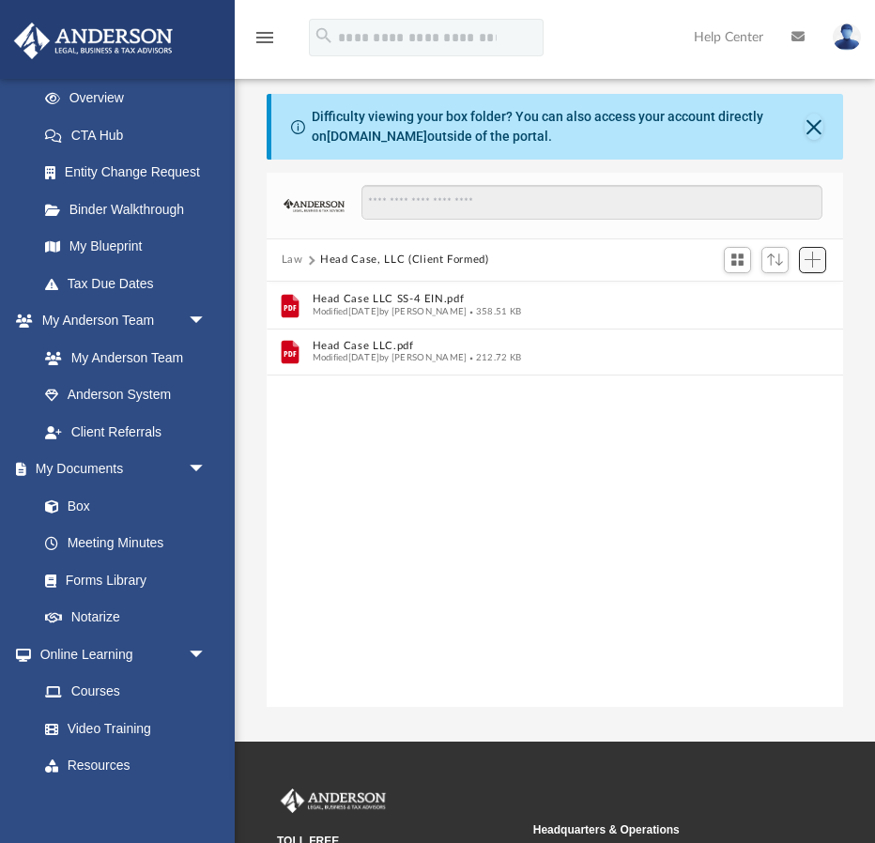
click at [819, 268] on button "Add" at bounding box center [813, 260] width 28 height 26
click at [774, 300] on li "Upload" at bounding box center [786, 297] width 60 height 20
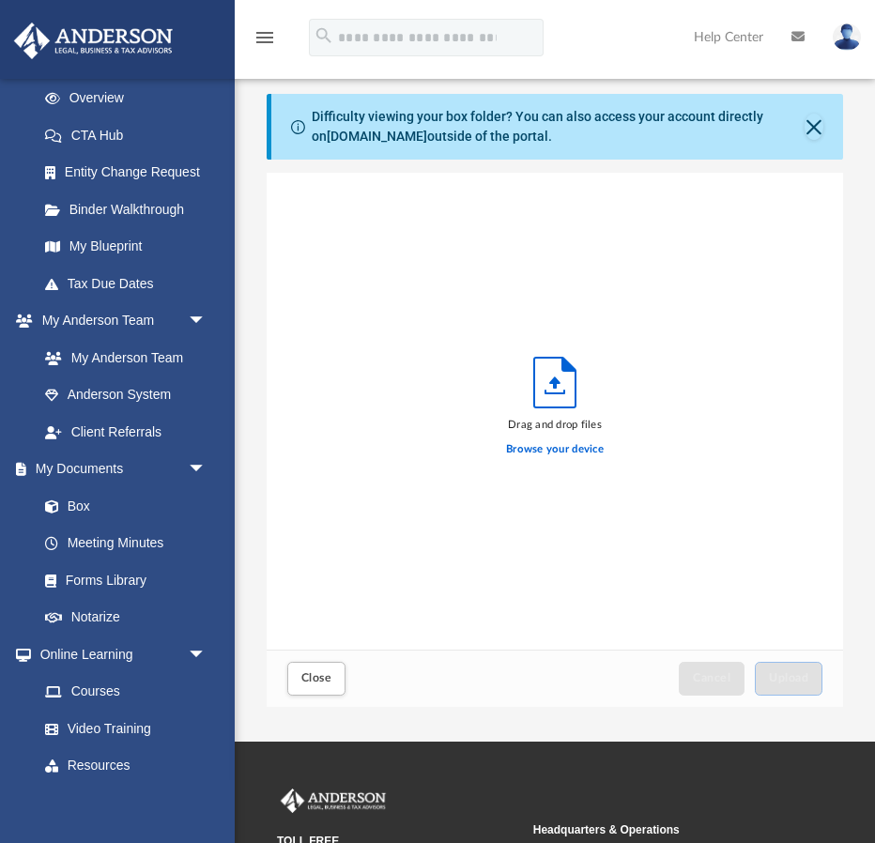
scroll to position [476, 576]
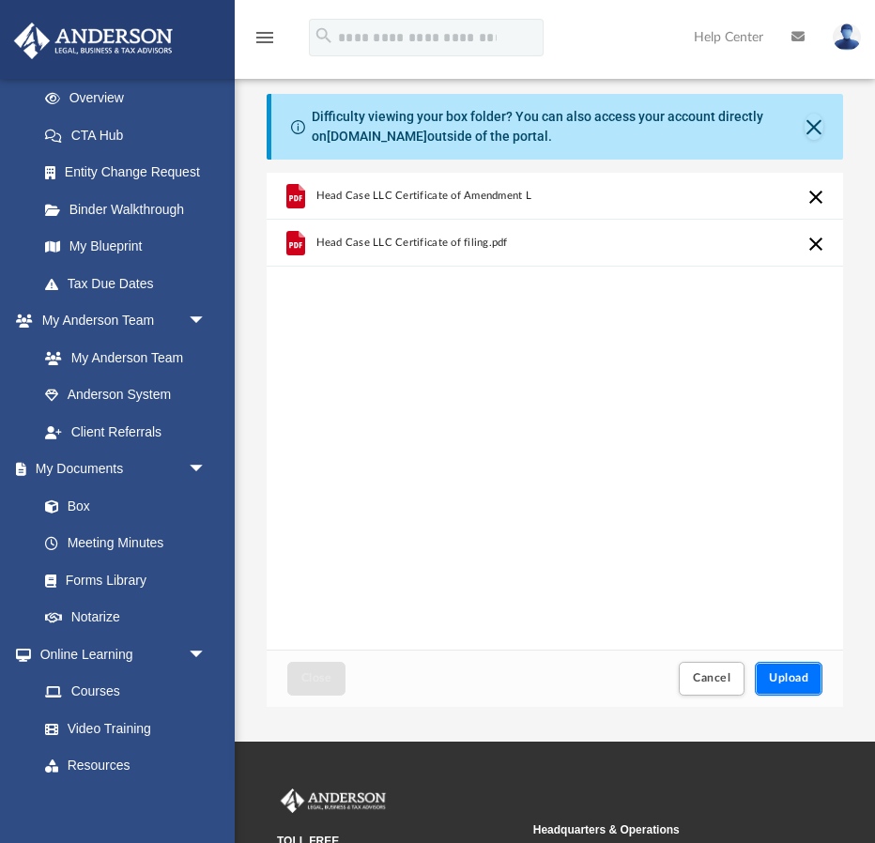
click at [788, 681] on span "Upload" at bounding box center [788, 677] width 39 height 11
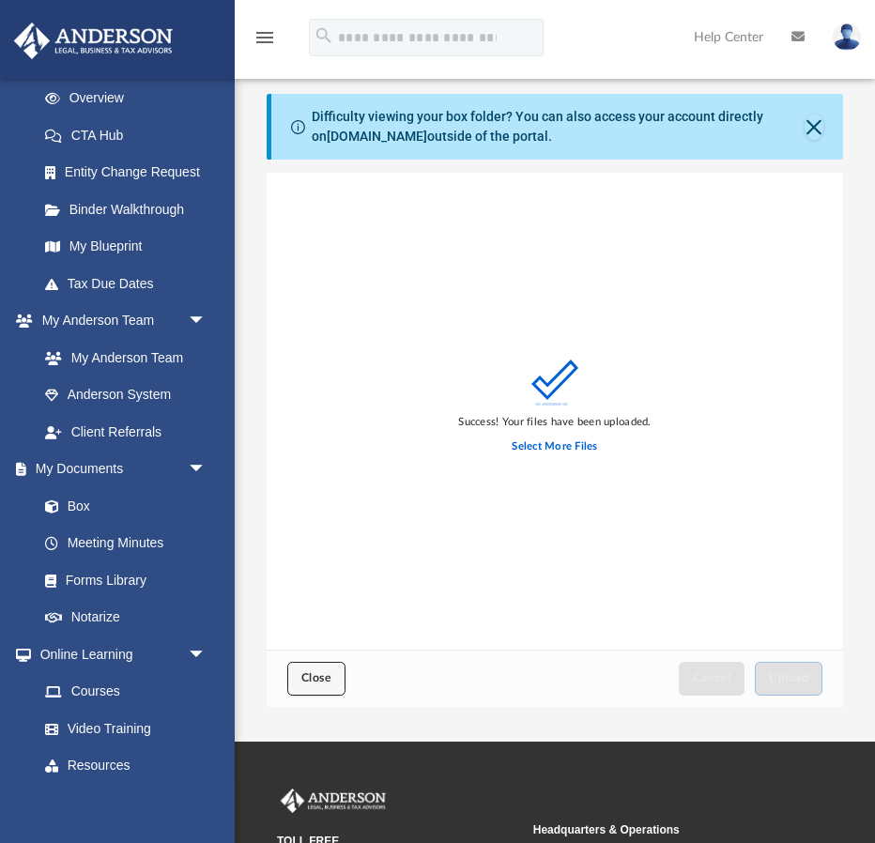
click at [326, 673] on span "Close" at bounding box center [316, 677] width 30 height 11
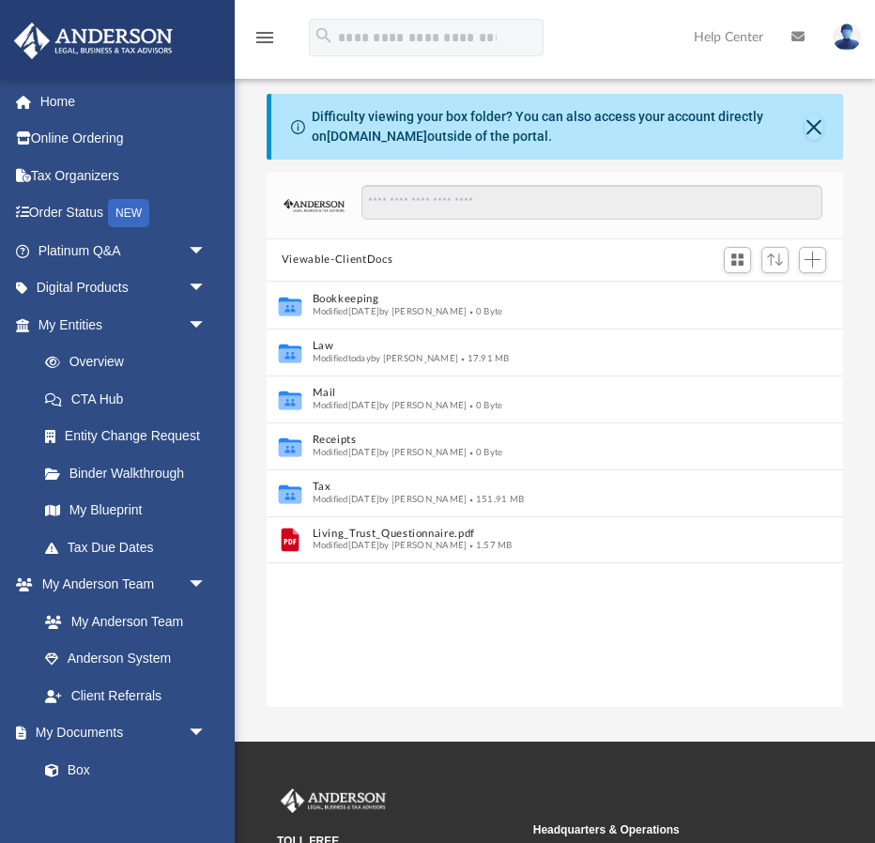
scroll to position [426, 576]
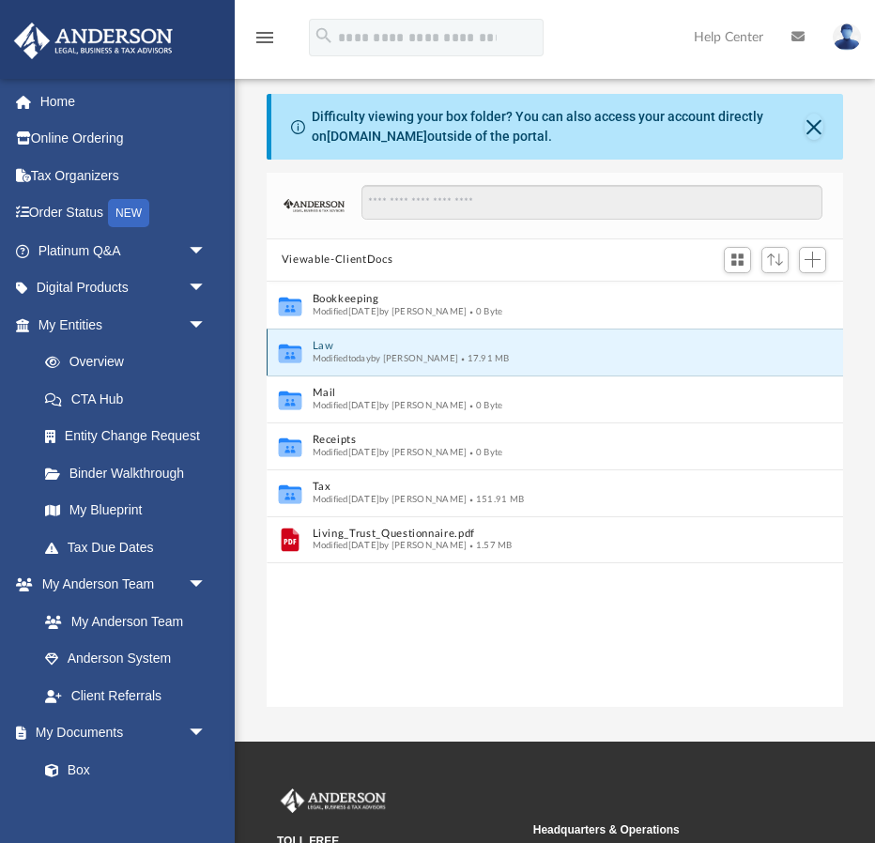
click at [324, 346] on button "Law" at bounding box center [543, 346] width 460 height 12
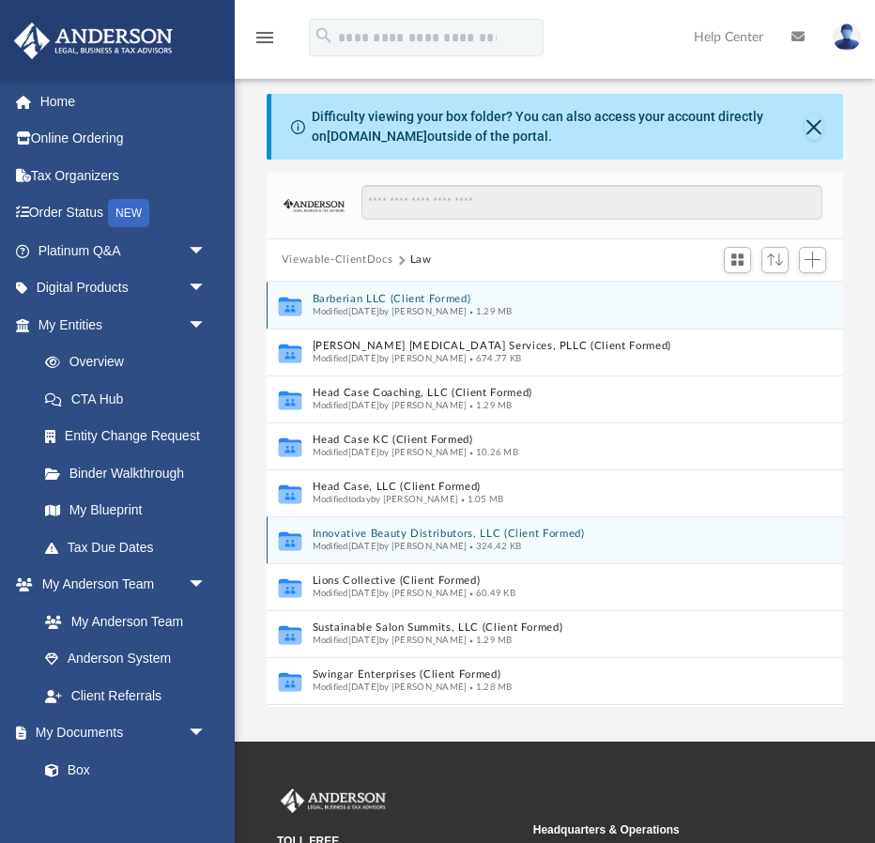
scroll to position [18, 0]
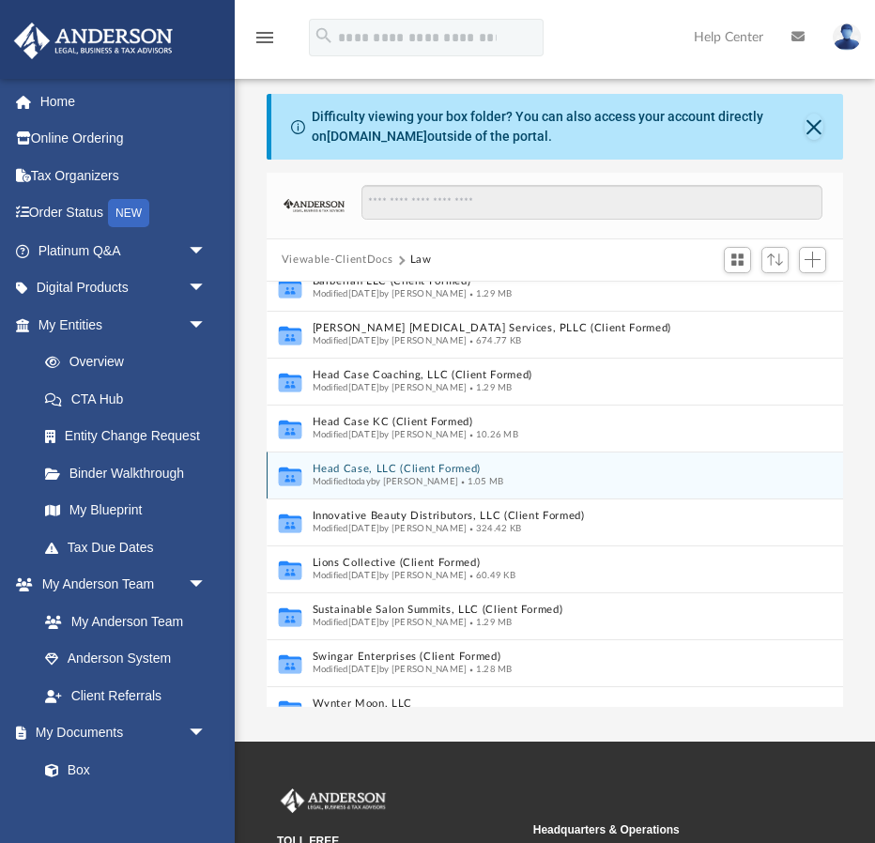
click at [435, 463] on button "Head Case, LLC (Client Formed)" at bounding box center [543, 469] width 460 height 12
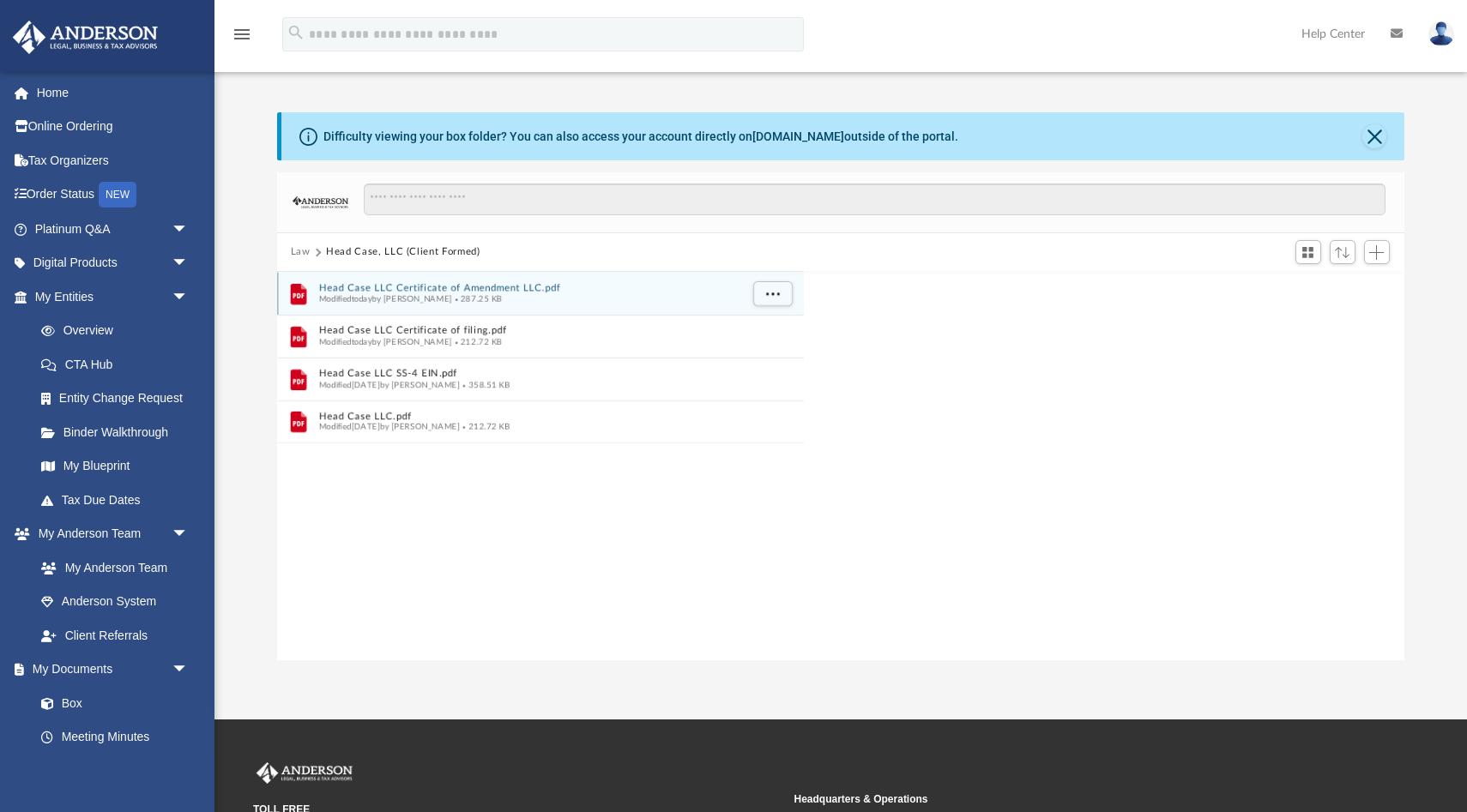
scroll to position [389, 1127]
